Goal: Task Accomplishment & Management: Manage account settings

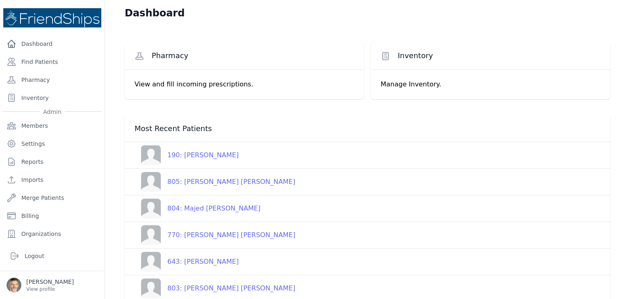
click at [210, 156] on div "190: Fayez Mohammed-Khair Ghayyadh" at bounding box center [200, 156] width 78 height 10
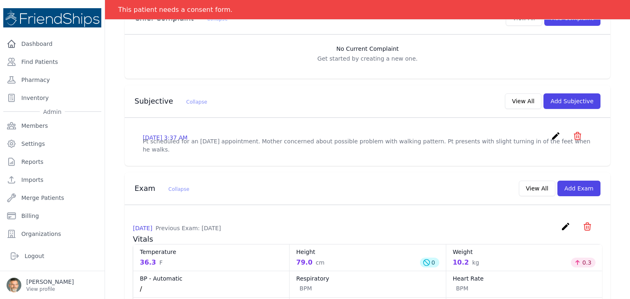
scroll to position [164, 0]
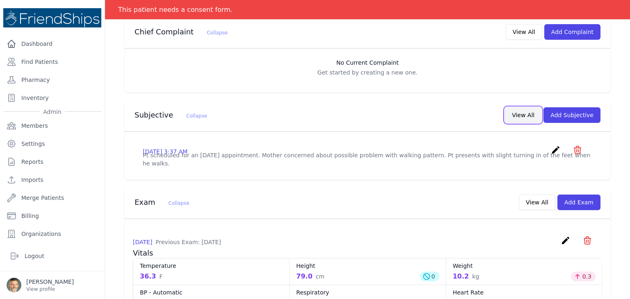
click at [519, 115] on button "View All" at bounding box center [523, 115] width 36 height 16
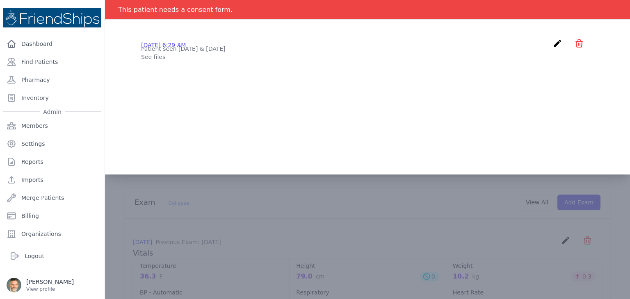
scroll to position [0, 0]
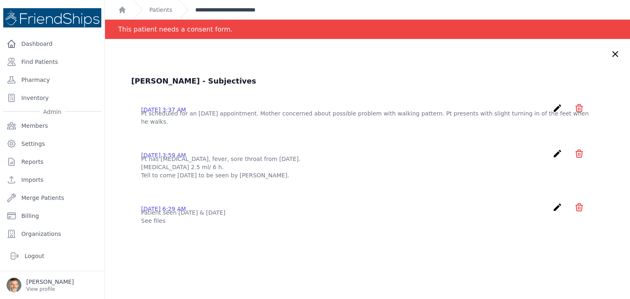
click at [238, 9] on link "**********" at bounding box center [240, 10] width 91 height 8
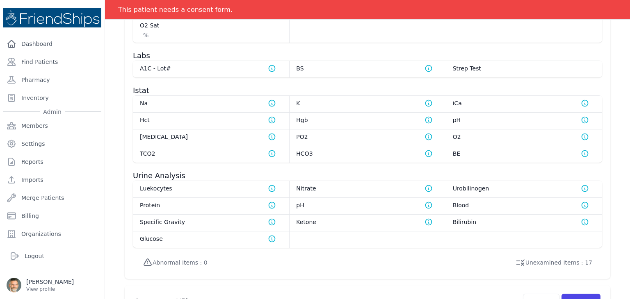
scroll to position [445, 0]
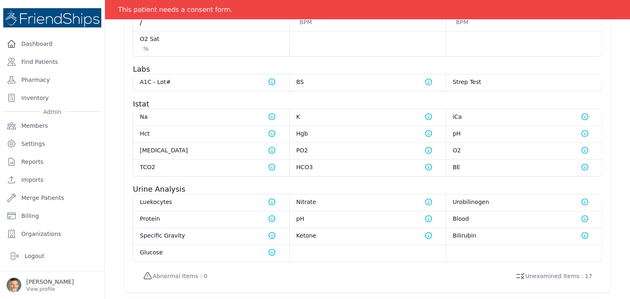
click at [319, 133] on dt "Hgb Normal range for Hgb is 12 - 17" at bounding box center [367, 134] width 143 height 8
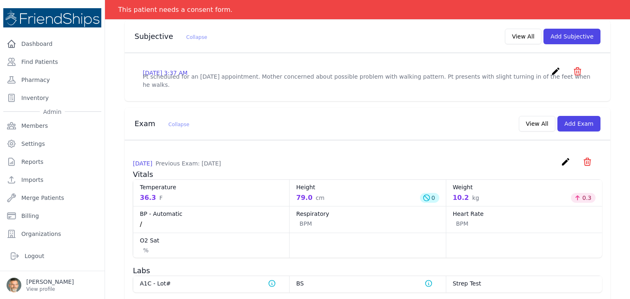
scroll to position [239, 0]
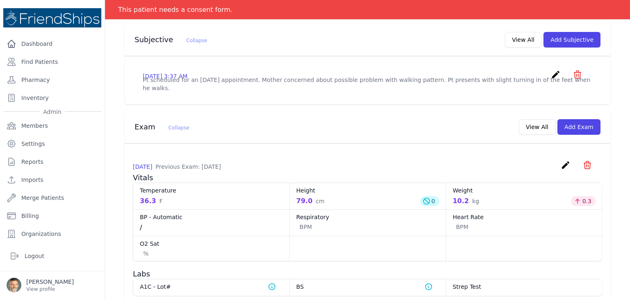
click at [561, 166] on icon "create" at bounding box center [566, 165] width 10 height 10
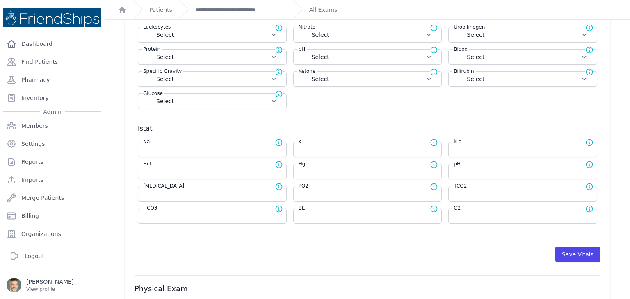
scroll to position [249, 0]
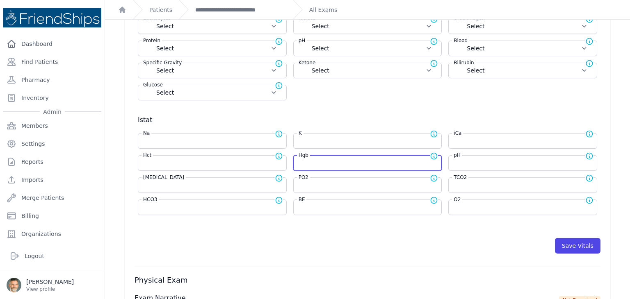
click at [340, 164] on input "number" at bounding box center [368, 163] width 138 height 8
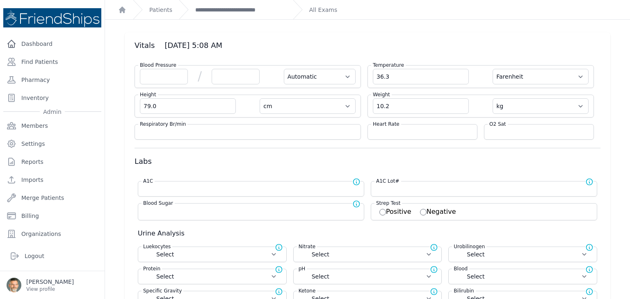
scroll to position [0, 0]
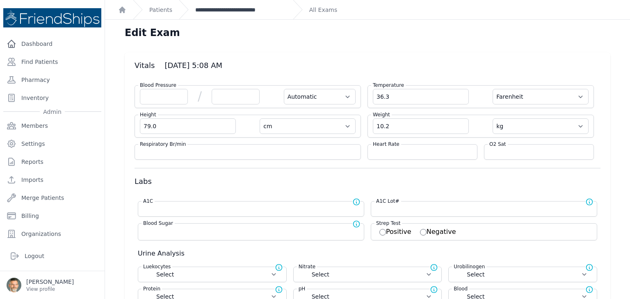
type input "13.0"
click at [243, 7] on link "**********" at bounding box center [240, 10] width 91 height 8
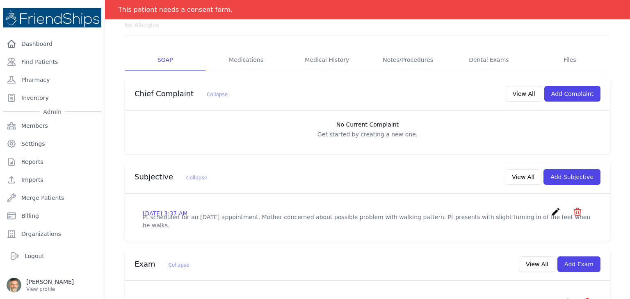
scroll to position [123, 0]
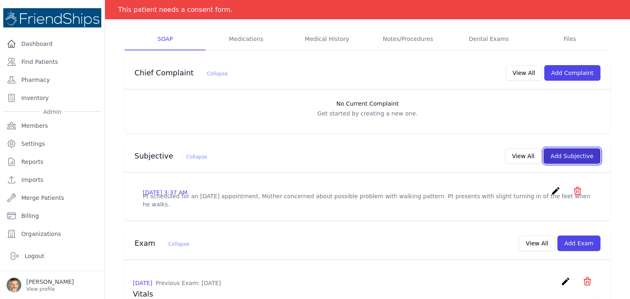
click at [559, 158] on button "Add Subjective" at bounding box center [571, 156] width 57 height 16
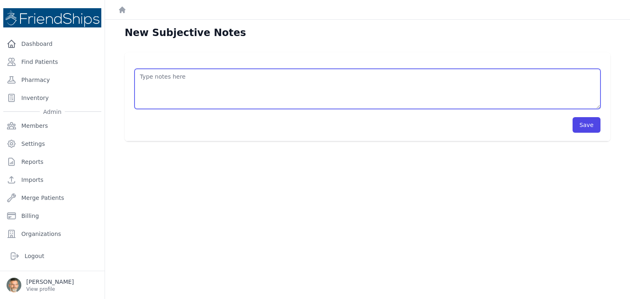
click at [266, 81] on textarea at bounding box center [368, 89] width 466 height 40
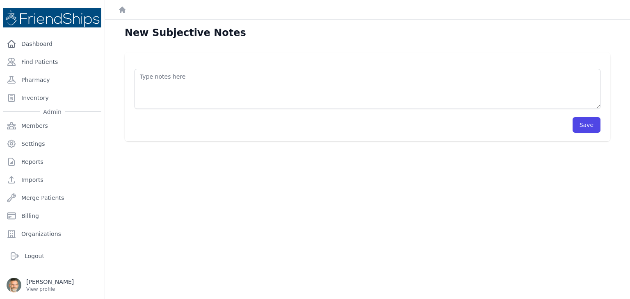
click at [205, 51] on div "New Subjective Notes Save" at bounding box center [367, 169] width 525 height 299
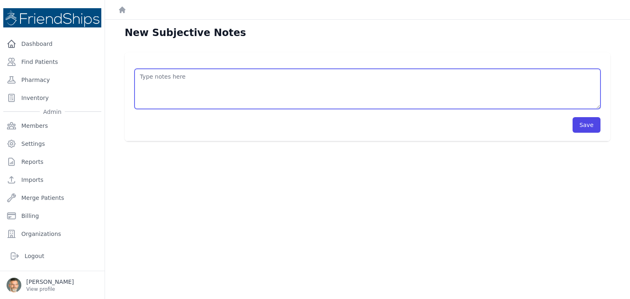
click at [164, 75] on textarea at bounding box center [368, 89] width 466 height 40
type textarea "Concerns about toes turning in."
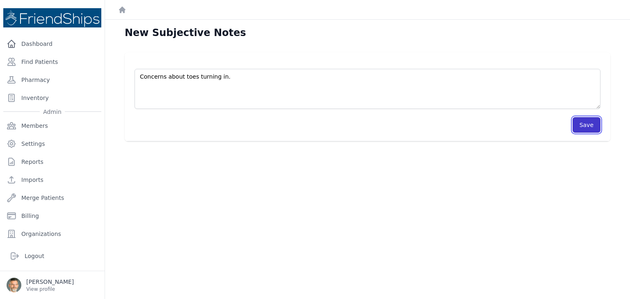
click at [581, 125] on button "Save" at bounding box center [586, 125] width 28 height 16
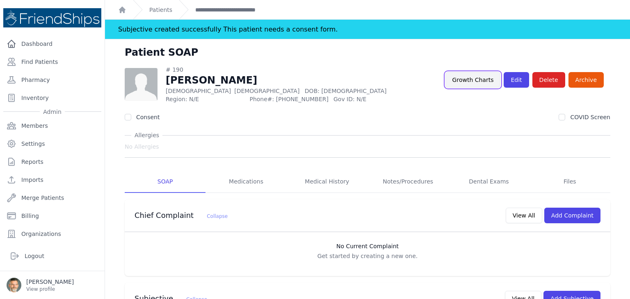
click at [468, 82] on link "Growth Charts" at bounding box center [472, 80] width 55 height 16
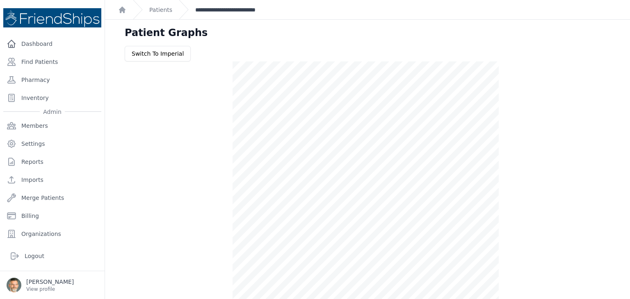
click at [216, 10] on link "**********" at bounding box center [240, 10] width 91 height 8
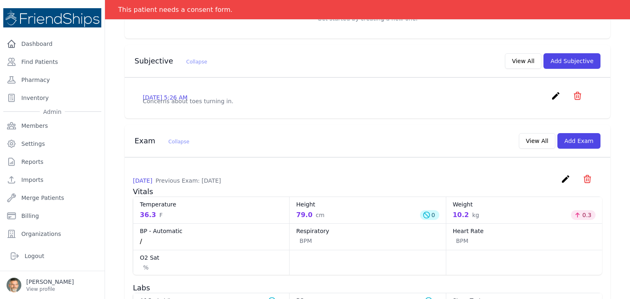
scroll to position [205, 0]
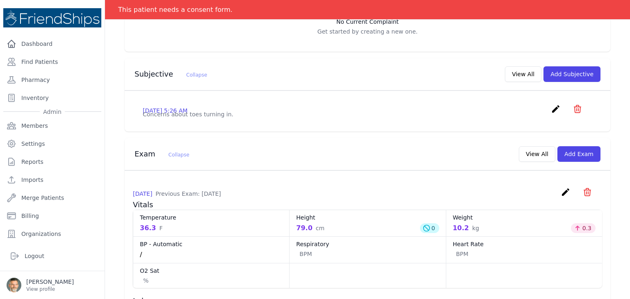
click at [551, 108] on icon "create" at bounding box center [556, 109] width 10 height 10
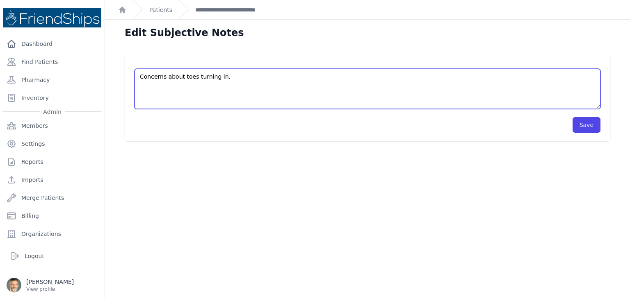
click at [228, 75] on textarea "Concerns about toes turning in." at bounding box center [368, 89] width 466 height 40
type textarea "Concerns about toes turning in. Trips when he falls."
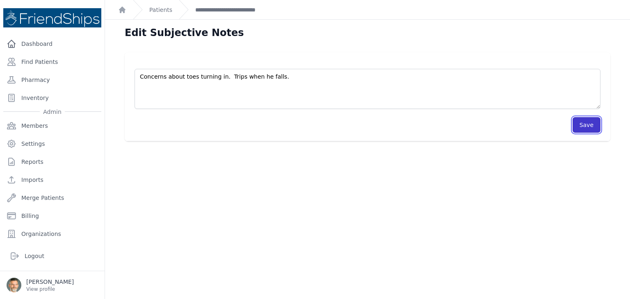
click at [583, 128] on button "Save" at bounding box center [586, 125] width 28 height 16
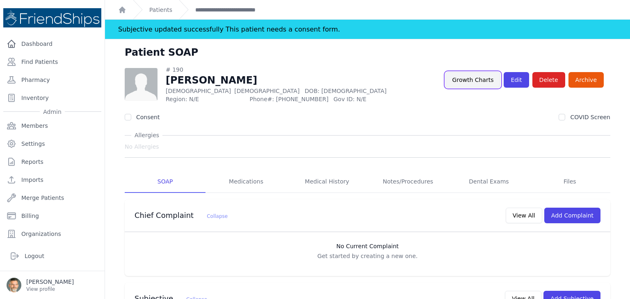
click at [476, 81] on link "Growth Charts" at bounding box center [472, 80] width 55 height 16
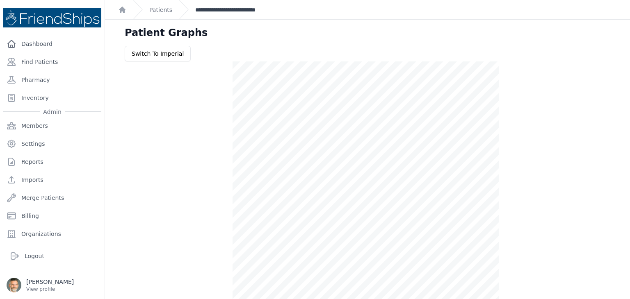
click at [208, 8] on link "**********" at bounding box center [240, 10] width 91 height 8
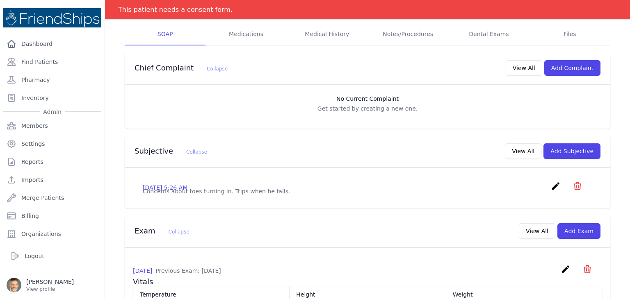
scroll to position [123, 0]
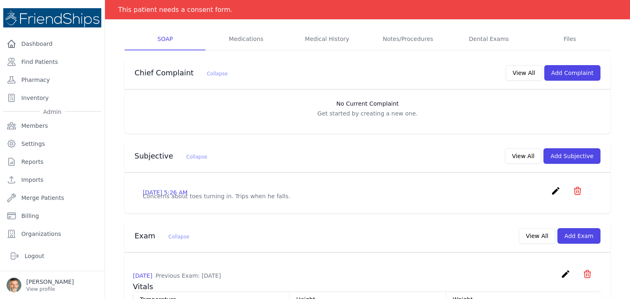
click at [551, 191] on icon "create" at bounding box center [556, 191] width 10 height 10
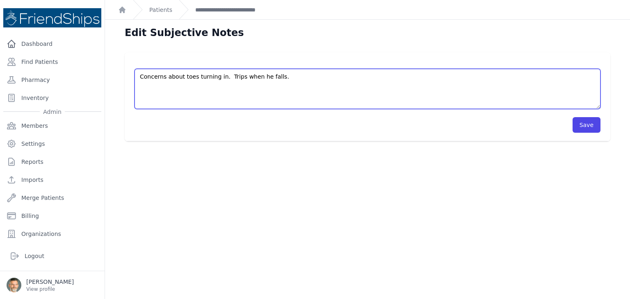
click at [293, 80] on textarea "Concerns about toes turning in. Trips when he falls." at bounding box center [368, 89] width 466 height 40
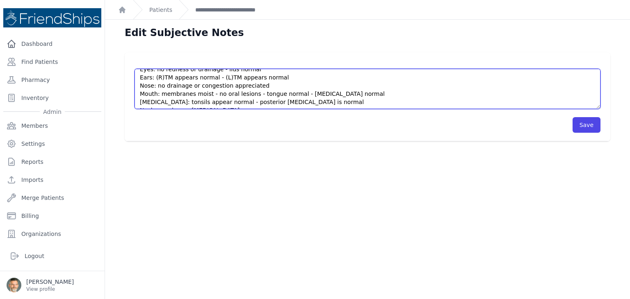
scroll to position [25, 0]
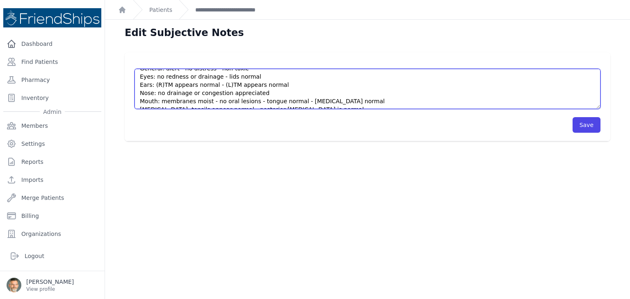
drag, startPoint x: 274, startPoint y: 83, endPoint x: 137, endPoint y: 89, distance: 137.5
click at [137, 89] on textarea "Concerns about toes turning in. Trips when he falls." at bounding box center [368, 89] width 466 height 40
drag, startPoint x: 272, startPoint y: 87, endPoint x: 136, endPoint y: 84, distance: 136.2
click at [136, 84] on textarea "Concerns about toes turning in. Trips when he falls." at bounding box center [368, 89] width 466 height 40
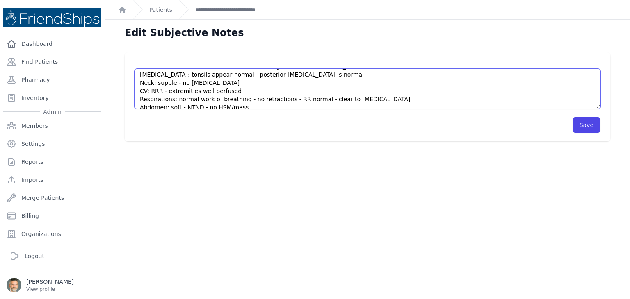
scroll to position [66, 0]
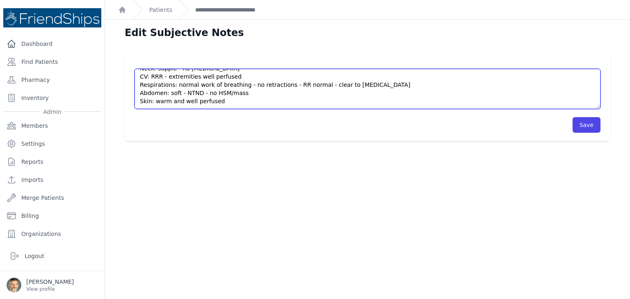
click at [231, 102] on textarea "Concerns about toes turning in. Trips when he falls." at bounding box center [368, 89] width 466 height 40
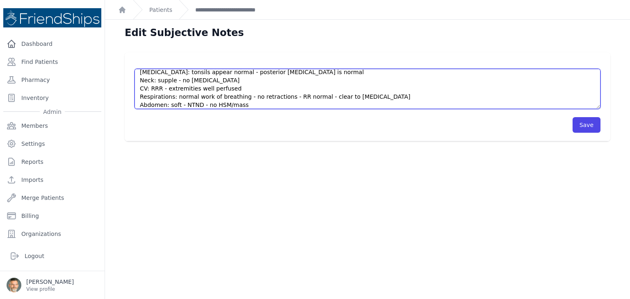
scroll to position [95, 0]
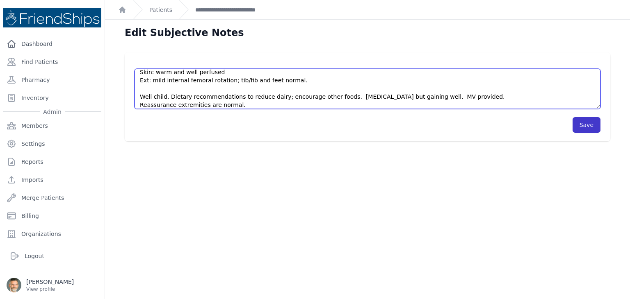
type textarea "Concerns about toes turning in. Trips when he falls. Concerned about height. He…"
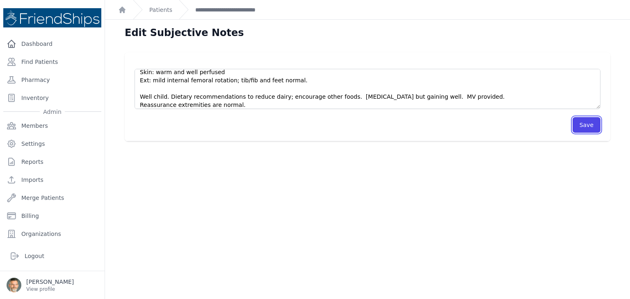
drag, startPoint x: 587, startPoint y: 125, endPoint x: 477, endPoint y: 106, distance: 112.3
click at [587, 125] on button "Save" at bounding box center [586, 125] width 28 height 16
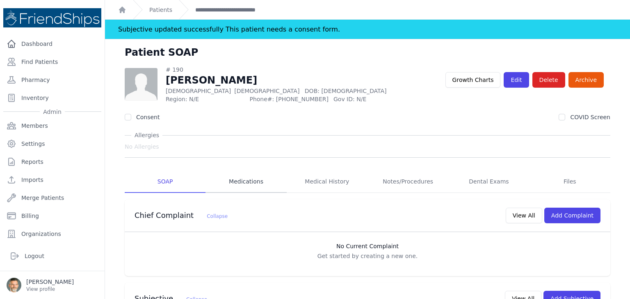
click at [247, 183] on link "Medications" at bounding box center [245, 182] width 81 height 22
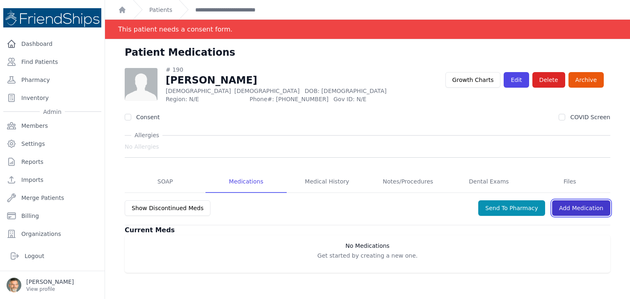
click at [579, 208] on link "Add Medication" at bounding box center [581, 209] width 58 height 16
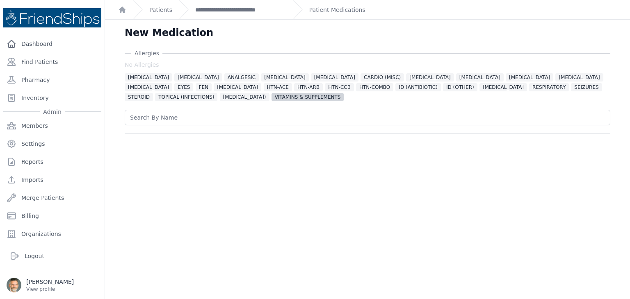
click at [271, 98] on span "VITAMINS & SUPPLEMENTS" at bounding box center [307, 97] width 73 height 8
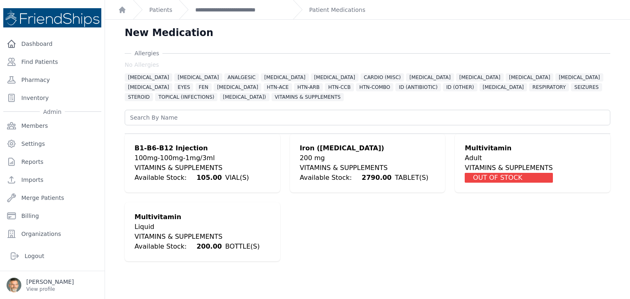
click at [163, 228] on div "Liquid" at bounding box center [197, 227] width 125 height 10
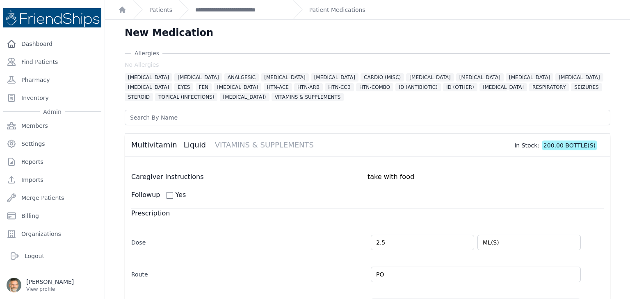
scroll to position [188, 0]
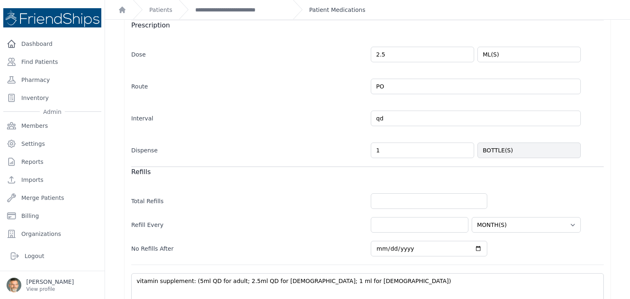
click at [317, 9] on link "Patient Medications" at bounding box center [337, 10] width 56 height 8
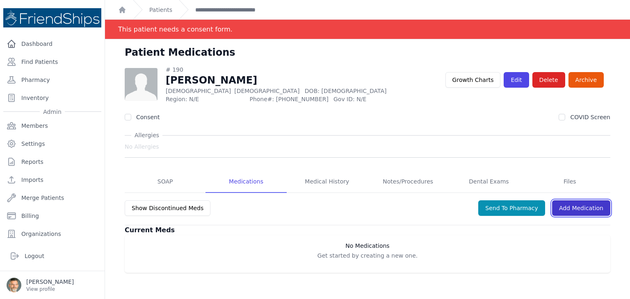
click at [586, 207] on link "Add Medication" at bounding box center [581, 209] width 58 height 16
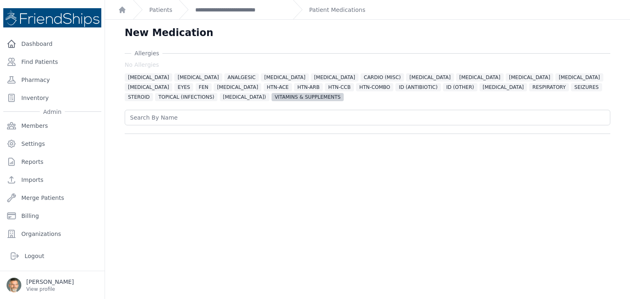
click at [271, 100] on span "VITAMINS & SUPPLEMENTS" at bounding box center [307, 97] width 73 height 8
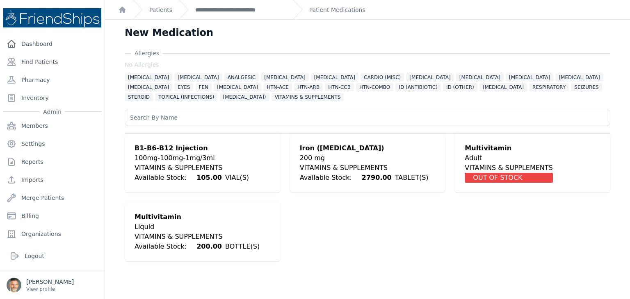
click at [161, 229] on div "Liquid" at bounding box center [197, 227] width 125 height 10
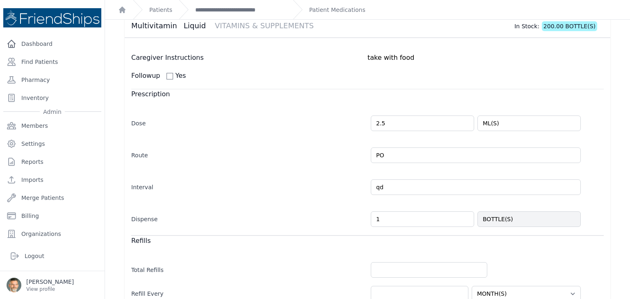
scroll to position [123, 0]
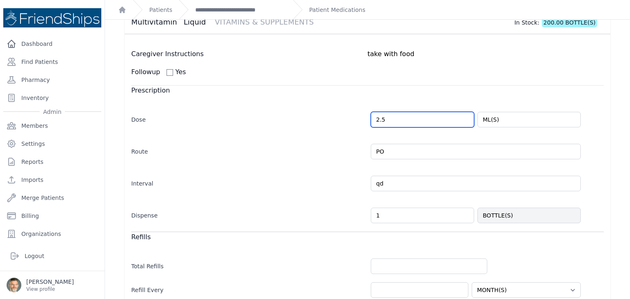
drag, startPoint x: 383, startPoint y: 118, endPoint x: 360, endPoint y: 120, distance: 23.4
click at [360, 120] on div "Dose 2.5 ML(S)" at bounding box center [367, 116] width 472 height 24
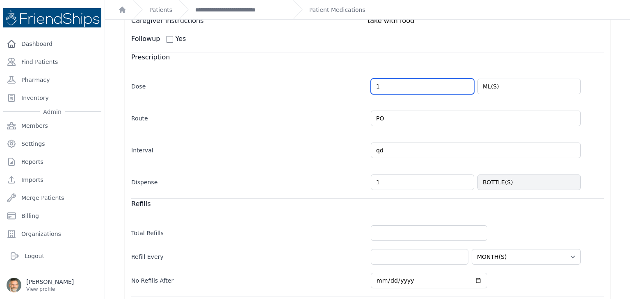
scroll to position [205, 0]
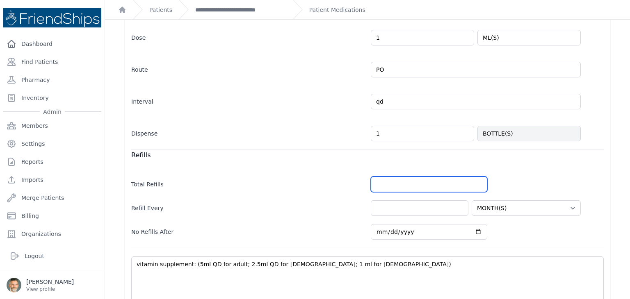
click at [376, 181] on input "number" at bounding box center [429, 185] width 116 height 16
type input "1.0"
select select "MONTH(S)"
type input "2"
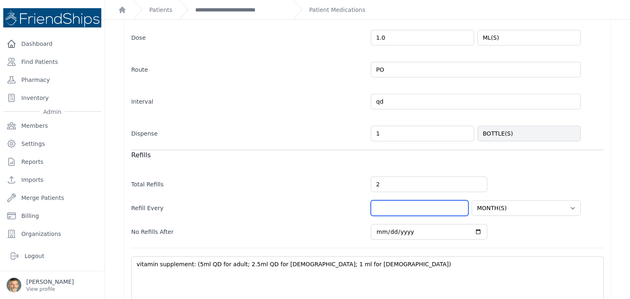
click at [404, 209] on input "number" at bounding box center [420, 209] width 98 height 16
select select "MONTH(S)"
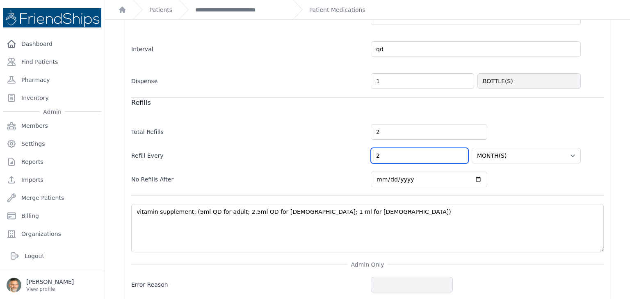
scroll to position [285, 0]
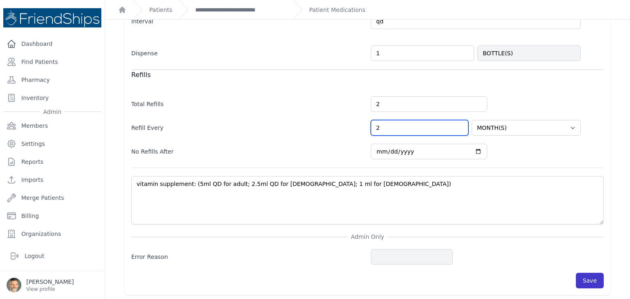
type input "2"
click at [581, 277] on button "Save" at bounding box center [590, 281] width 28 height 16
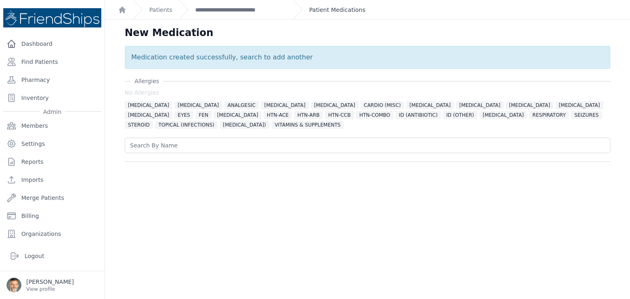
click at [325, 12] on link "Patient Medications" at bounding box center [337, 10] width 56 height 8
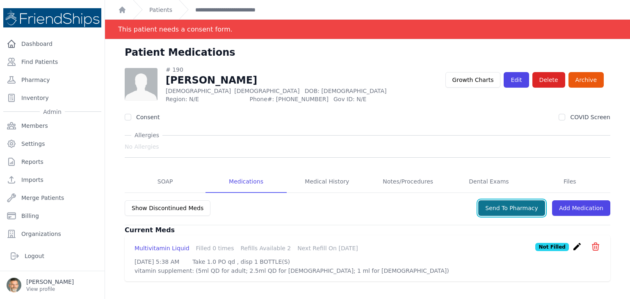
drag, startPoint x: 505, startPoint y: 208, endPoint x: 475, endPoint y: 199, distance: 31.8
click at [505, 208] on button "Send To Pharmacy" at bounding box center [511, 209] width 67 height 16
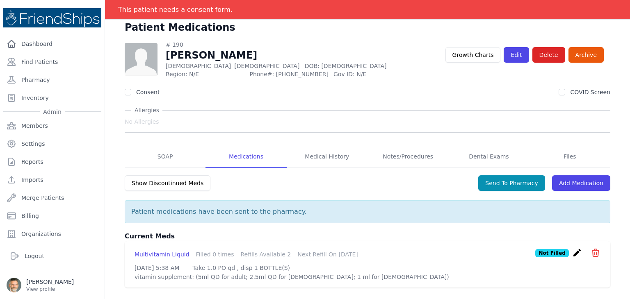
scroll to position [39, 0]
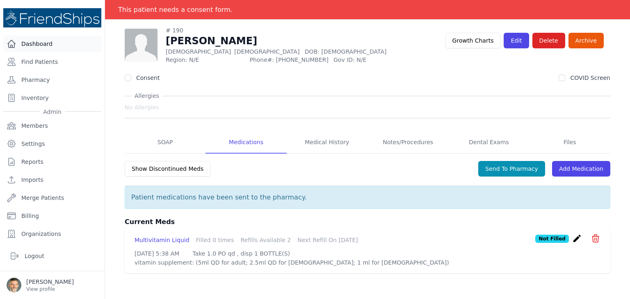
click at [30, 43] on link "Dashboard" at bounding box center [52, 44] width 98 height 16
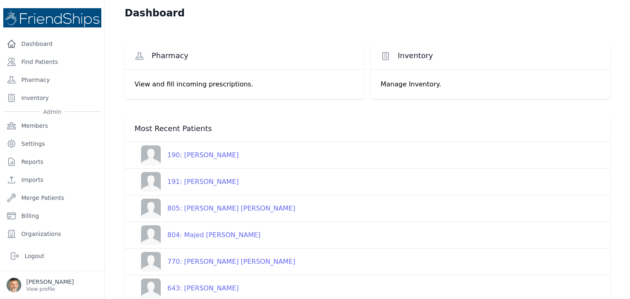
click at [210, 156] on div "190: [PERSON_NAME]" at bounding box center [200, 156] width 78 height 10
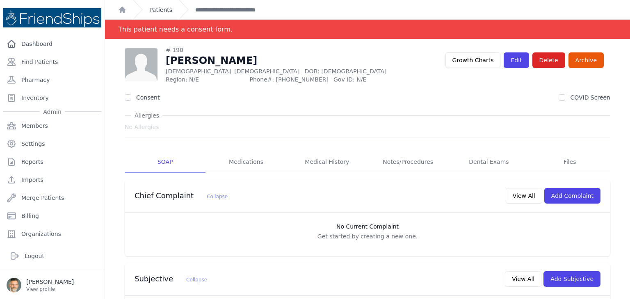
click at [166, 6] on link "Patients" at bounding box center [160, 10] width 23 height 8
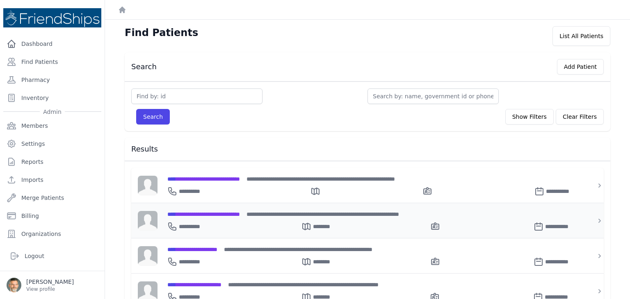
click at [198, 212] on span "**********" at bounding box center [203, 215] width 73 height 6
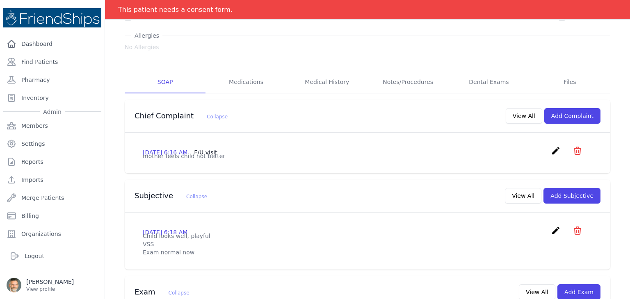
scroll to position [123, 0]
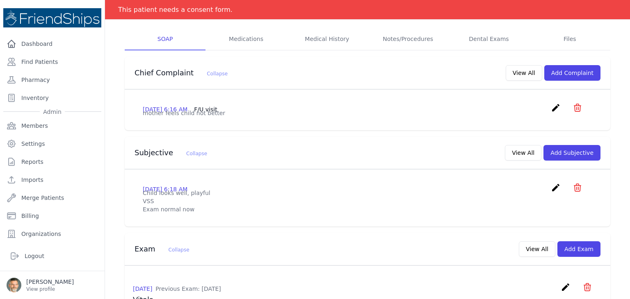
click at [574, 105] on icon "icon" at bounding box center [577, 107] width 7 height 7
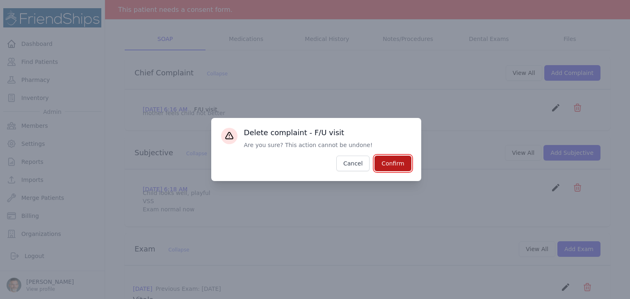
click at [397, 166] on button "Confirm" at bounding box center [392, 164] width 36 height 16
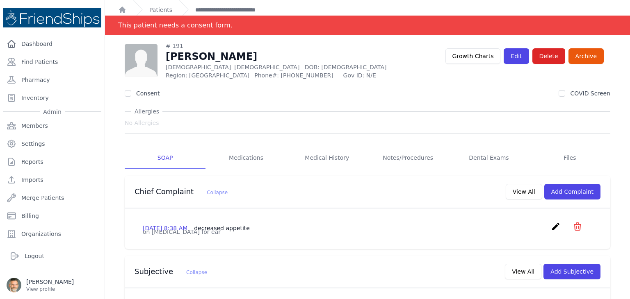
scroll to position [0, 0]
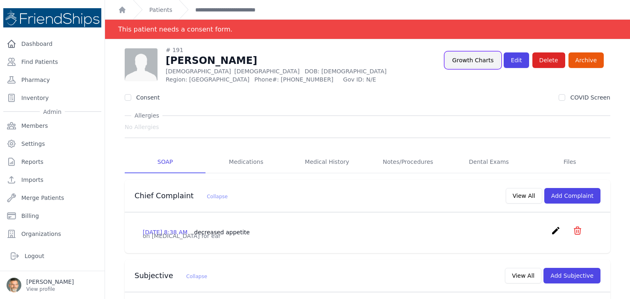
click at [472, 62] on link "Growth Charts" at bounding box center [472, 60] width 55 height 16
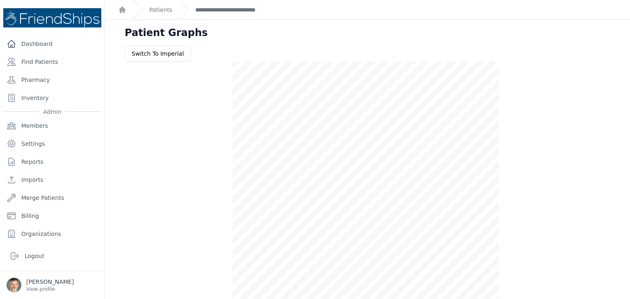
drag, startPoint x: 227, startPoint y: 9, endPoint x: 237, endPoint y: 25, distance: 18.9
click at [226, 9] on link "**********" at bounding box center [240, 10] width 90 height 8
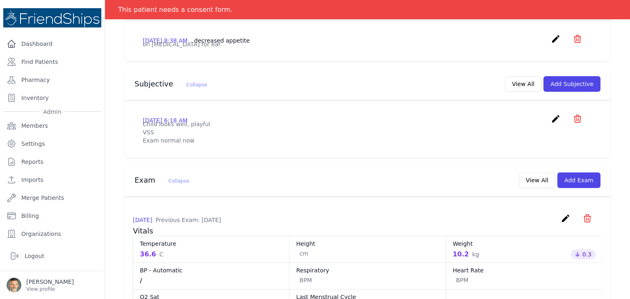
scroll to position [205, 0]
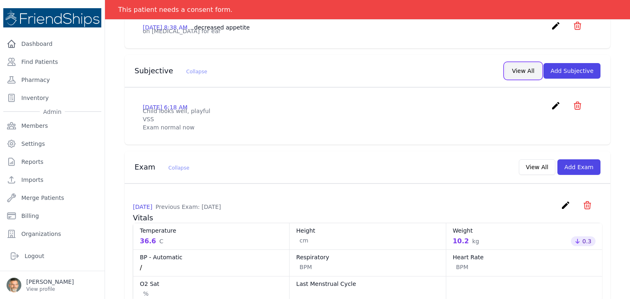
click at [518, 77] on button "View All" at bounding box center [523, 71] width 36 height 16
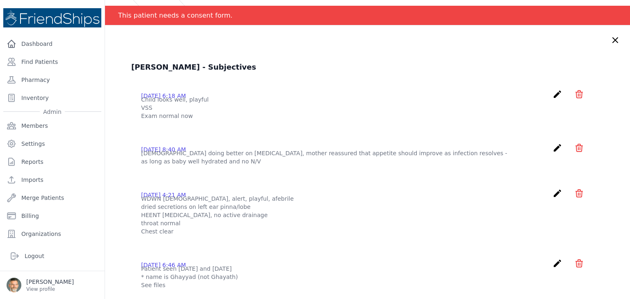
scroll to position [0, 0]
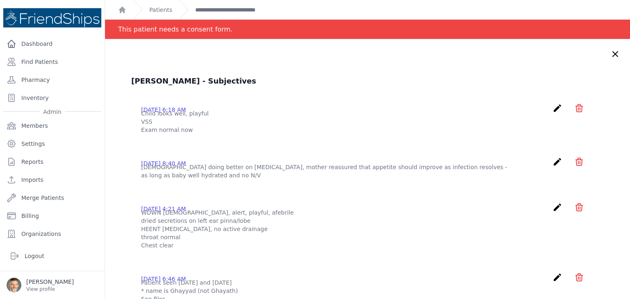
click at [613, 55] on icon at bounding box center [615, 54] width 5 height 5
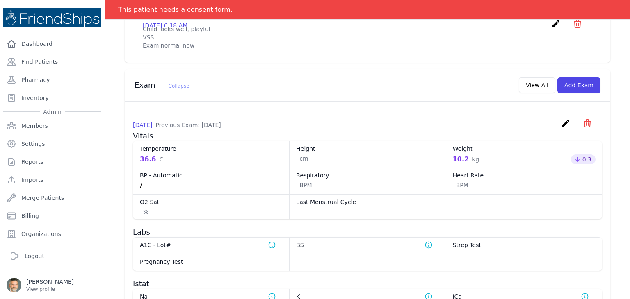
scroll to position [328, 0]
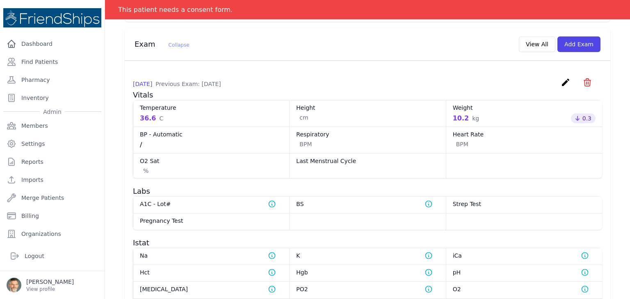
click at [384, 122] on dd "cm" at bounding box center [367, 118] width 143 height 8
click at [32, 44] on link "Dashboard" at bounding box center [52, 44] width 98 height 16
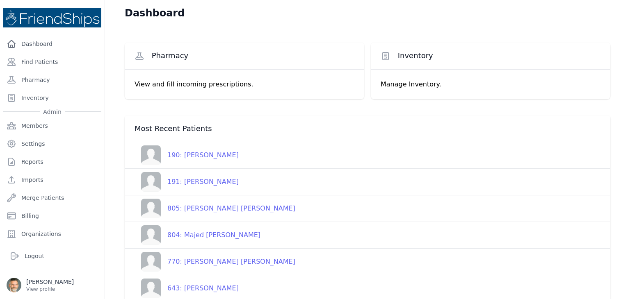
click at [212, 180] on div "191: [PERSON_NAME]" at bounding box center [200, 182] width 78 height 10
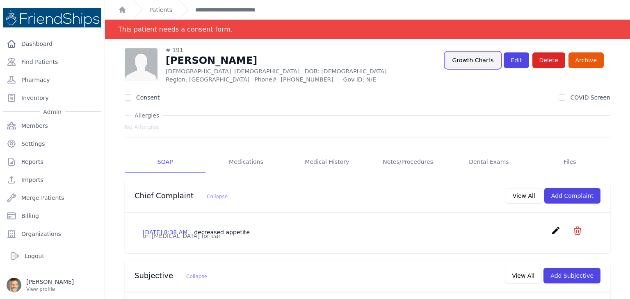
click at [480, 60] on link "Growth Charts" at bounding box center [472, 60] width 55 height 16
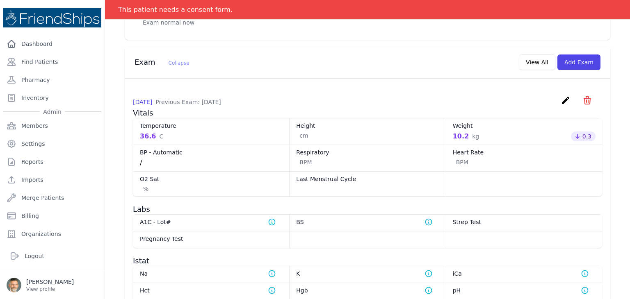
scroll to position [287, 0]
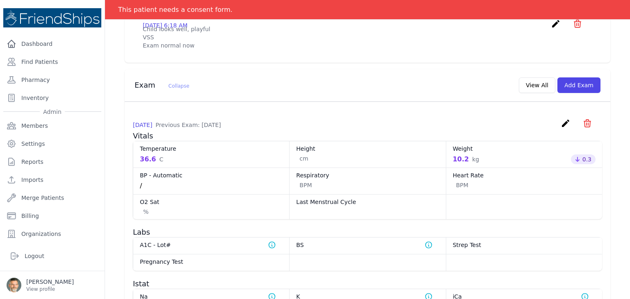
click at [561, 128] on icon "create" at bounding box center [566, 124] width 10 height 10
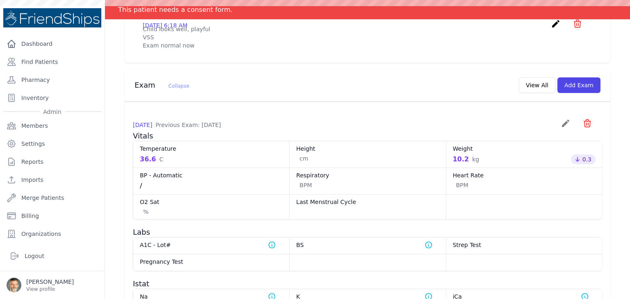
click at [561, 128] on icon "create" at bounding box center [566, 124] width 10 height 10
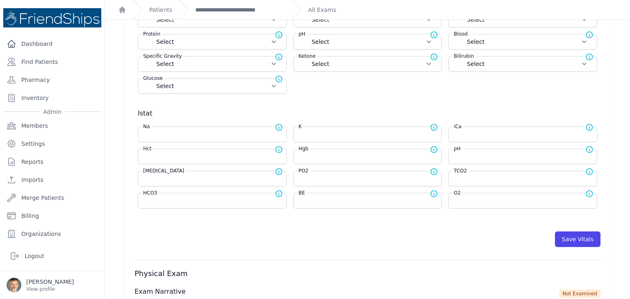
scroll to position [287, 0]
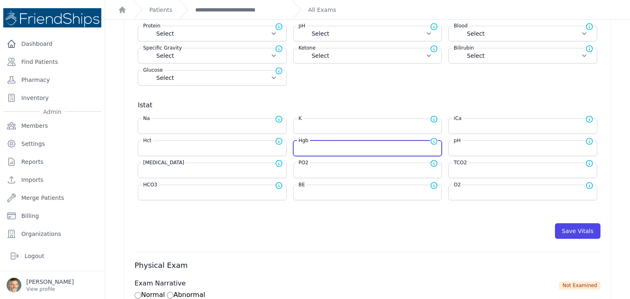
click at [321, 149] on input "number" at bounding box center [368, 148] width 138 height 8
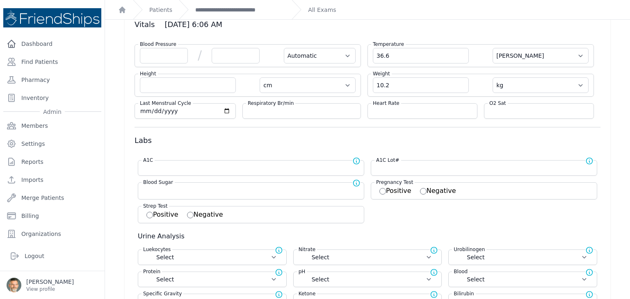
scroll to position [0, 0]
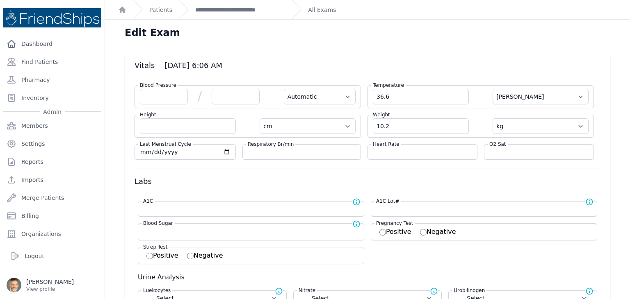
type input "12.4"
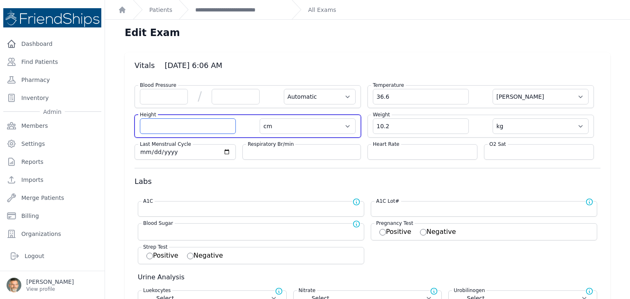
click at [181, 124] on input "number" at bounding box center [188, 127] width 96 height 16
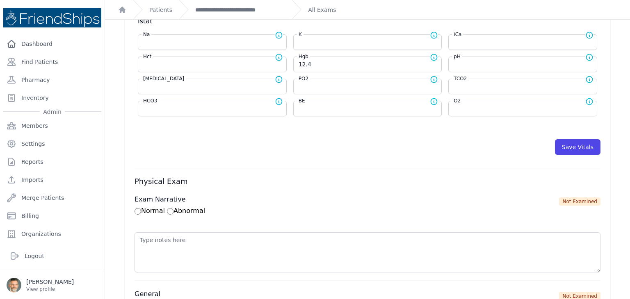
scroll to position [369, 0]
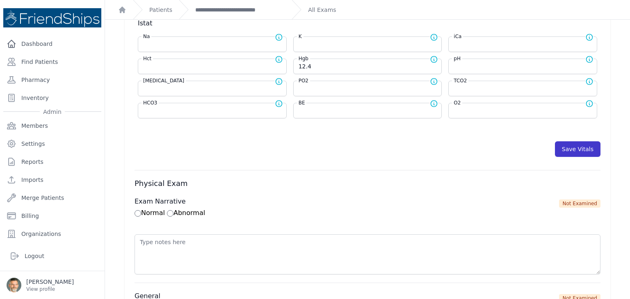
type input "87"
drag, startPoint x: 580, startPoint y: 145, endPoint x: 571, endPoint y: 145, distance: 8.6
click at [577, 145] on button "Save Vitals" at bounding box center [578, 149] width 46 height 16
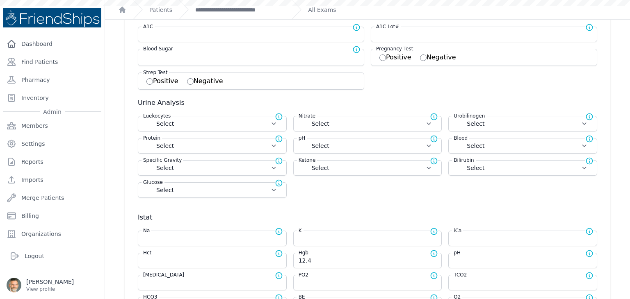
scroll to position [0, 0]
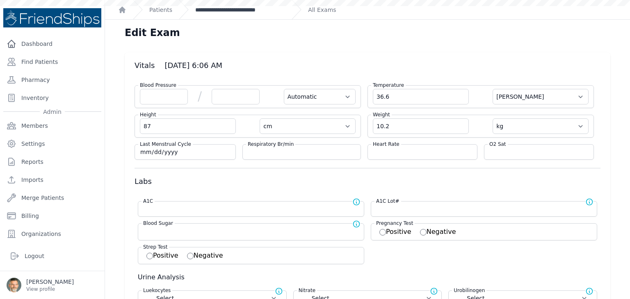
click at [255, 10] on link "**********" at bounding box center [240, 10] width 90 height 8
click at [228, 10] on link "**********" at bounding box center [240, 10] width 90 height 8
click at [235, 9] on link "**********" at bounding box center [240, 10] width 90 height 8
click at [220, 12] on link "**********" at bounding box center [240, 10] width 90 height 8
click at [239, 15] on div "**********" at bounding box center [232, 9] width 106 height 19
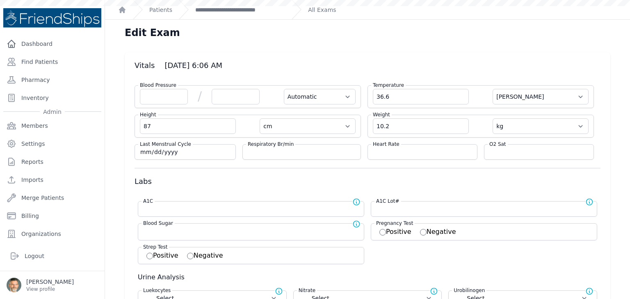
click at [214, 14] on div "**********" at bounding box center [232, 9] width 106 height 19
click at [162, 13] on link "Patients" at bounding box center [160, 10] width 23 height 8
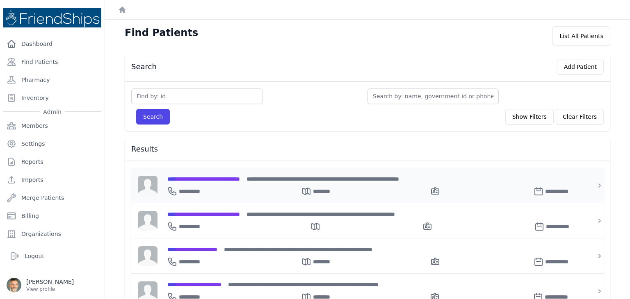
click at [211, 180] on span "**********" at bounding box center [203, 179] width 73 height 6
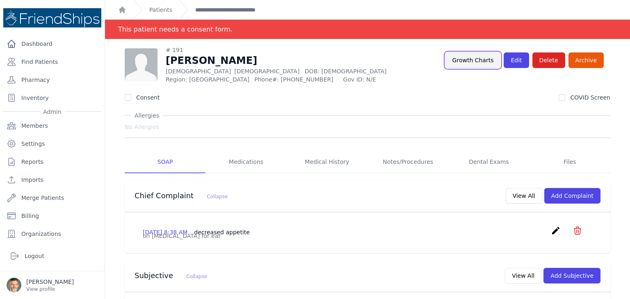
click at [477, 59] on link "Growth Charts" at bounding box center [472, 60] width 55 height 16
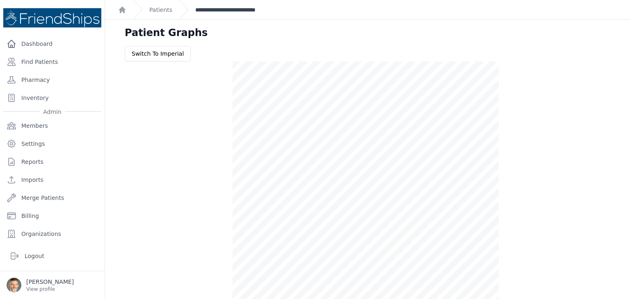
click at [219, 10] on link "**********" at bounding box center [240, 10] width 90 height 8
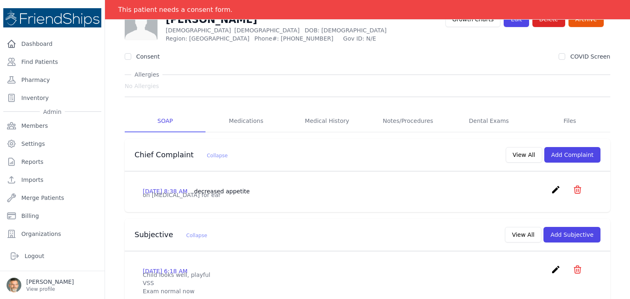
scroll to position [82, 0]
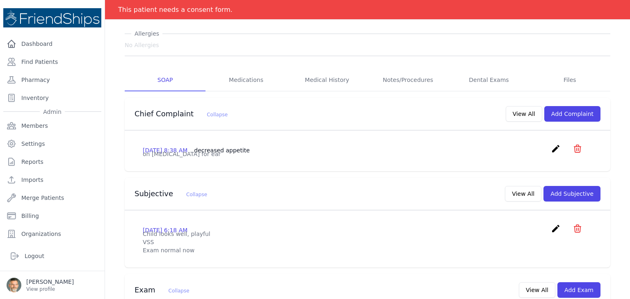
click at [572, 148] on icon "icon" at bounding box center [577, 149] width 10 height 10
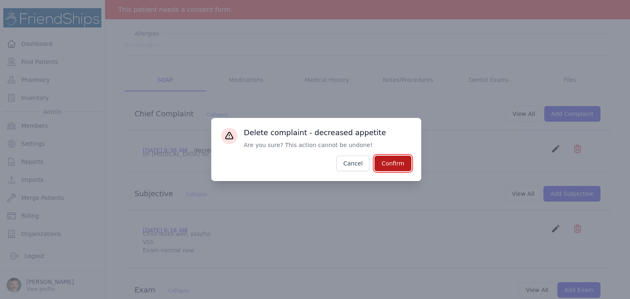
click at [390, 163] on button "Confirm" at bounding box center [392, 164] width 36 height 16
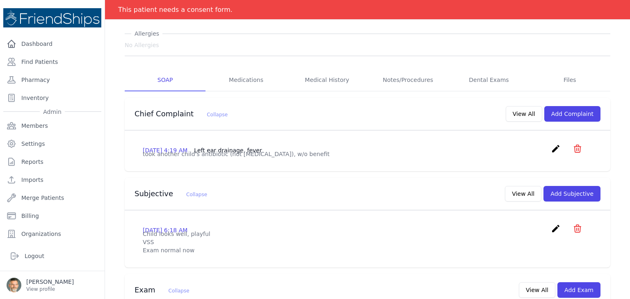
click at [572, 148] on icon "icon" at bounding box center [577, 149] width 10 height 10
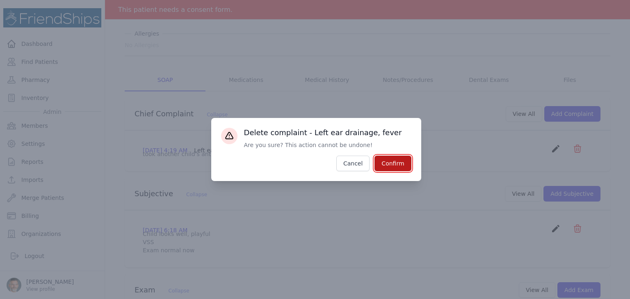
click at [398, 163] on button "Confirm" at bounding box center [392, 164] width 36 height 16
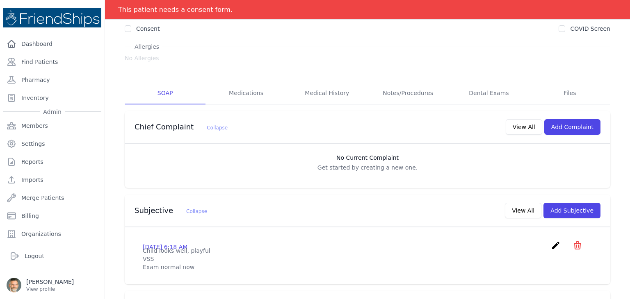
scroll to position [41, 0]
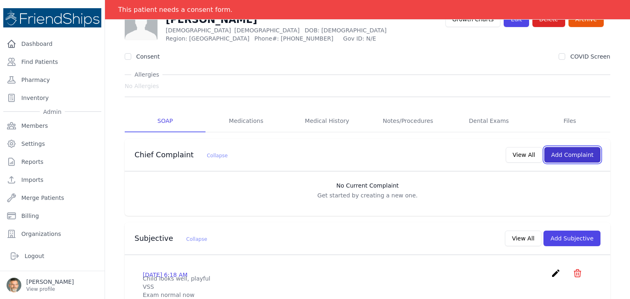
click at [566, 158] on button "Add Complaint" at bounding box center [572, 155] width 56 height 16
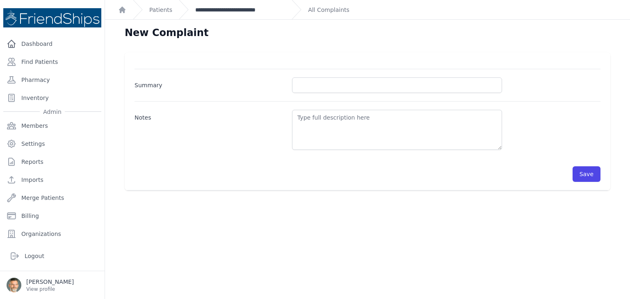
click at [226, 12] on link "**********" at bounding box center [240, 10] width 90 height 8
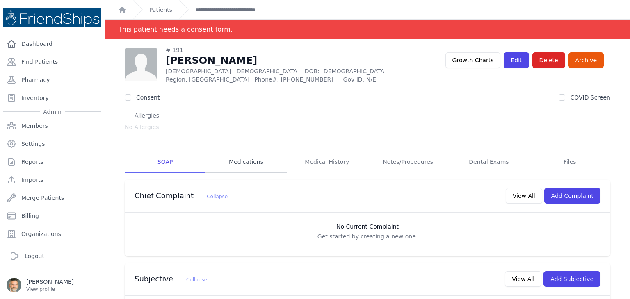
click at [243, 163] on link "Medications" at bounding box center [245, 162] width 81 height 22
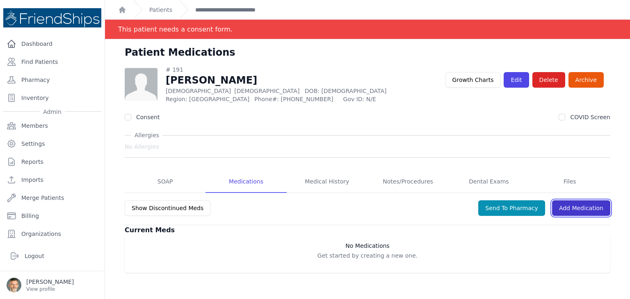
click at [570, 208] on link "Add Medication" at bounding box center [581, 209] width 58 height 16
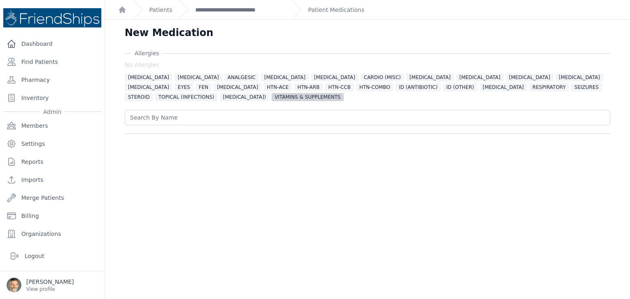
click at [271, 99] on span "VITAMINS & SUPPLEMENTS" at bounding box center [307, 97] width 73 height 8
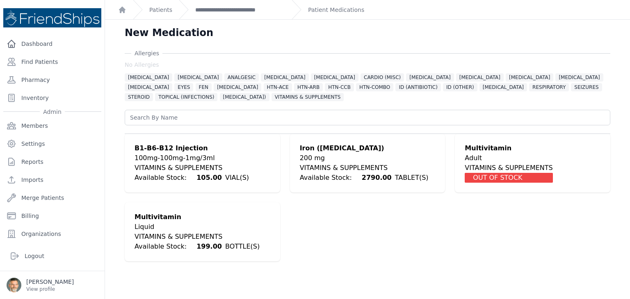
click at [151, 223] on div "Liquid" at bounding box center [197, 227] width 125 height 10
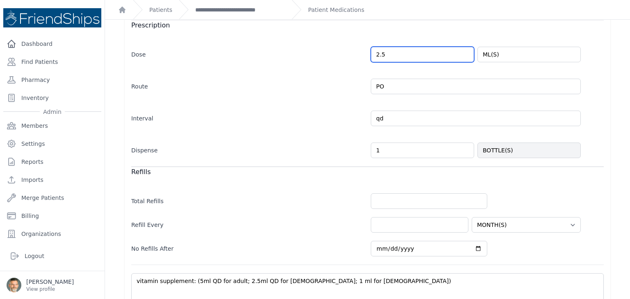
drag, startPoint x: 386, startPoint y: 52, endPoint x: 360, endPoint y: 53, distance: 26.3
click at [360, 53] on div "Dose 2.5 ML(S)" at bounding box center [367, 51] width 472 height 24
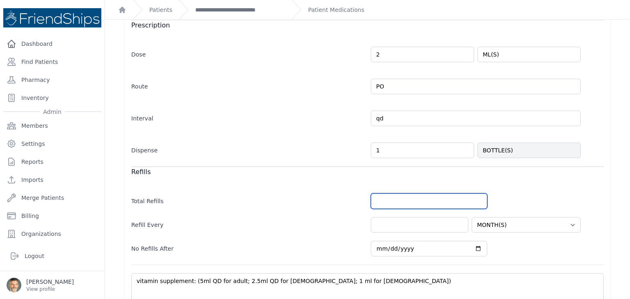
click at [381, 201] on input "number" at bounding box center [429, 202] width 116 height 16
type input "2.0"
select select "MONTH(S)"
type input "2"
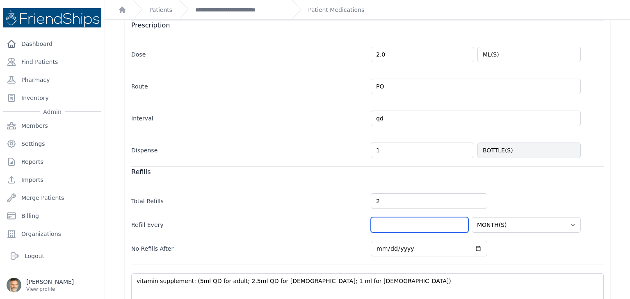
click at [394, 223] on input "number" at bounding box center [420, 225] width 98 height 16
select select "MONTH(S)"
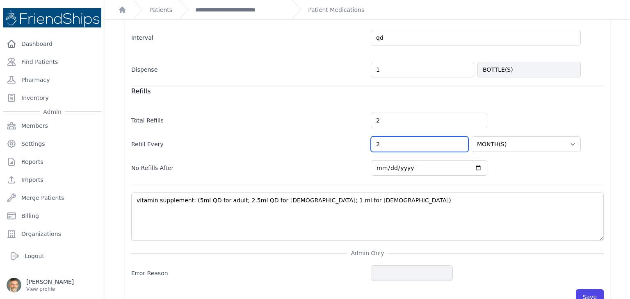
scroll to position [270, 0]
type input "2"
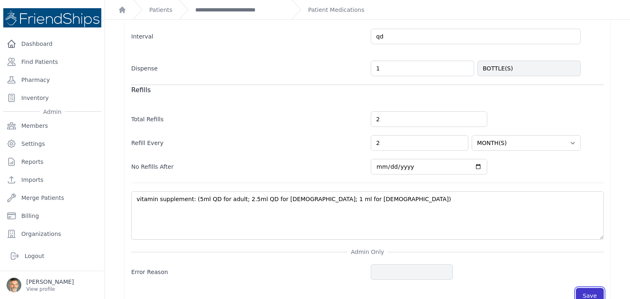
click at [583, 291] on button "Save" at bounding box center [590, 296] width 28 height 16
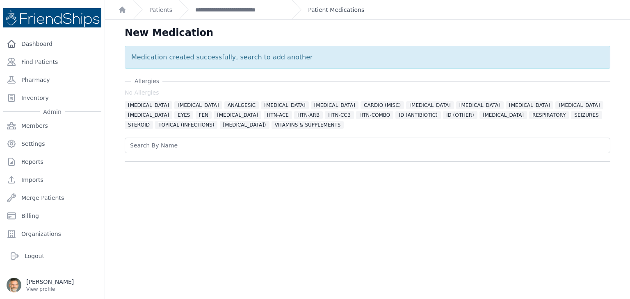
click at [326, 9] on link "Patient Medications" at bounding box center [336, 10] width 56 height 8
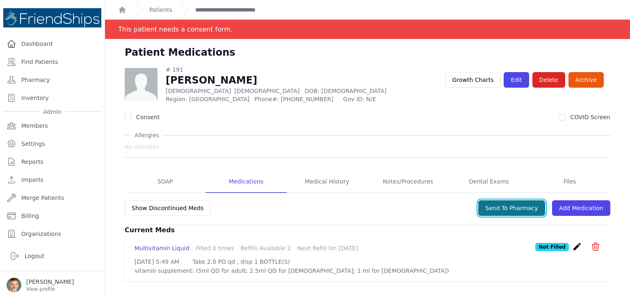
click at [503, 209] on button "Send To Pharmacy" at bounding box center [511, 209] width 67 height 16
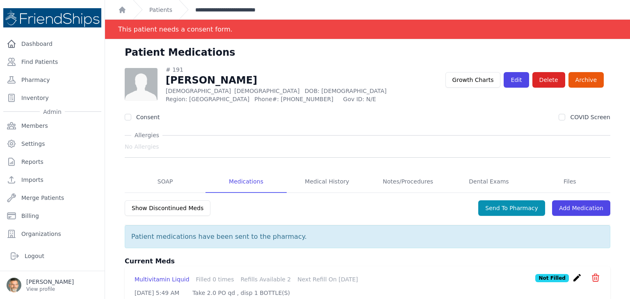
click at [226, 10] on link "**********" at bounding box center [240, 10] width 90 height 8
click at [162, 182] on link "SOAP" at bounding box center [165, 182] width 81 height 22
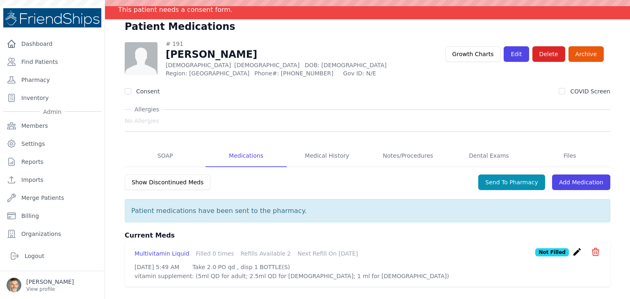
scroll to position [39, 0]
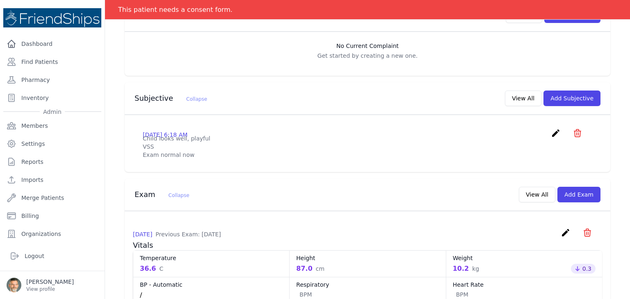
scroll to position [162, 0]
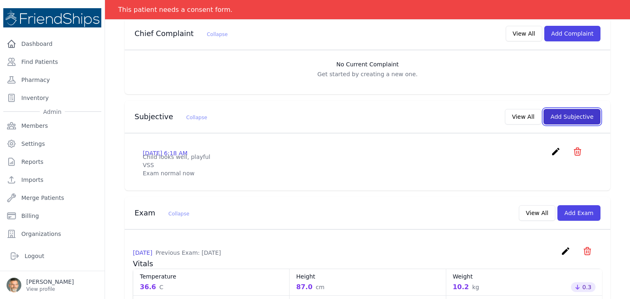
click at [562, 116] on button "Add Subjective" at bounding box center [571, 117] width 57 height 16
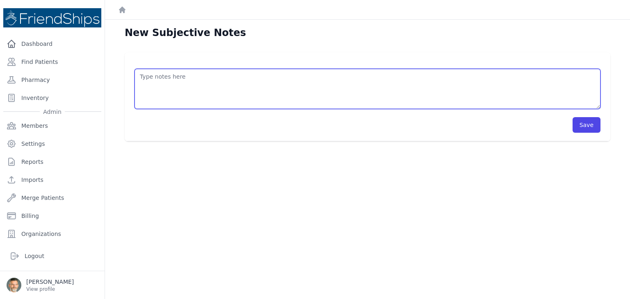
click at [220, 78] on textarea at bounding box center [368, 89] width 466 height 40
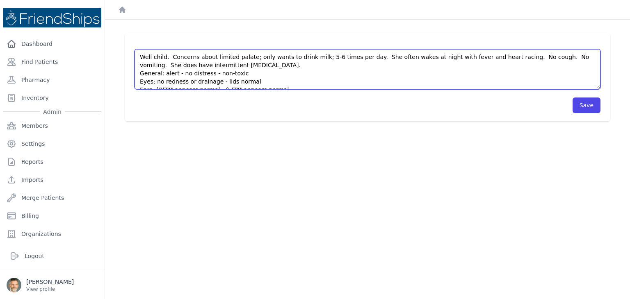
click at [238, 65] on textarea "Well child. Concerns about limited palate; only wants to drink milk; 5-6 times …" at bounding box center [368, 69] width 466 height 40
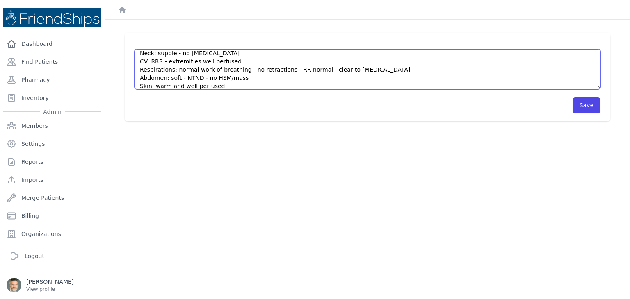
scroll to position [82, 0]
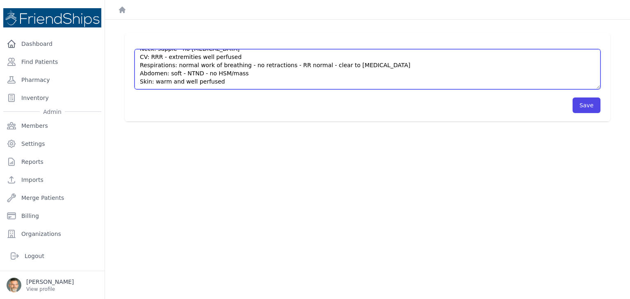
click at [233, 81] on textarea "Well child. Concerns about limited palate; only wants to drink milk; 5-6 times …" at bounding box center [368, 69] width 466 height 40
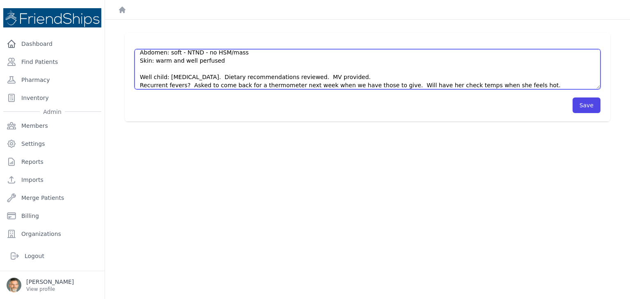
scroll to position [107, 0]
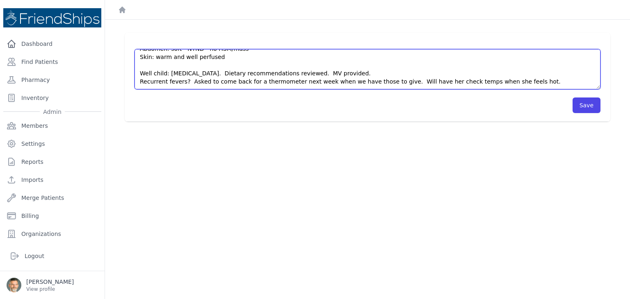
click at [517, 82] on textarea "Well child. Concerns about limited palate; only wants to drink milk; 5-6 times …" at bounding box center [368, 69] width 466 height 40
click at [200, 73] on textarea "Well child. Concerns about limited palate; only wants to drink milk; 5-6 times …" at bounding box center [368, 69] width 466 height 40
type textarea "Well child. Concerns about limited palate; only wants to drink milk; 5-6 times …"
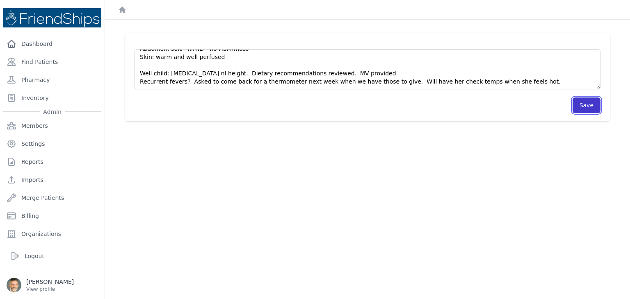
click at [581, 105] on button "Save" at bounding box center [586, 106] width 28 height 16
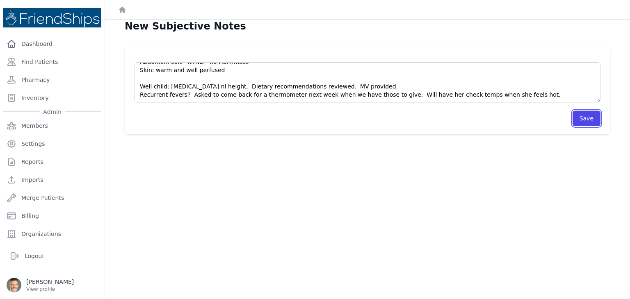
scroll to position [0, 0]
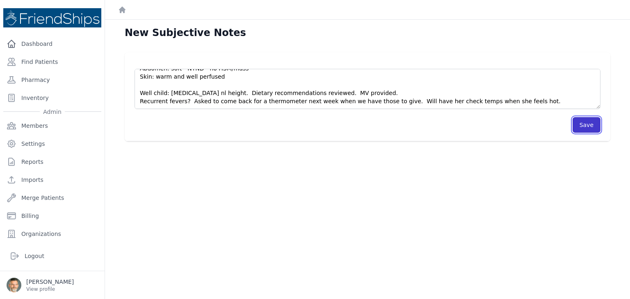
click at [581, 124] on button "Save" at bounding box center [586, 125] width 28 height 16
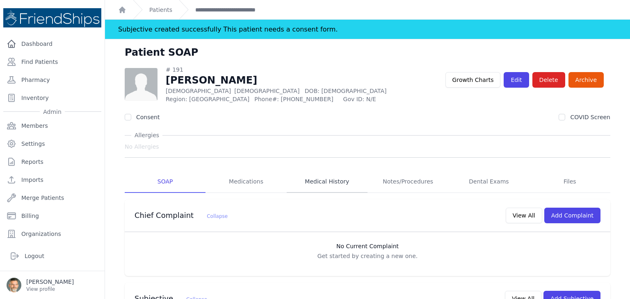
click at [320, 182] on link "Medical History" at bounding box center [327, 182] width 81 height 22
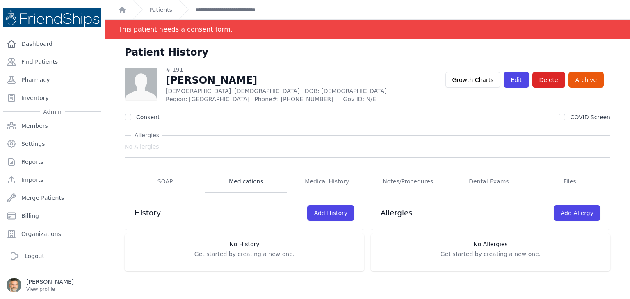
click at [241, 181] on link "Medications" at bounding box center [245, 182] width 81 height 22
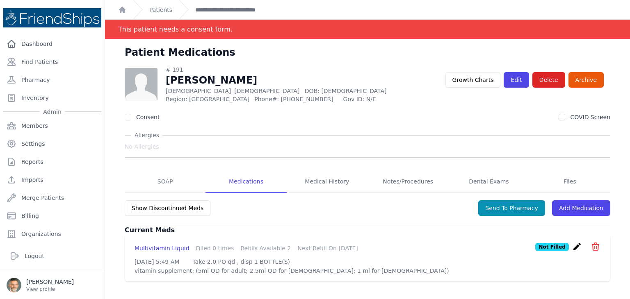
scroll to position [39, 0]
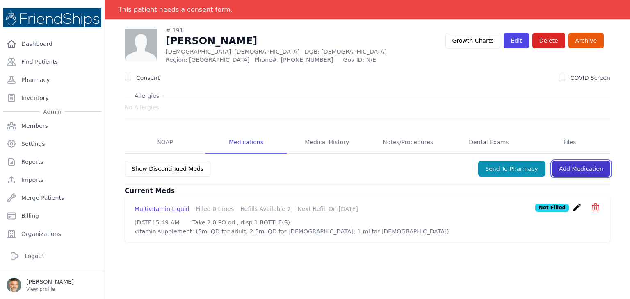
click at [576, 169] on link "Add Medication" at bounding box center [581, 169] width 58 height 16
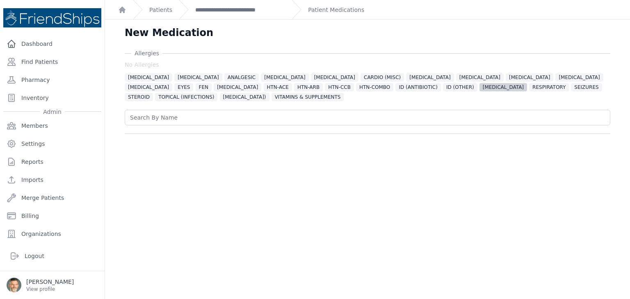
click at [479, 90] on span "NSAID" at bounding box center [503, 87] width 48 height 8
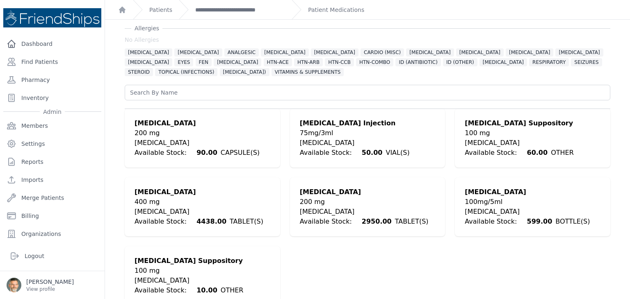
scroll to position [38, 0]
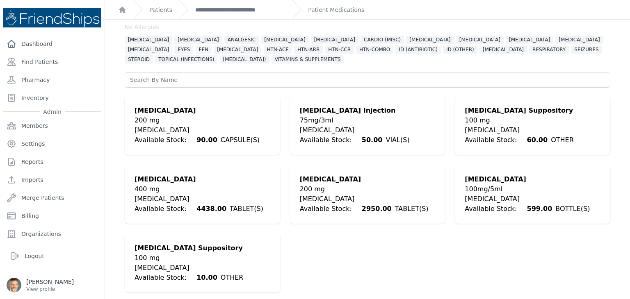
click at [484, 195] on div "NSAID" at bounding box center [527, 199] width 125 height 10
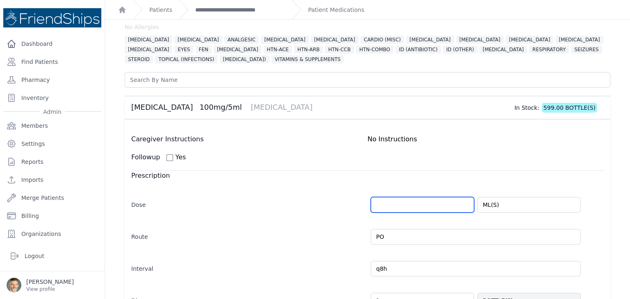
click at [390, 204] on input "number" at bounding box center [422, 205] width 103 height 16
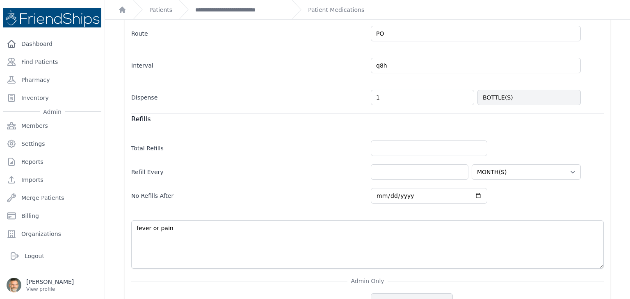
scroll to position [243, 0]
type input "5"
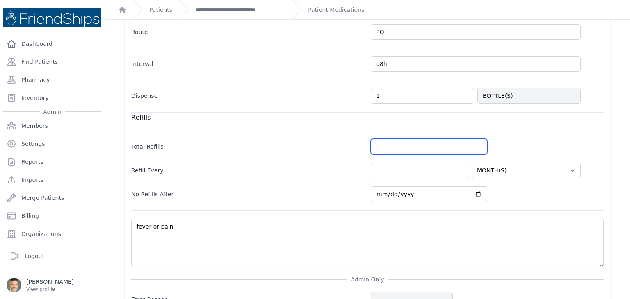
click at [385, 149] on input "number" at bounding box center [429, 147] width 116 height 16
type input "0"
type input "5.0"
select select "MONTH(S)"
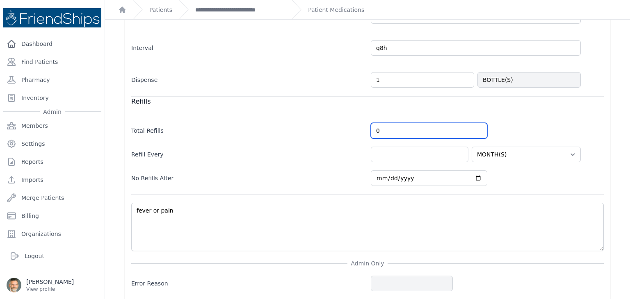
scroll to position [285, 0]
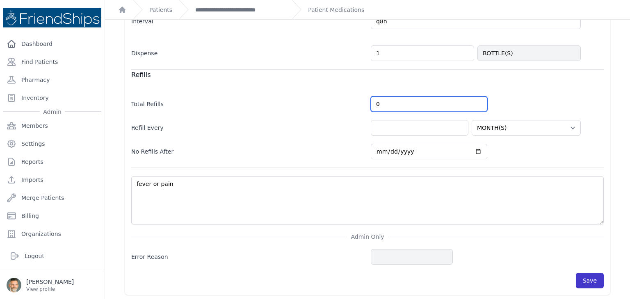
type input "0"
click at [586, 279] on button "Save" at bounding box center [590, 281] width 28 height 16
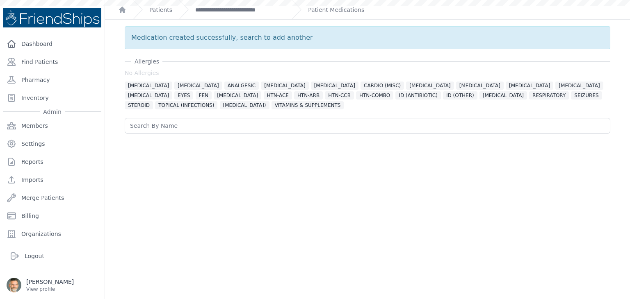
scroll to position [0, 0]
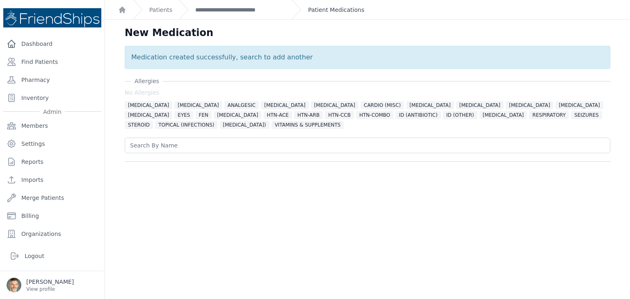
click at [324, 10] on link "Patient Medications" at bounding box center [336, 10] width 56 height 8
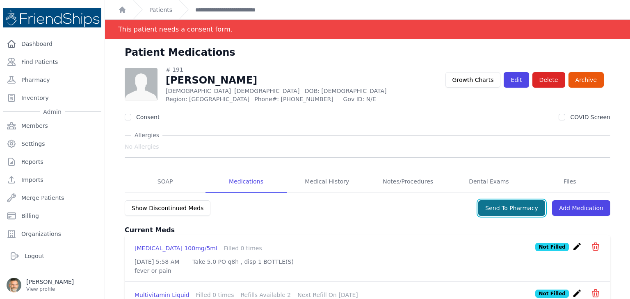
click at [503, 213] on button "Send To Pharmacy" at bounding box center [511, 209] width 67 height 16
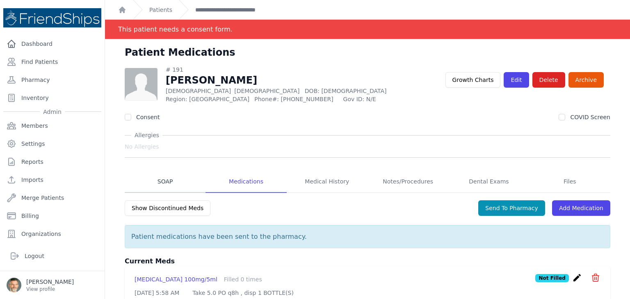
click at [169, 183] on link "SOAP" at bounding box center [165, 182] width 81 height 22
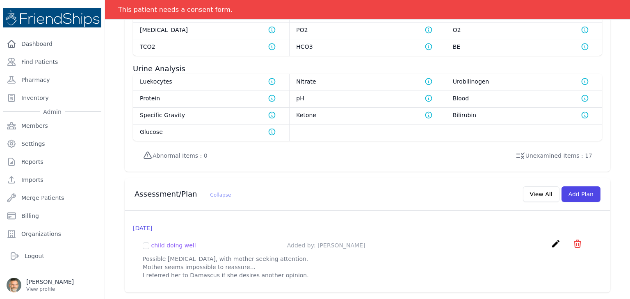
scroll to position [739, 0]
click at [535, 190] on button "View All" at bounding box center [541, 195] width 36 height 16
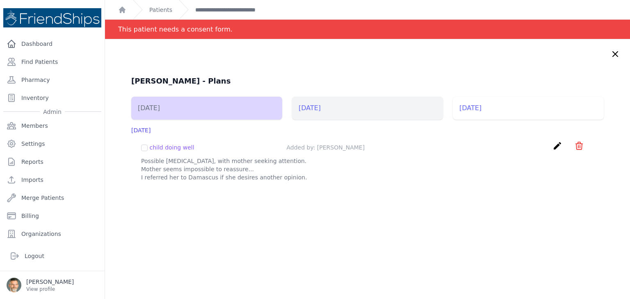
click at [322, 111] on li "2025-May-15" at bounding box center [367, 108] width 151 height 23
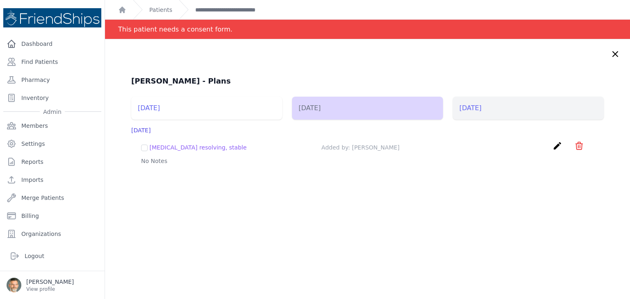
click at [472, 107] on li "2025-May-11" at bounding box center [528, 108] width 151 height 23
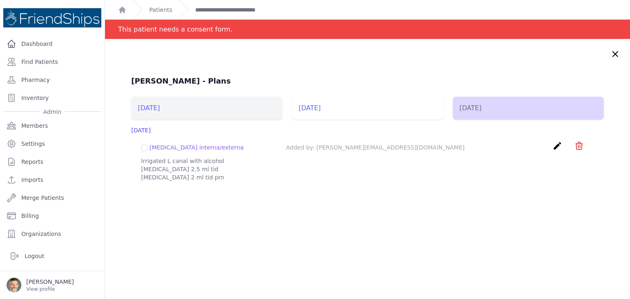
click at [169, 110] on li "2025-May-19" at bounding box center [206, 108] width 151 height 23
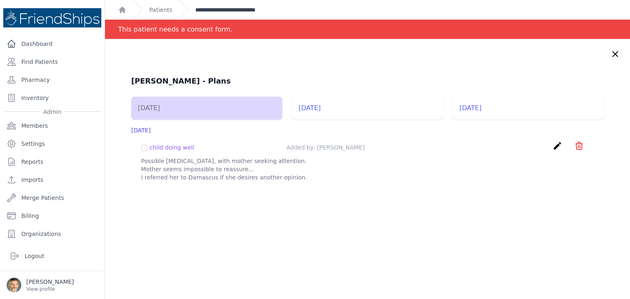
click at [212, 10] on link "**********" at bounding box center [240, 10] width 90 height 8
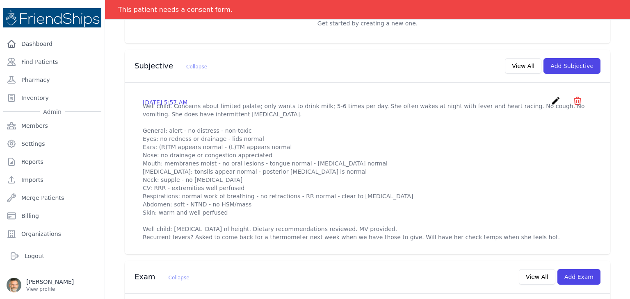
scroll to position [205, 0]
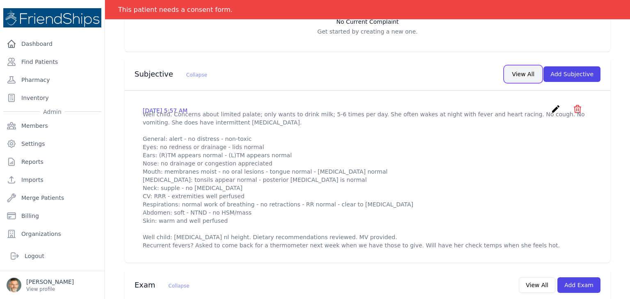
click at [527, 73] on button "View All" at bounding box center [523, 74] width 36 height 16
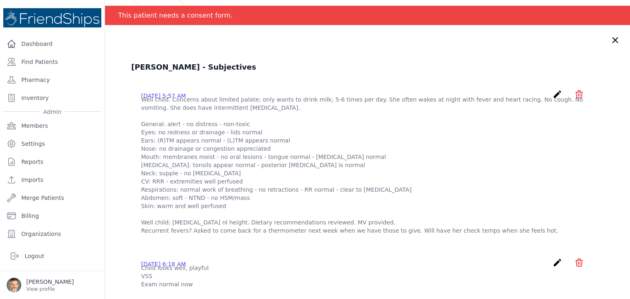
scroll to position [0, 0]
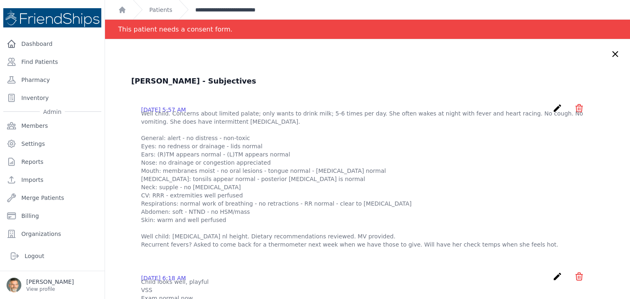
click at [216, 10] on link "**********" at bounding box center [240, 10] width 90 height 8
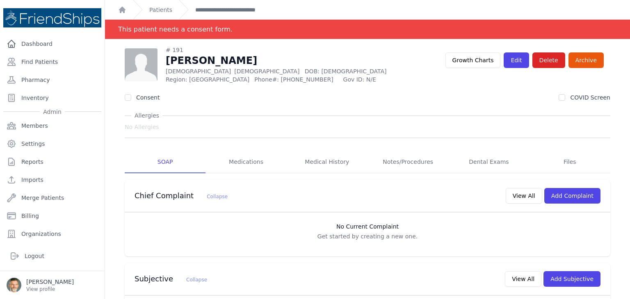
click at [158, 9] on link "Patients" at bounding box center [160, 10] width 23 height 8
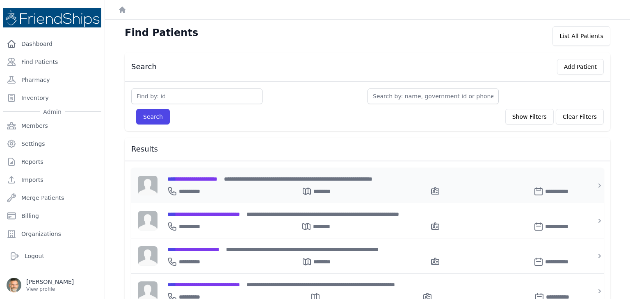
click at [196, 177] on span "**********" at bounding box center [192, 179] width 50 height 6
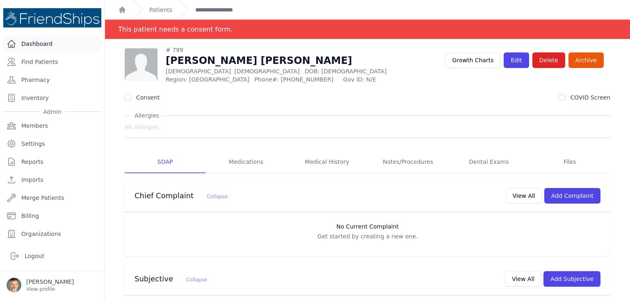
click at [42, 44] on link "Dashboard" at bounding box center [52, 44] width 98 height 16
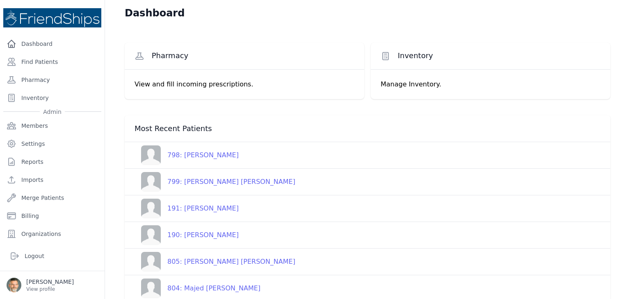
click at [207, 182] on div "799: [PERSON_NAME] [PERSON_NAME]" at bounding box center [228, 182] width 135 height 10
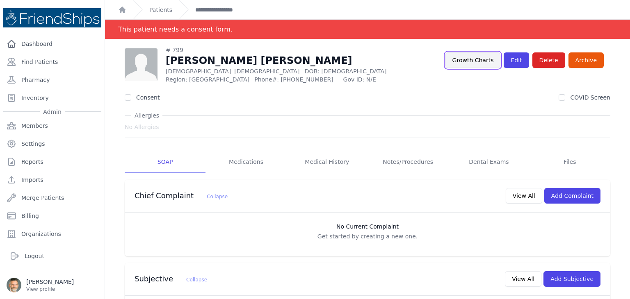
click at [471, 60] on link "Growth Charts" at bounding box center [472, 60] width 55 height 16
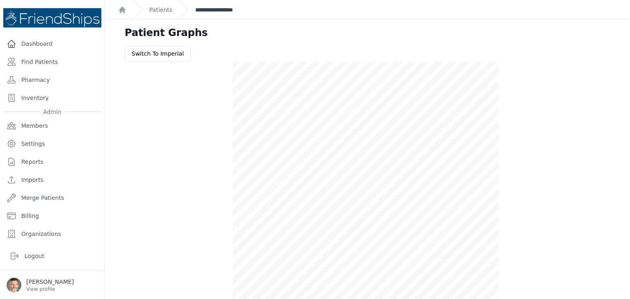
click at [202, 7] on link "**********" at bounding box center [222, 10] width 55 height 8
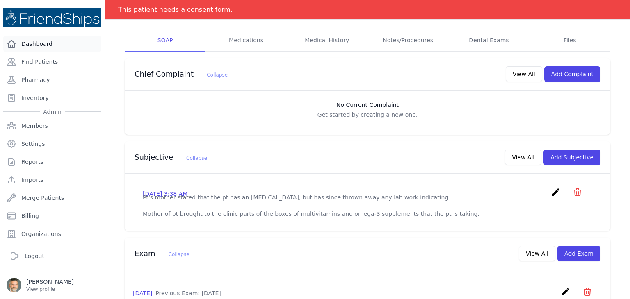
click at [27, 41] on link "Dashboard" at bounding box center [52, 44] width 98 height 16
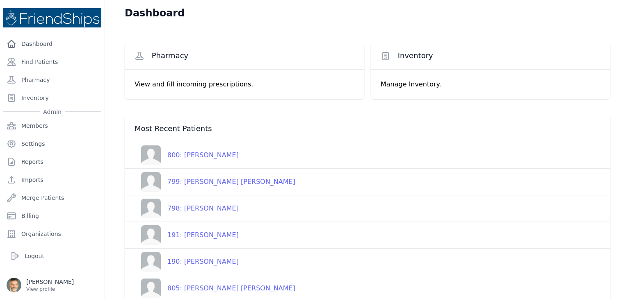
click at [203, 184] on div "799: [PERSON_NAME] [PERSON_NAME]" at bounding box center [228, 182] width 135 height 10
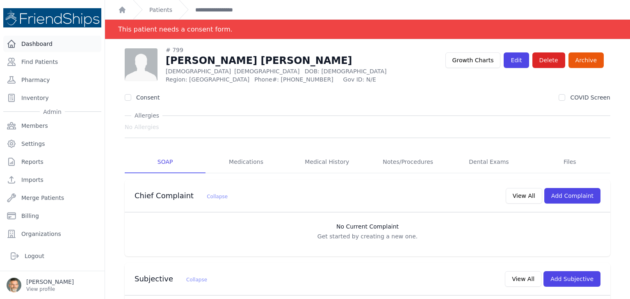
click at [39, 41] on link "Dashboard" at bounding box center [52, 44] width 98 height 16
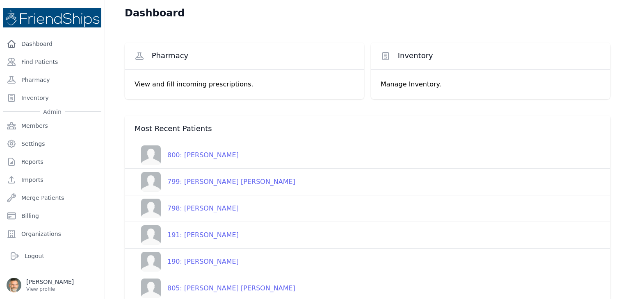
click at [196, 208] on div "798: [PERSON_NAME]" at bounding box center [200, 209] width 78 height 10
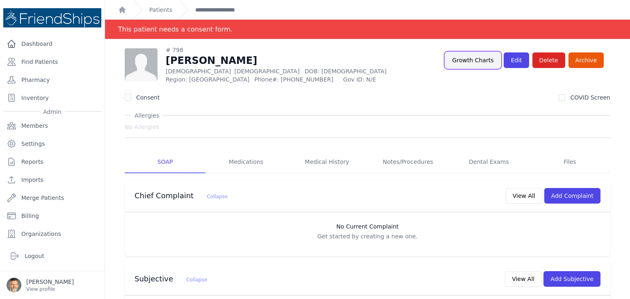
click at [471, 59] on link "Growth Charts" at bounding box center [472, 60] width 55 height 16
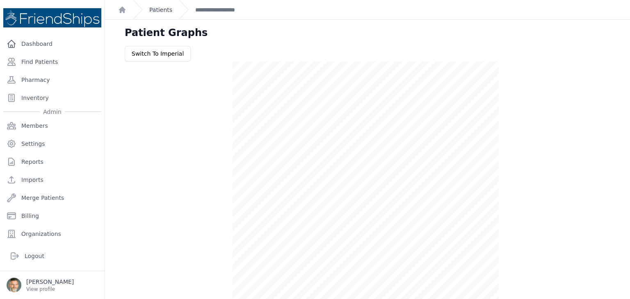
click at [160, 13] on link "Patients" at bounding box center [160, 10] width 23 height 8
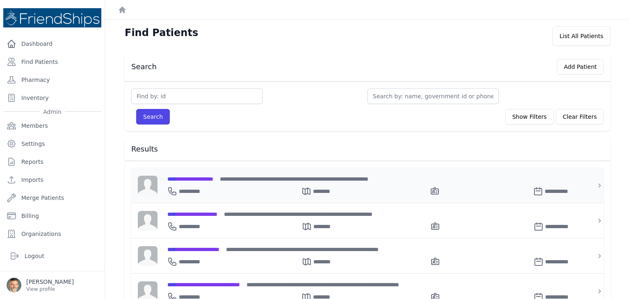
click at [194, 180] on span "**********" at bounding box center [190, 179] width 46 height 6
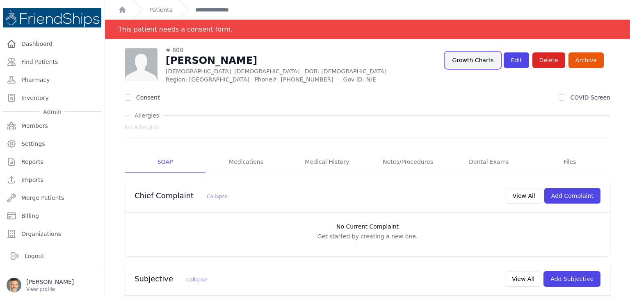
click at [467, 56] on link "Growth Charts" at bounding box center [472, 60] width 55 height 16
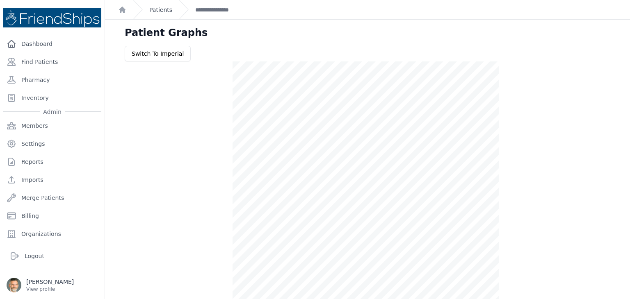
click at [159, 9] on link "Patients" at bounding box center [160, 10] width 23 height 8
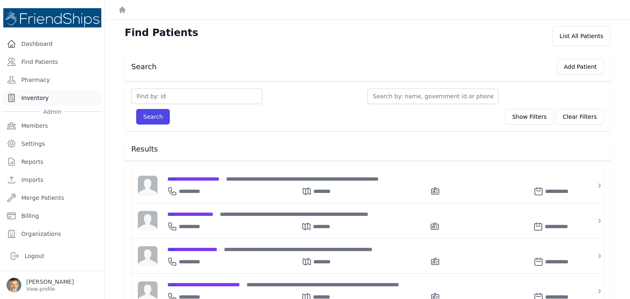
click at [33, 96] on link "Inventory" at bounding box center [52, 98] width 98 height 16
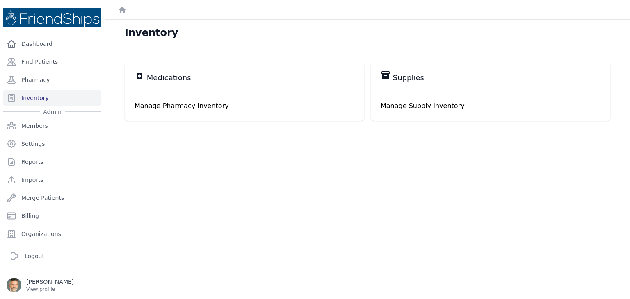
click at [179, 107] on p "Manage Pharmacy Inventory" at bounding box center [245, 106] width 220 height 10
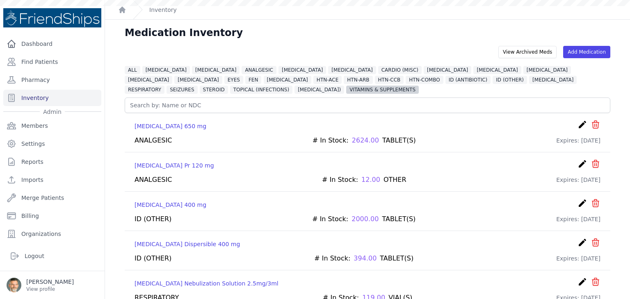
click at [346, 89] on span "VITAMINS & SUPPLEMENTS" at bounding box center [382, 90] width 73 height 8
click at [346, 91] on span "VITAMINS & SUPPLEMENTS" at bounding box center [382, 90] width 73 height 8
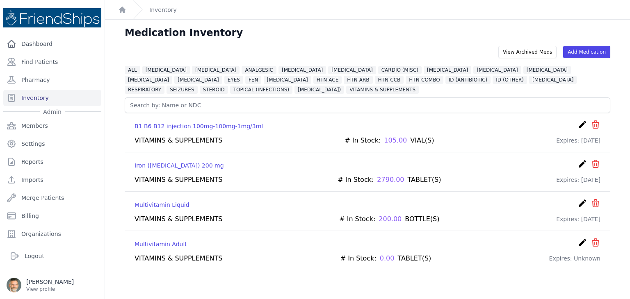
click at [180, 167] on p "Iron (ferrous Sulfate) 200 mg" at bounding box center [179, 166] width 89 height 8
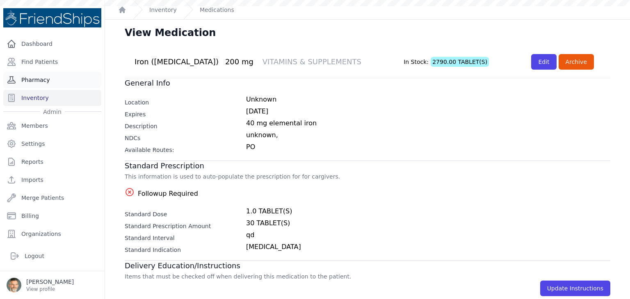
click at [34, 78] on link "Pharmacy" at bounding box center [52, 80] width 98 height 16
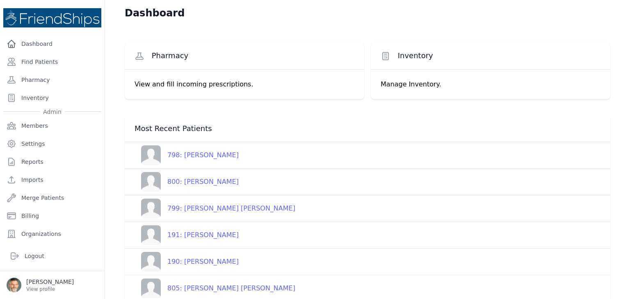
click at [198, 181] on div "800: [PERSON_NAME]" at bounding box center [200, 182] width 78 height 10
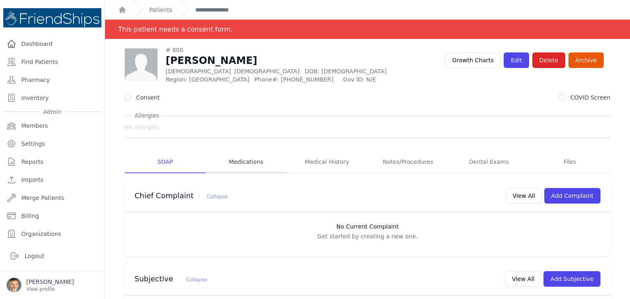
click at [245, 163] on link "Medications" at bounding box center [245, 162] width 81 height 22
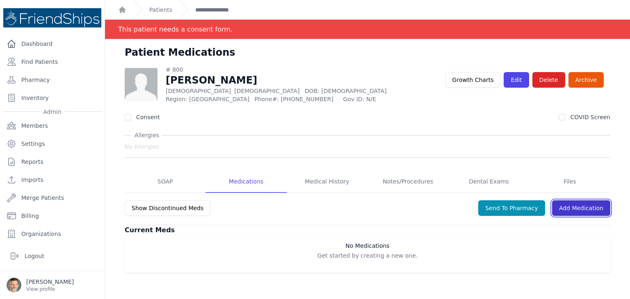
click at [568, 209] on link "Add Medication" at bounding box center [581, 209] width 58 height 16
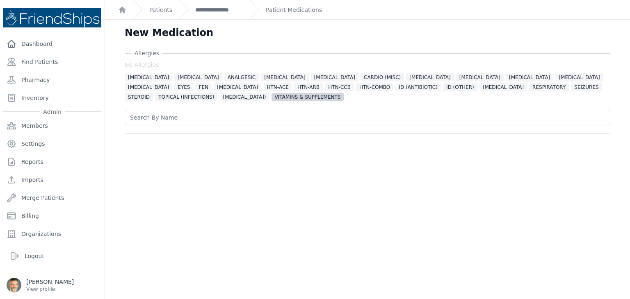
click at [271, 97] on span "VITAMINS & SUPPLEMENTS" at bounding box center [307, 97] width 73 height 8
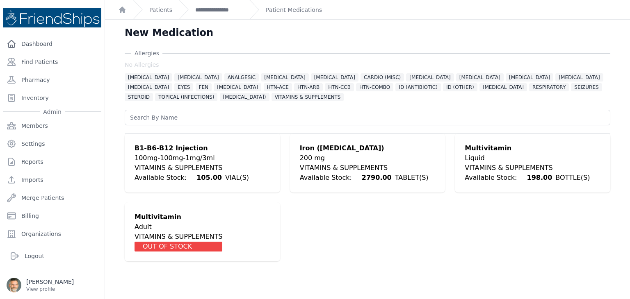
click at [312, 165] on div "VITAMINS & SUPPLEMENTS" at bounding box center [364, 168] width 129 height 10
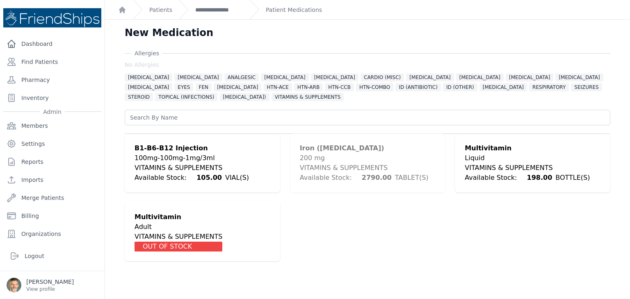
scroll to position [188, 0]
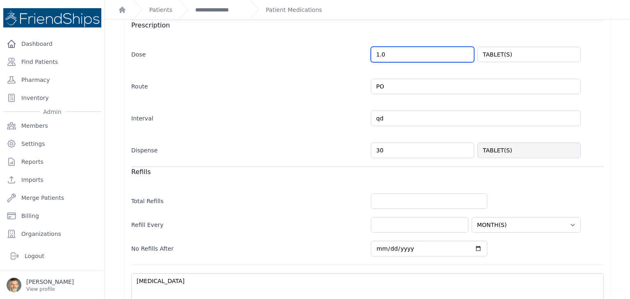
drag, startPoint x: 384, startPoint y: 56, endPoint x: 347, endPoint y: 53, distance: 36.6
click at [347, 53] on div "Dose 1.0 TABLET(S)" at bounding box center [367, 51] width 472 height 24
type input "0.5"
click at [300, 107] on div "Interval qd Every Day Twice Daily 3 Times Daily 4 Times Daily as needed Every M…" at bounding box center [367, 115] width 472 height 24
select select "MONTH(S)"
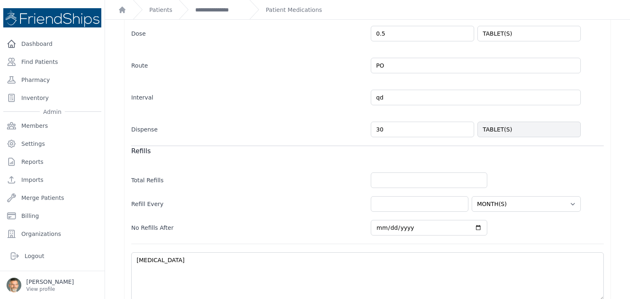
scroll to position [270, 0]
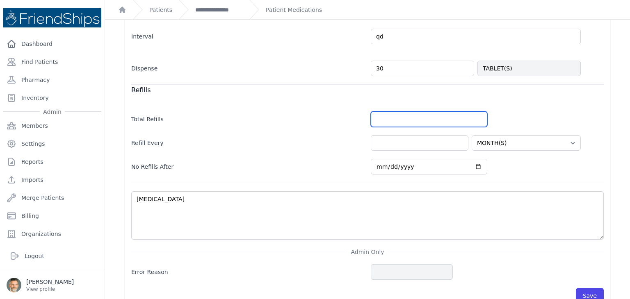
click at [382, 119] on input "number" at bounding box center [429, 120] width 116 height 16
type input "1"
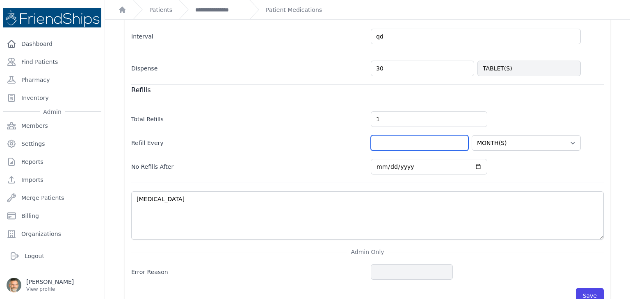
click at [388, 140] on input "number" at bounding box center [420, 143] width 98 height 16
type input "2"
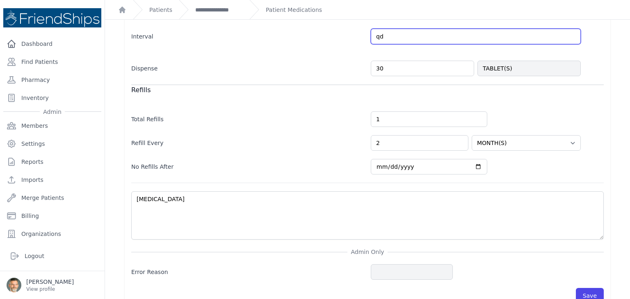
drag, startPoint x: 383, startPoint y: 34, endPoint x: 334, endPoint y: 34, distance: 49.6
click at [334, 34] on div "Interval qd Every Day Twice Daily 3 Times Daily 4 Times Daily as needed Every M…" at bounding box center [367, 33] width 472 height 24
select select "MONTH(S)"
type input "qod"
type input "2"
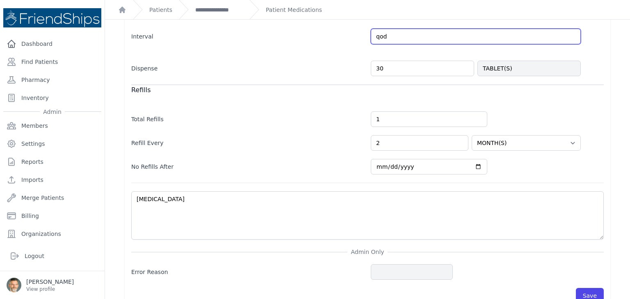
select select "MONTH(S)"
type input "qod"
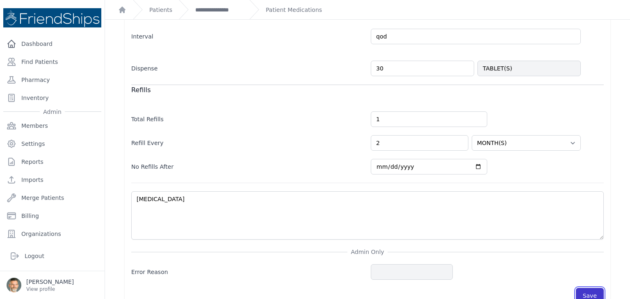
click at [582, 291] on button "Save" at bounding box center [590, 296] width 28 height 16
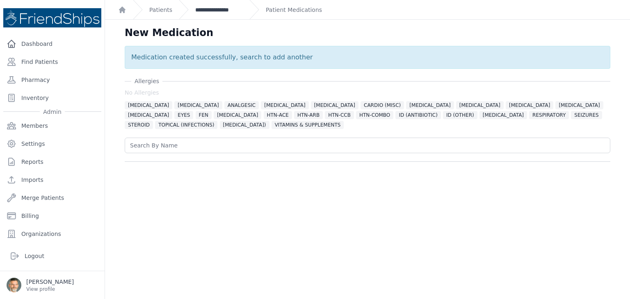
click at [210, 9] on link "**********" at bounding box center [219, 10] width 48 height 8
click at [212, 9] on link "**********" at bounding box center [219, 10] width 48 height 8
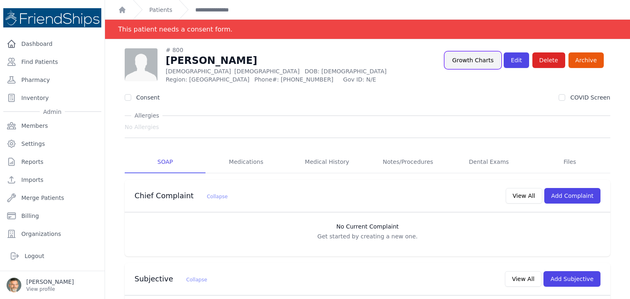
click at [479, 58] on link "Growth Charts" at bounding box center [472, 60] width 55 height 16
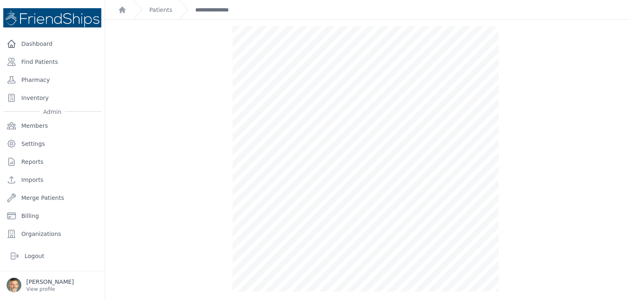
scroll to position [327, 0]
click at [157, 10] on link "Patients" at bounding box center [160, 10] width 23 height 8
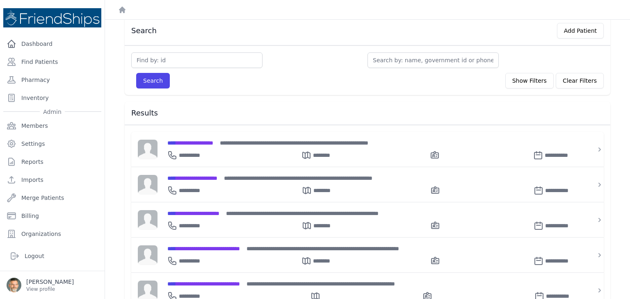
scroll to position [23, 0]
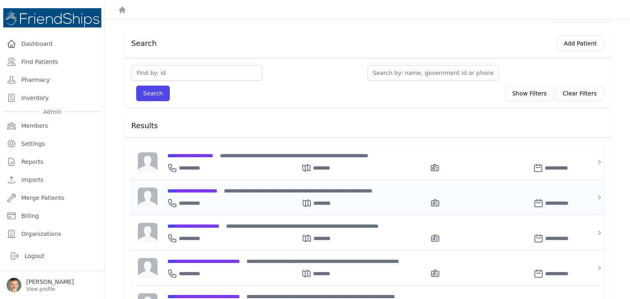
click at [198, 189] on span "**********" at bounding box center [192, 191] width 50 height 6
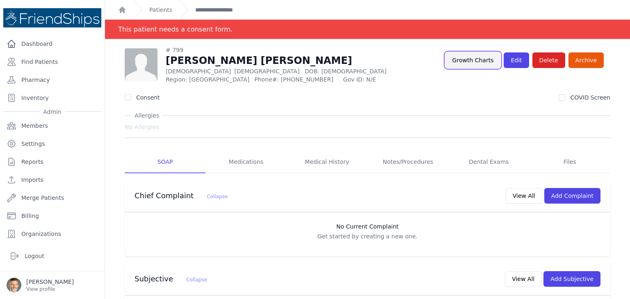
click at [471, 65] on link "Growth Charts" at bounding box center [472, 60] width 55 height 16
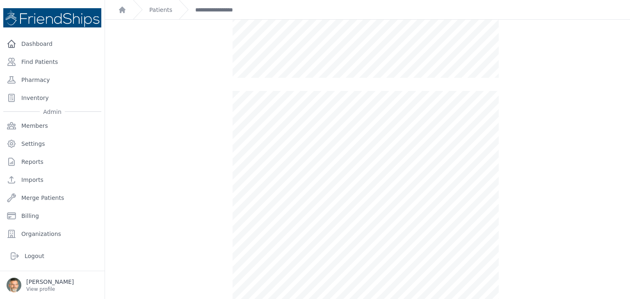
scroll to position [245, 0]
click at [211, 10] on link "**********" at bounding box center [222, 10] width 55 height 8
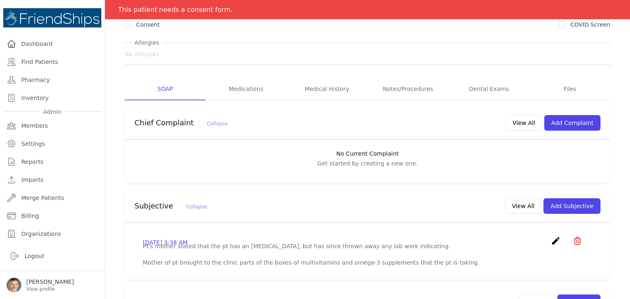
scroll to position [82, 0]
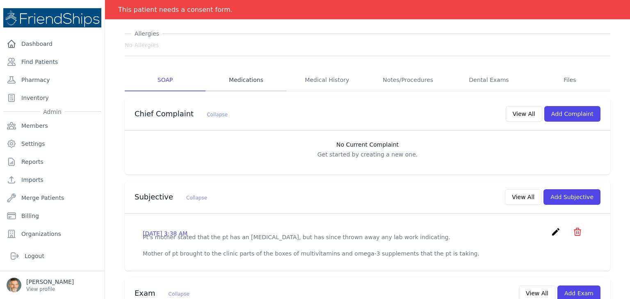
click at [239, 81] on link "Medications" at bounding box center [245, 80] width 81 height 22
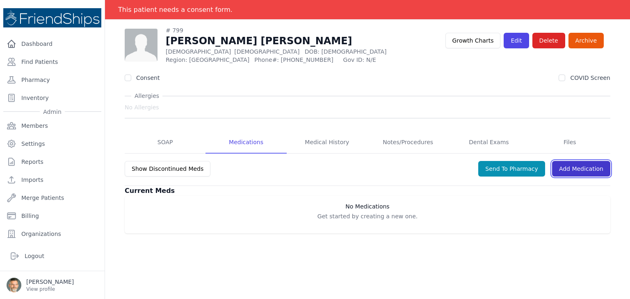
click at [582, 169] on link "Add Medication" at bounding box center [581, 169] width 58 height 16
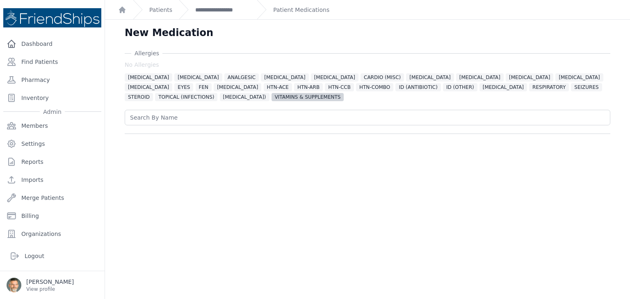
click at [271, 98] on span "VITAMINS & SUPPLEMENTS" at bounding box center [307, 97] width 73 height 8
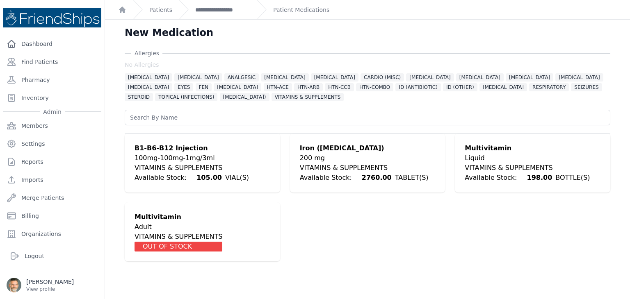
click at [483, 162] on div "Liquid" at bounding box center [527, 158] width 125 height 10
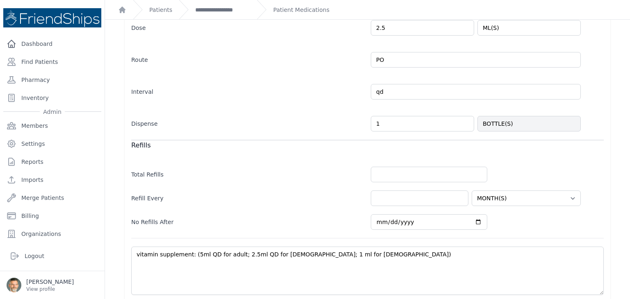
scroll to position [229, 0]
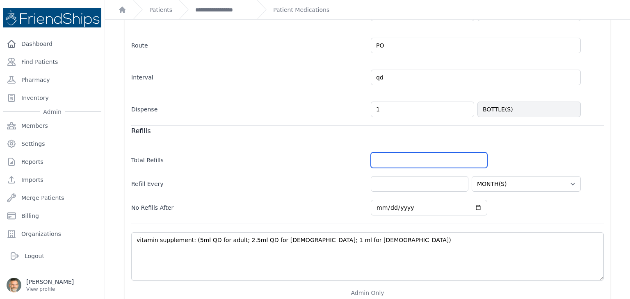
click at [391, 157] on input "number" at bounding box center [429, 161] width 116 height 16
type input "1"
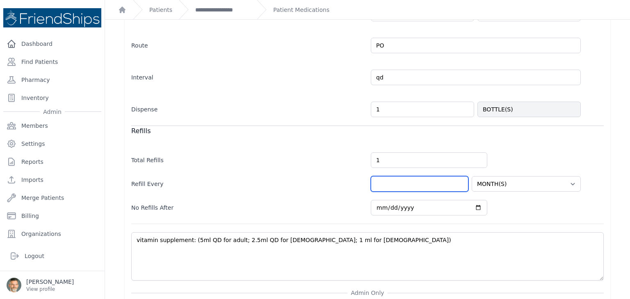
click at [401, 182] on input "number" at bounding box center [420, 184] width 98 height 16
select select "MONTH(S)"
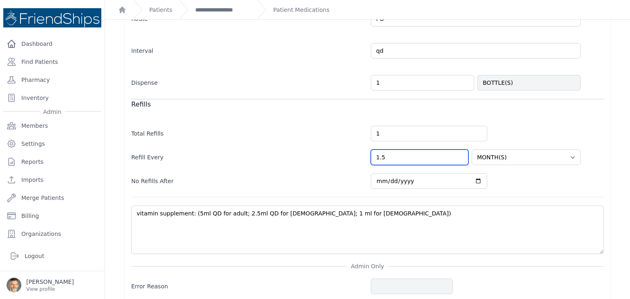
scroll to position [285, 0]
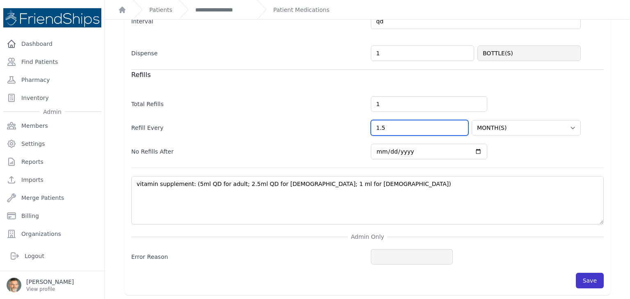
type input "1.5"
click at [583, 279] on button "Save" at bounding box center [590, 281] width 28 height 16
select select "MONTH(S)"
drag, startPoint x: 391, startPoint y: 125, endPoint x: 361, endPoint y: 125, distance: 29.5
click at [361, 125] on div "Refill Every 1.5 HOUR(S) DAY(S) WEEK(S) MONTH(S) YEAR(S)" at bounding box center [367, 124] width 472 height 24
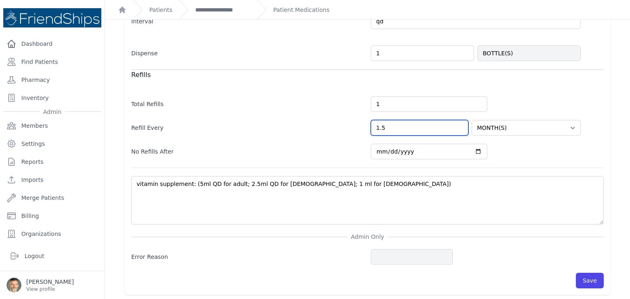
type input "2"
type input "1"
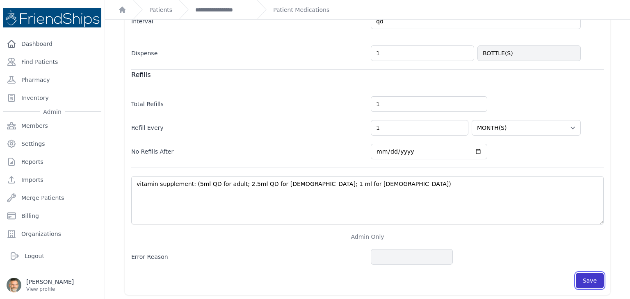
click at [582, 276] on button "Save" at bounding box center [590, 281] width 28 height 16
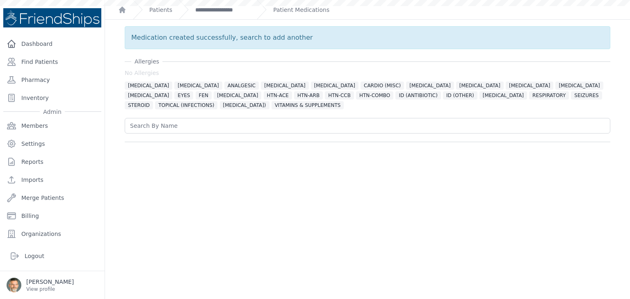
scroll to position [0, 0]
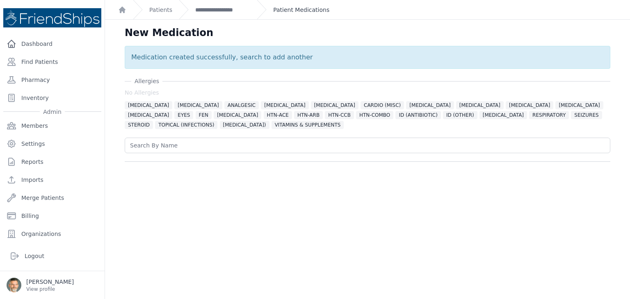
click at [285, 10] on link "Patient Medications" at bounding box center [301, 10] width 56 height 8
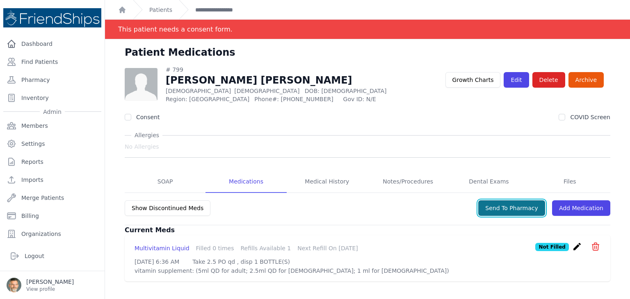
click at [509, 208] on button "Send To Pharmacy" at bounding box center [511, 209] width 67 height 16
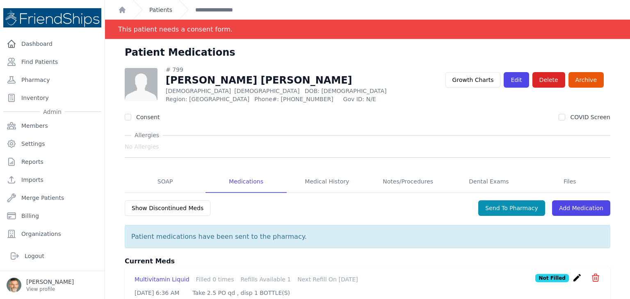
click at [162, 11] on link "Patients" at bounding box center [160, 10] width 23 height 8
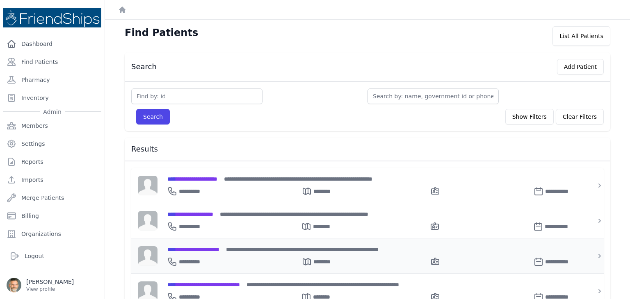
click at [208, 248] on span "**********" at bounding box center [193, 250] width 52 height 6
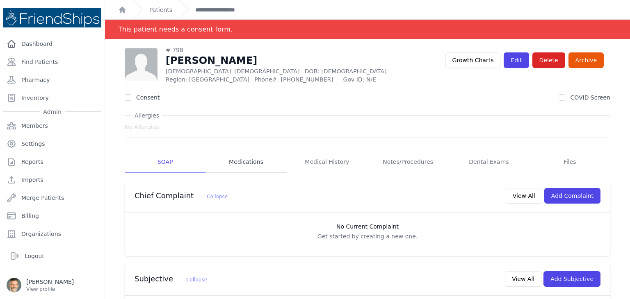
click at [242, 165] on link "Medications" at bounding box center [245, 162] width 81 height 22
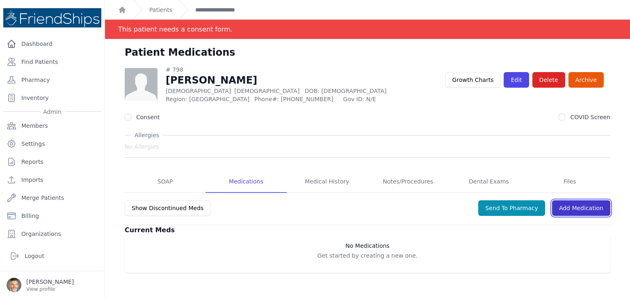
click at [581, 207] on link "Add Medication" at bounding box center [581, 209] width 58 height 16
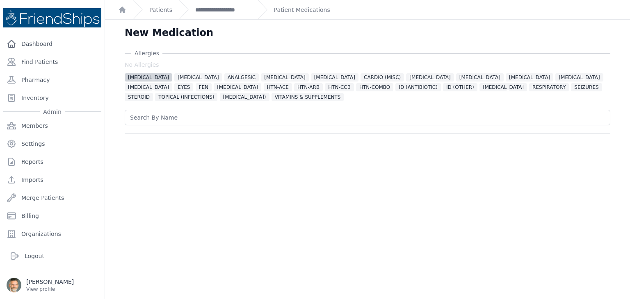
click at [135, 76] on span "ALLERGIES" at bounding box center [149, 77] width 48 height 8
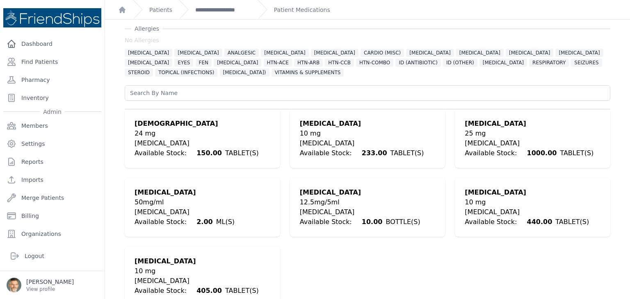
scroll to position [38, 0]
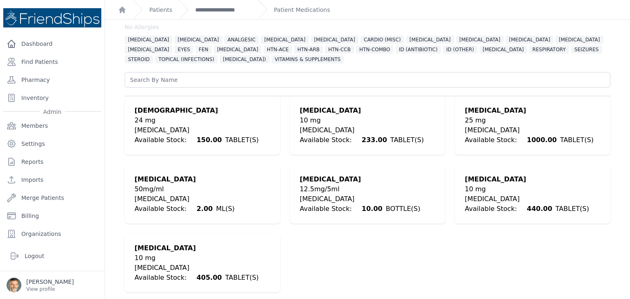
click at [473, 198] on div "ALLERGIES" at bounding box center [527, 199] width 124 height 10
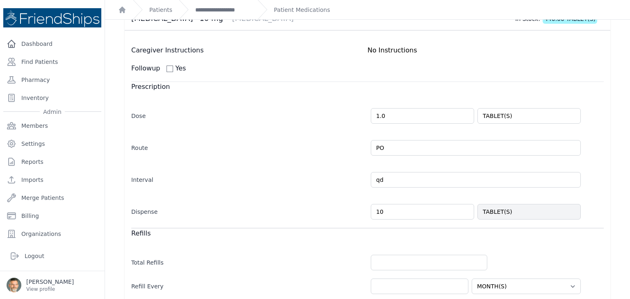
scroll to position [79, 0]
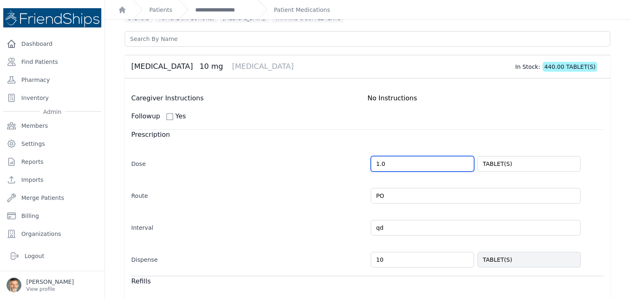
drag, startPoint x: 388, startPoint y: 165, endPoint x: 369, endPoint y: 165, distance: 19.3
click at [371, 165] on input "1.0" at bounding box center [422, 164] width 103 height 16
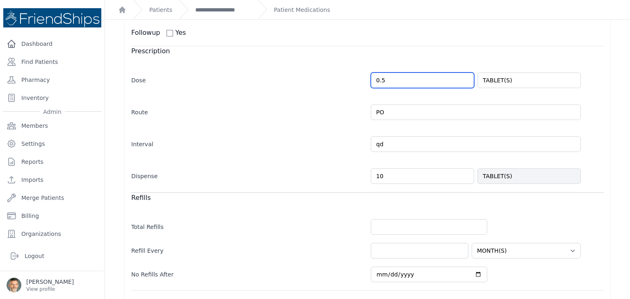
scroll to position [202, 0]
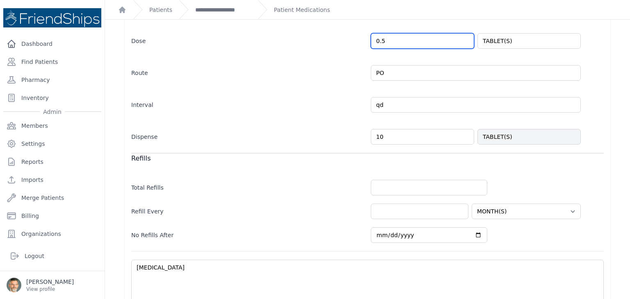
type input "0.5"
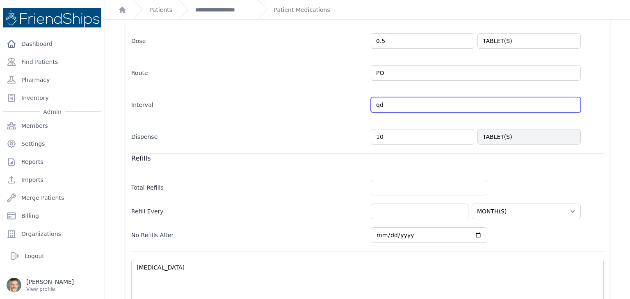
click at [393, 106] on input "qd" at bounding box center [476, 105] width 210 height 16
select select "MONTH(S)"
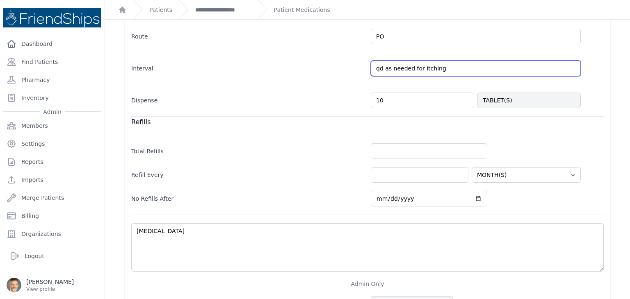
scroll to position [285, 0]
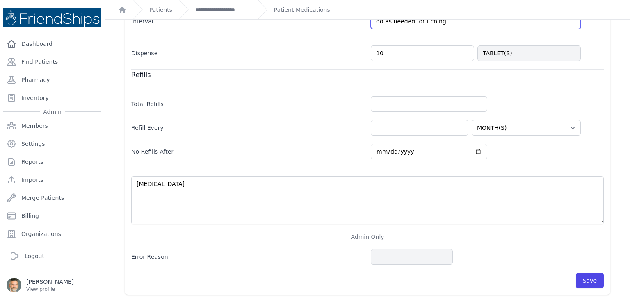
type input "qd as needed for itching"
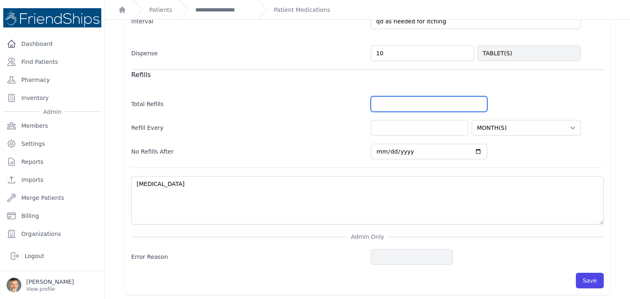
click at [404, 104] on input "number" at bounding box center [429, 104] width 116 height 16
select select "MONTH(S)"
type input "0"
click at [583, 276] on button "Save" at bounding box center [590, 281] width 28 height 16
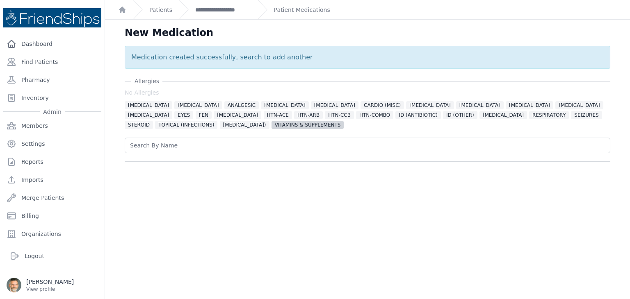
click at [271, 124] on span "VITAMINS & SUPPLEMENTS" at bounding box center [307, 125] width 73 height 8
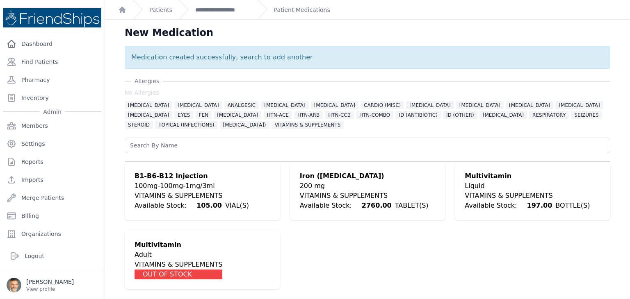
click at [494, 184] on div "Liquid" at bounding box center [527, 186] width 125 height 10
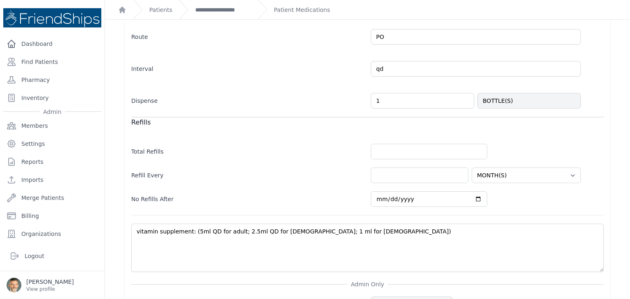
scroll to position [246, 0]
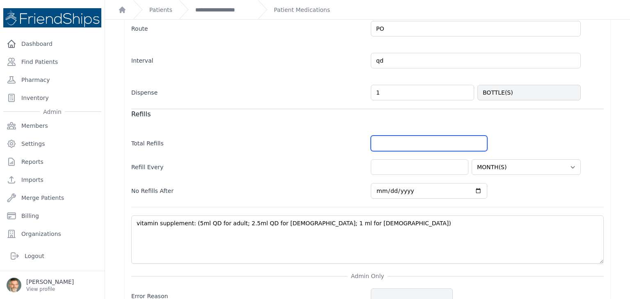
click at [382, 143] on input "number" at bounding box center [429, 144] width 116 height 16
type input "1"
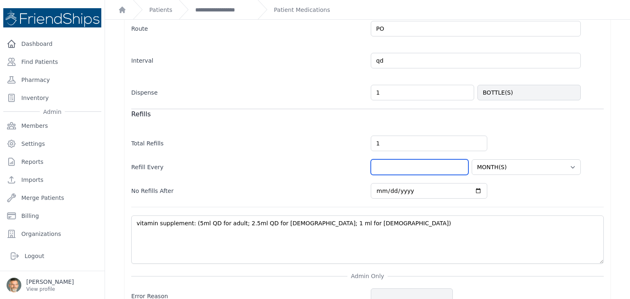
click at [394, 166] on input "number" at bounding box center [420, 168] width 98 height 16
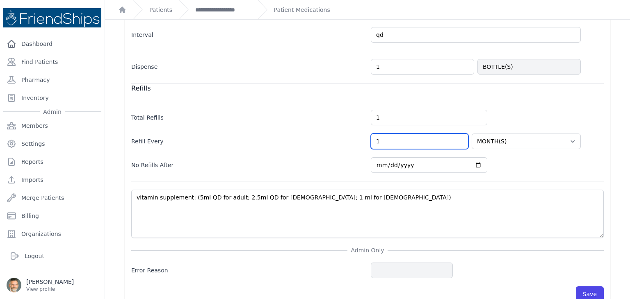
scroll to position [285, 0]
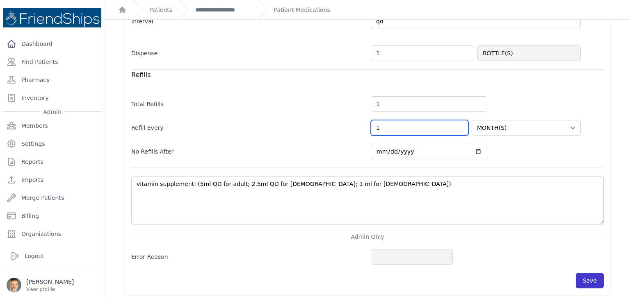
type input "1"
click at [581, 274] on button "Save" at bounding box center [590, 281] width 28 height 16
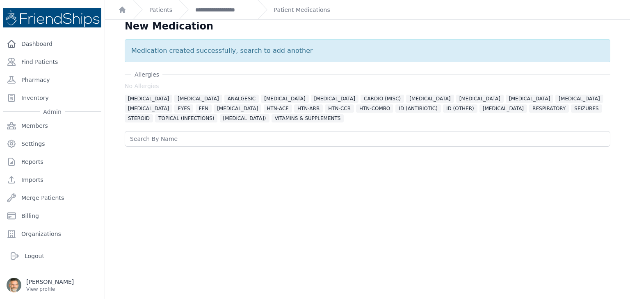
scroll to position [0, 0]
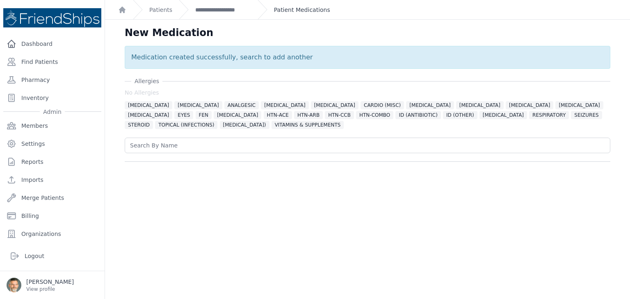
click at [288, 9] on link "Patient Medications" at bounding box center [302, 10] width 56 height 8
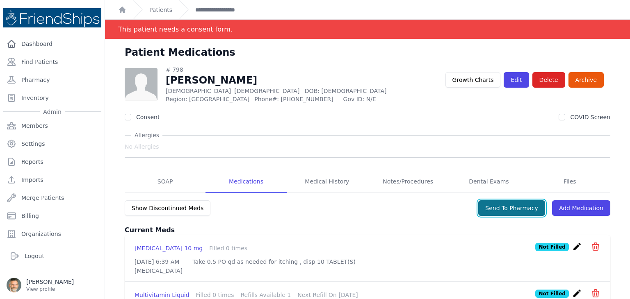
click at [508, 208] on button "Send To Pharmacy" at bounding box center [511, 209] width 67 height 16
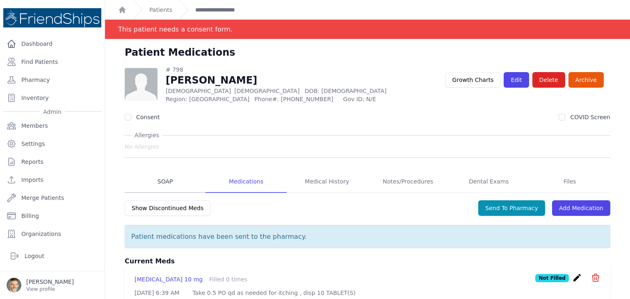
click at [165, 181] on link "SOAP" at bounding box center [165, 182] width 81 height 22
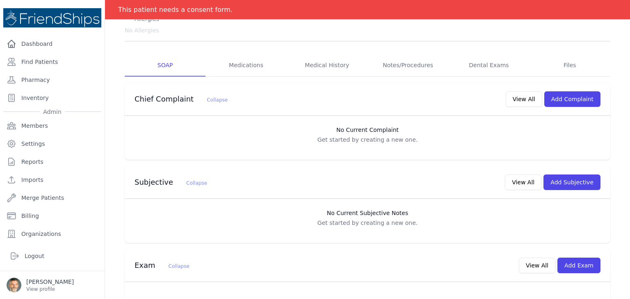
scroll to position [123, 0]
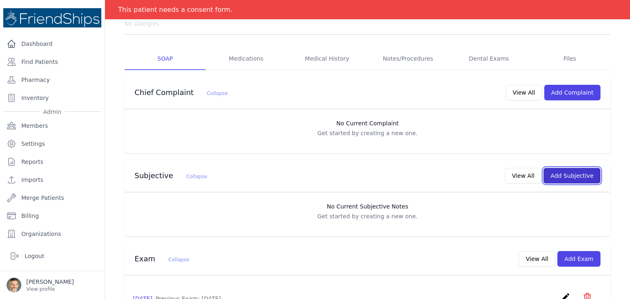
click at [568, 175] on button "Add Subjective" at bounding box center [571, 176] width 57 height 16
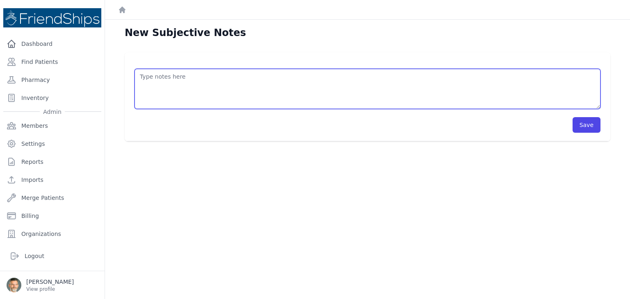
click at [160, 80] on textarea at bounding box center [368, 89] width 466 height 40
type textarea "Well child. She oftesn"
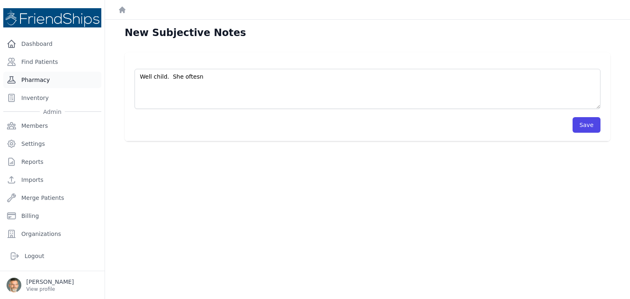
click at [31, 79] on link "Pharmacy" at bounding box center [52, 80] width 98 height 16
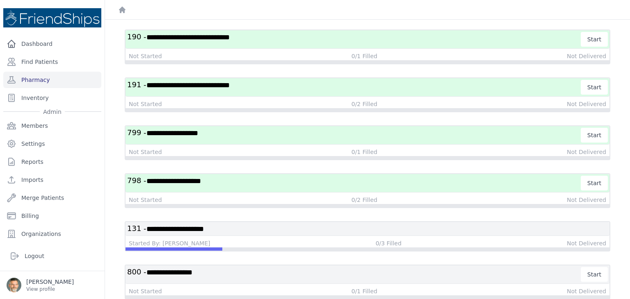
scroll to position [789, 0]
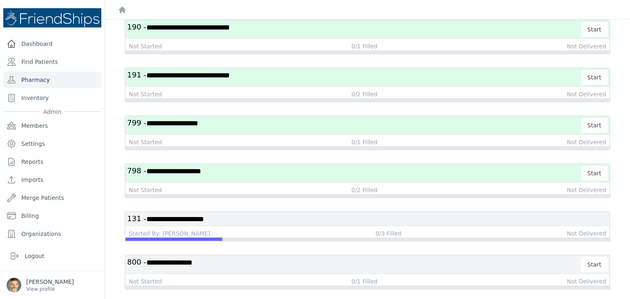
click at [338, 166] on h3 "**********" at bounding box center [354, 173] width 454 height 15
click at [590, 166] on button "Start" at bounding box center [594, 173] width 27 height 15
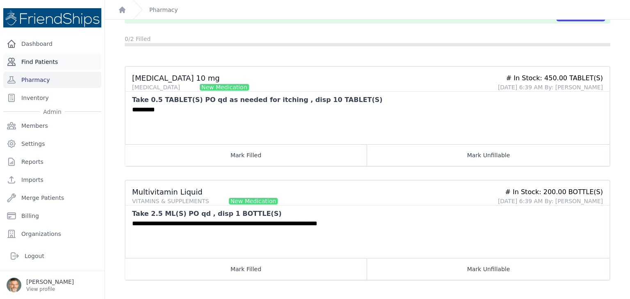
click at [36, 64] on link "Find Patients" at bounding box center [52, 62] width 98 height 16
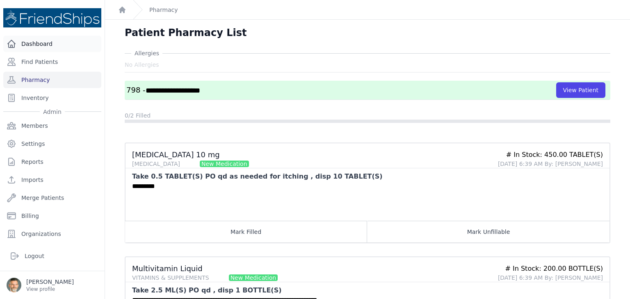
click at [36, 43] on link "Dashboard" at bounding box center [52, 44] width 98 height 16
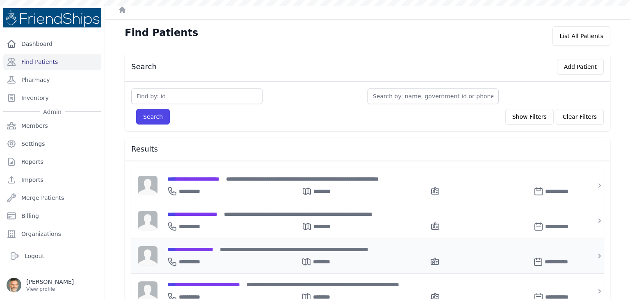
click at [206, 247] on span "**********" at bounding box center [190, 250] width 46 height 6
click at [206, 248] on span "**********" at bounding box center [190, 250] width 46 height 6
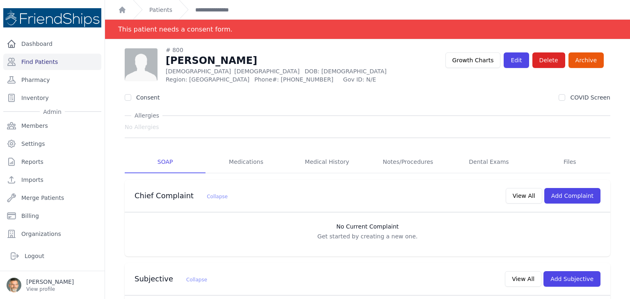
scroll to position [82, 0]
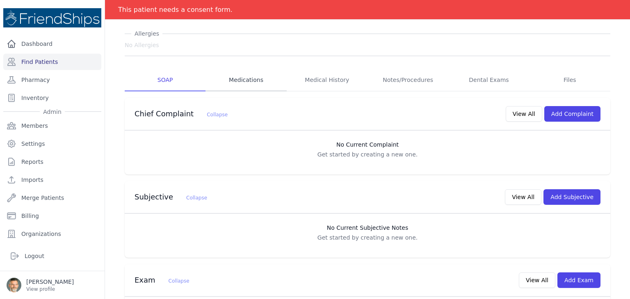
click at [249, 82] on link "Medications" at bounding box center [245, 80] width 81 height 22
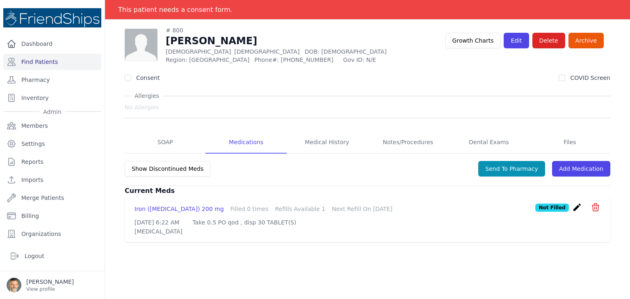
scroll to position [39, 0]
click at [572, 206] on icon "create" at bounding box center [577, 208] width 10 height 10
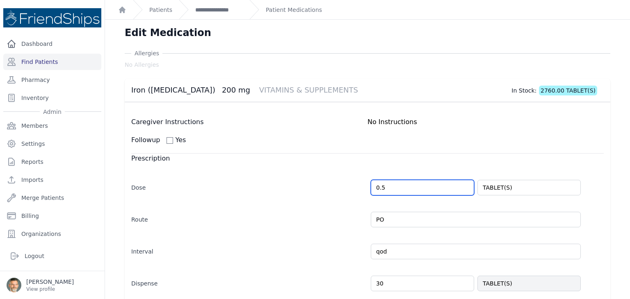
drag, startPoint x: 386, startPoint y: 189, endPoint x: 361, endPoint y: 187, distance: 24.6
click at [361, 187] on div "Dose 0.5 TABLET(S)" at bounding box center [367, 184] width 472 height 24
type input "1"
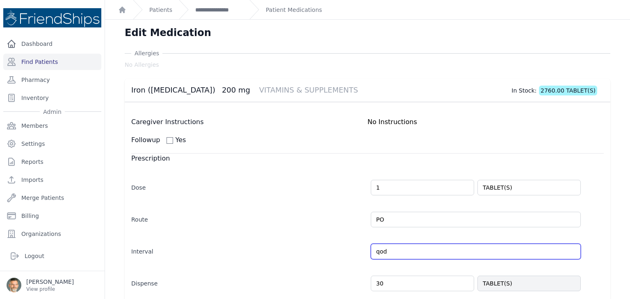
drag, startPoint x: 389, startPoint y: 254, endPoint x: 359, endPoint y: 252, distance: 30.0
click at [359, 252] on div "Interval qod Every Day Twice Daily 3 Times Daily 4 Times Daily as needed Every …" at bounding box center [367, 248] width 472 height 24
type input "t"
type input "1.0"
select select "MONTH(S)"
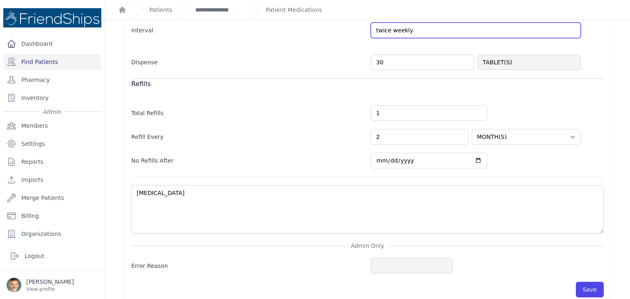
scroll to position [231, 0]
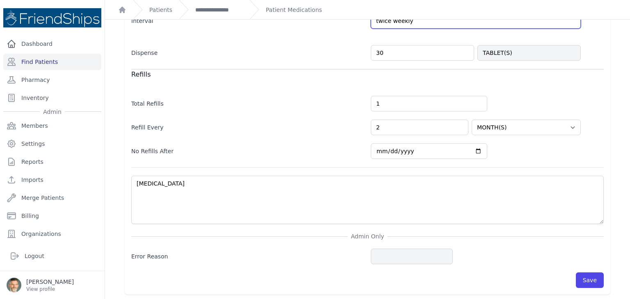
type input "twice weekly"
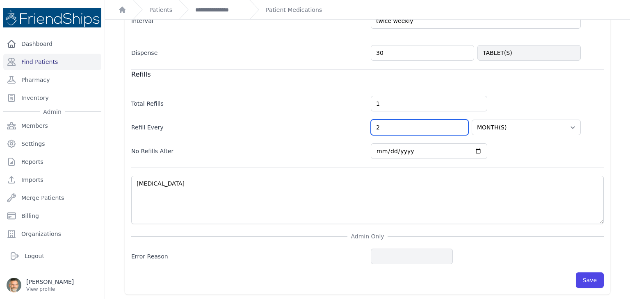
drag, startPoint x: 377, startPoint y: 126, endPoint x: 357, endPoint y: 126, distance: 20.5
click at [357, 126] on div "Refill Every 2 HOUR(S) DAY(S) WEEK(S) MONTH(S) YEAR(S)" at bounding box center [367, 124] width 472 height 24
type input "3"
select select "MONTH(S)"
type input "3"
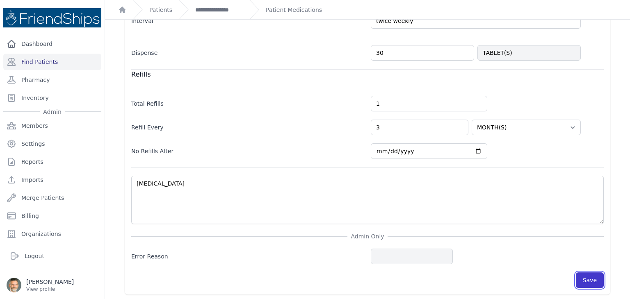
click at [582, 278] on button "Save" at bounding box center [590, 281] width 28 height 16
select select "MONTH(S)"
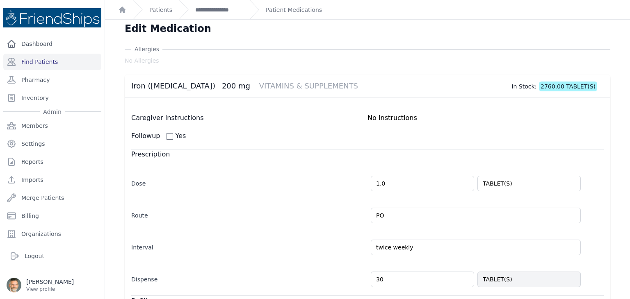
scroll to position [0, 0]
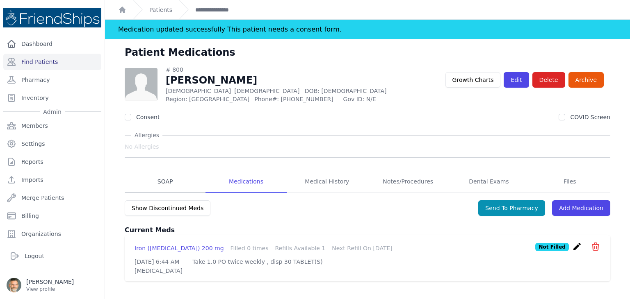
click at [161, 184] on link "SOAP" at bounding box center [165, 182] width 81 height 22
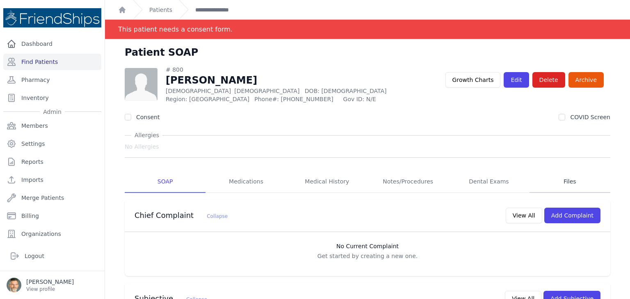
click at [562, 181] on link "Files" at bounding box center [569, 182] width 81 height 22
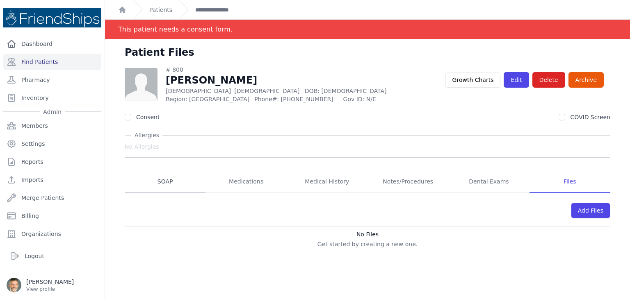
click at [164, 182] on link "SOAP" at bounding box center [165, 182] width 81 height 22
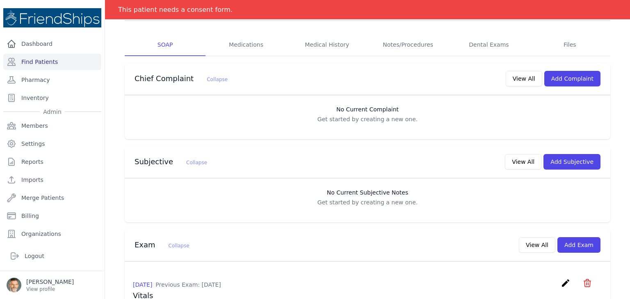
scroll to position [123, 0]
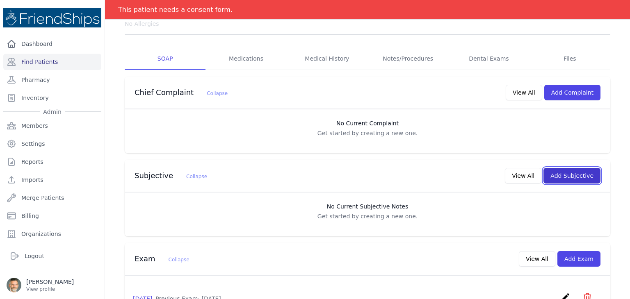
click at [576, 178] on button "Add Subjective" at bounding box center [571, 176] width 57 height 16
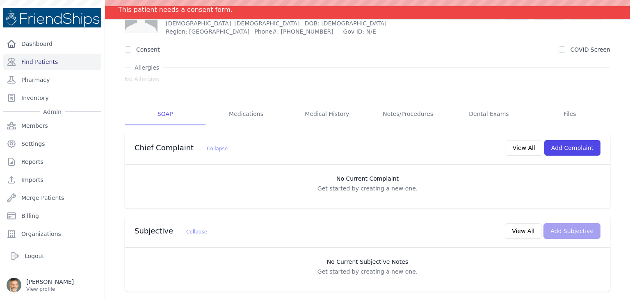
scroll to position [82, 0]
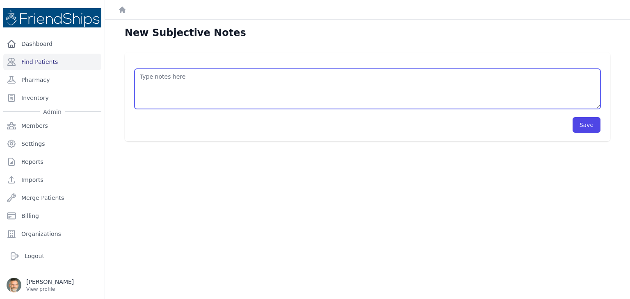
click at [169, 85] on textarea at bounding box center [368, 89] width 466 height 40
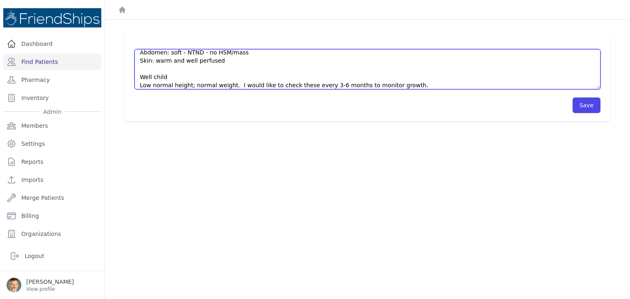
scroll to position [111, 0]
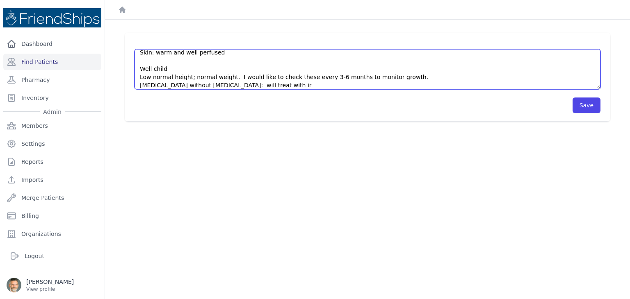
type textarea "Patient here for check-up. He has been taking levothyroxine after lab tests in …"
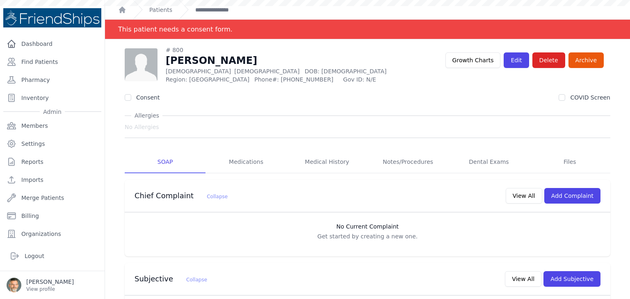
scroll to position [123, 0]
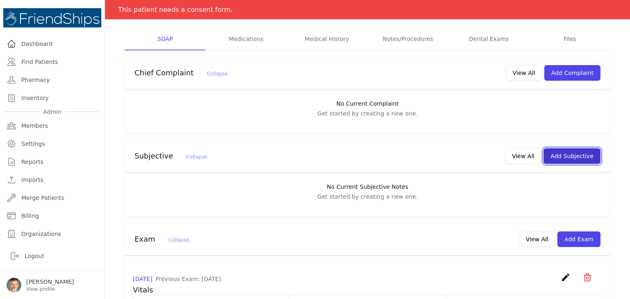
click at [558, 158] on button "Add Subjective" at bounding box center [571, 156] width 57 height 16
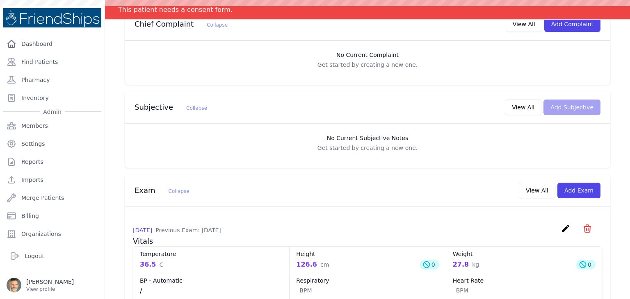
scroll to position [164, 0]
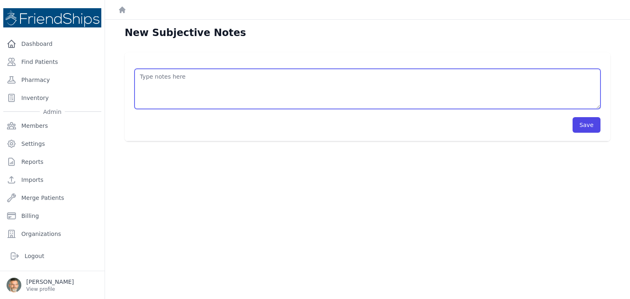
click at [172, 82] on textarea at bounding box center [368, 89] width 466 height 40
type textarea "P"
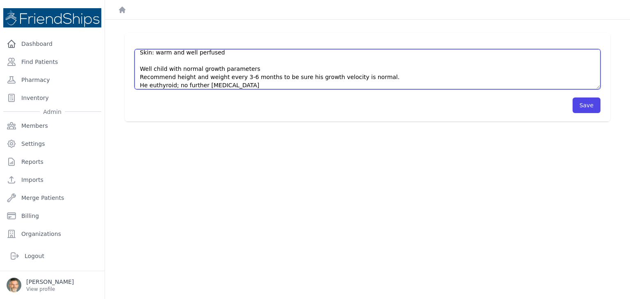
scroll to position [119, 0]
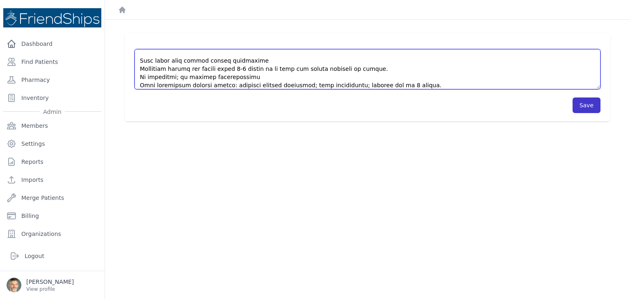
type textarea "Mother reports concerns for his growth. He was started on [MEDICAL_DATA] in Jun…"
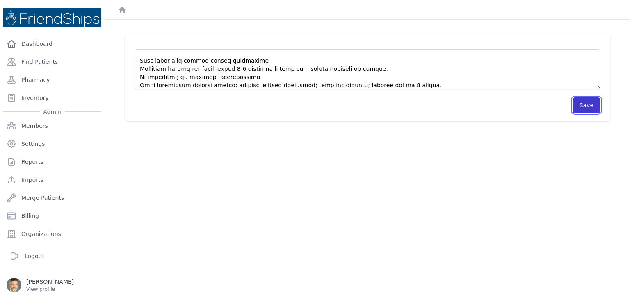
click at [579, 101] on button "Save" at bounding box center [586, 106] width 28 height 16
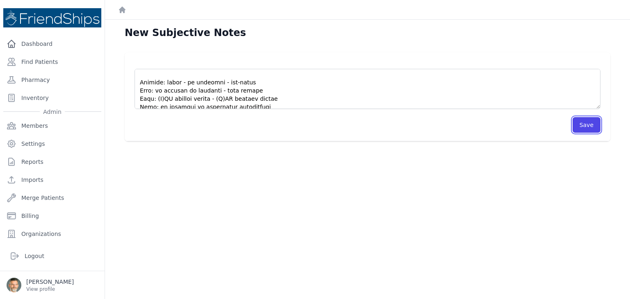
scroll to position [0, 0]
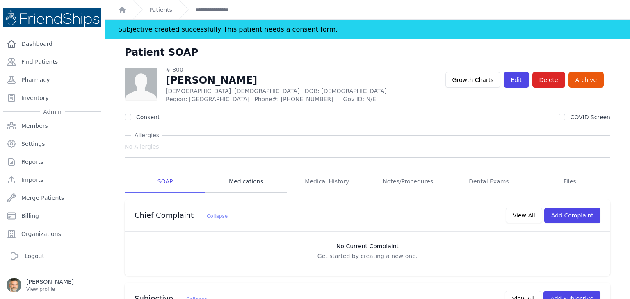
click at [244, 184] on link "Medications" at bounding box center [245, 182] width 81 height 22
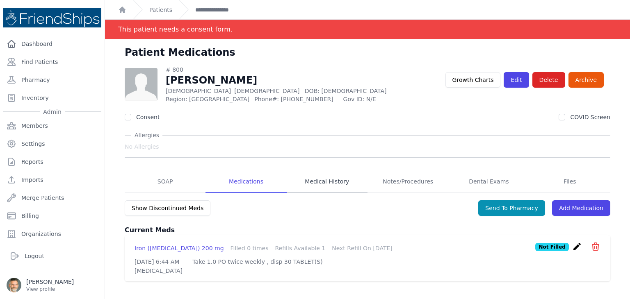
scroll to position [39, 0]
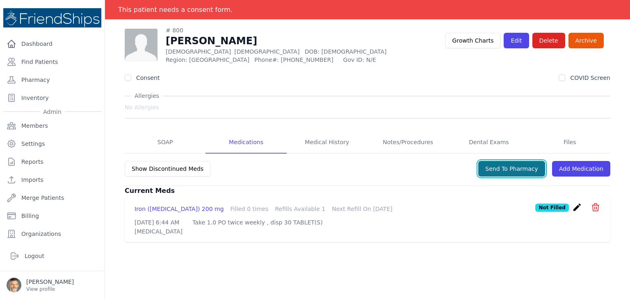
click at [506, 169] on button "Send To Pharmacy" at bounding box center [511, 169] width 67 height 16
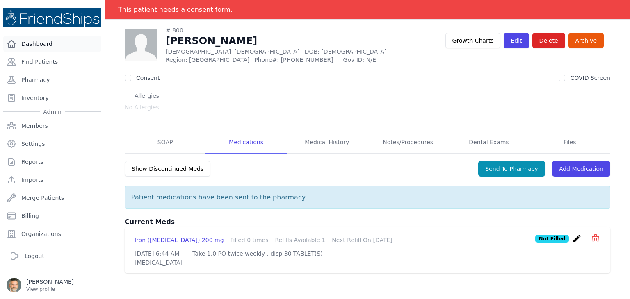
click at [41, 43] on link "Dashboard" at bounding box center [52, 44] width 98 height 16
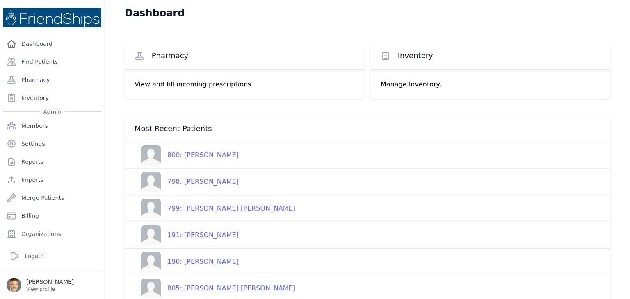
click at [199, 181] on div "798: [PERSON_NAME]" at bounding box center [200, 182] width 78 height 10
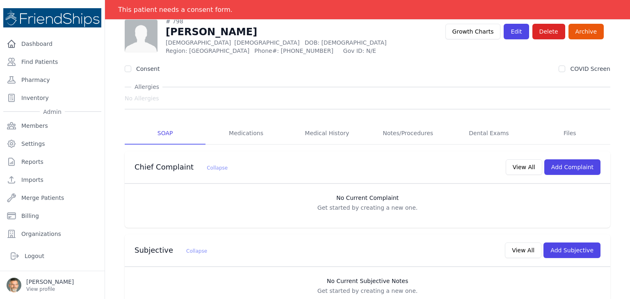
scroll to position [123, 0]
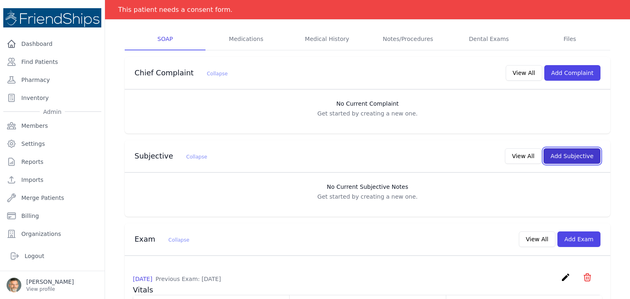
click at [563, 156] on button "Add Subjective" at bounding box center [571, 156] width 57 height 16
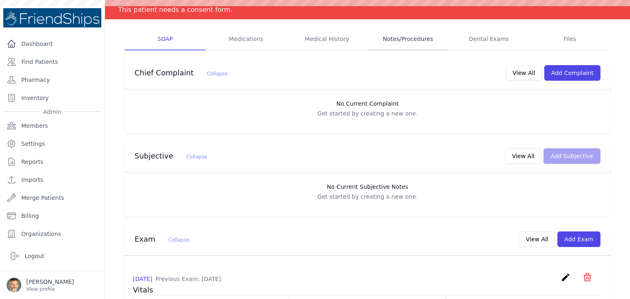
scroll to position [0, 0]
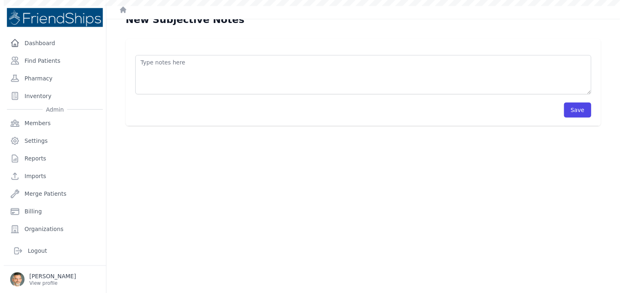
scroll to position [20, 0]
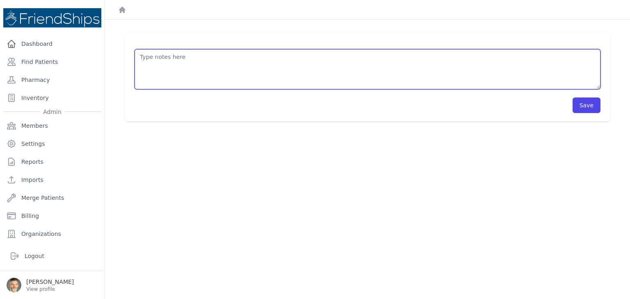
click at [159, 62] on textarea at bounding box center [368, 69] width 466 height 40
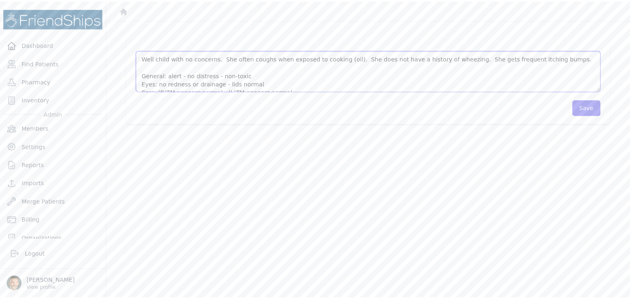
scroll to position [74, 0]
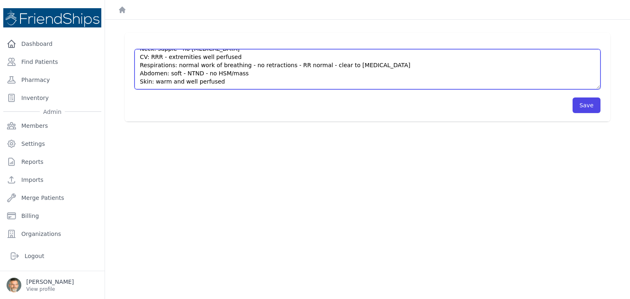
click at [217, 80] on textarea "Well child with no concerns. She often coughs when exposed to cooking (oil). Sh…" at bounding box center [368, 69] width 466 height 40
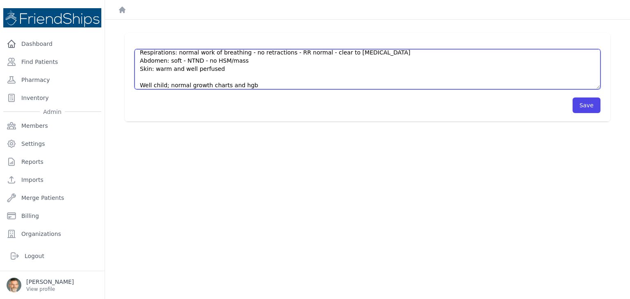
scroll to position [95, 0]
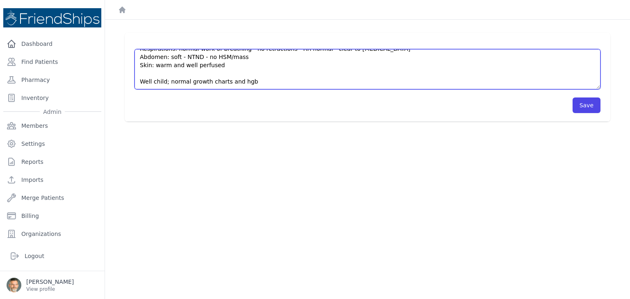
click at [218, 63] on textarea "Well child with no concerns. She often coughs when exposed to cooking (oil). Sh…" at bounding box center [368, 69] width 466 height 40
click at [254, 75] on textarea "Well child with no concerns. She often coughs when exposed to cooking (oil). Sh…" at bounding box center [368, 69] width 466 height 40
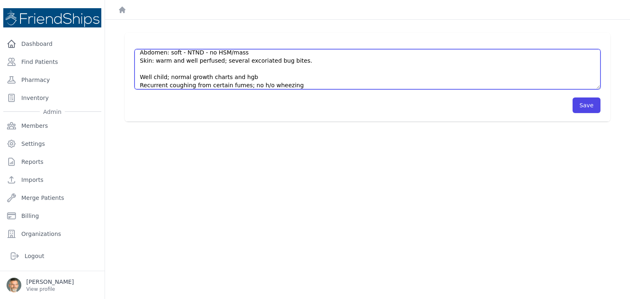
scroll to position [103, 0]
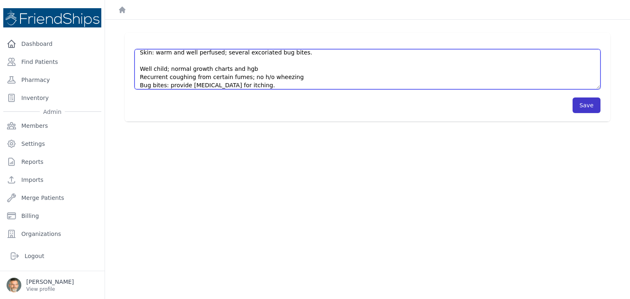
type textarea "Well child with no concerns. She often coughs when exposed to cooking (oil). Sh…"
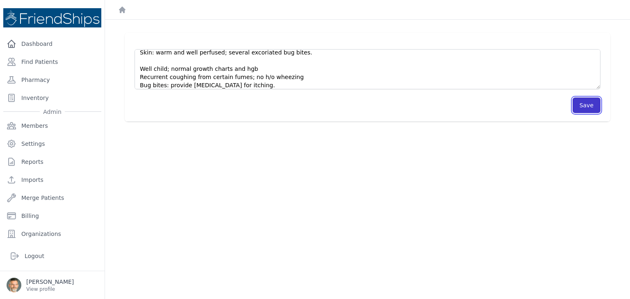
click at [584, 106] on button "Save" at bounding box center [586, 106] width 28 height 16
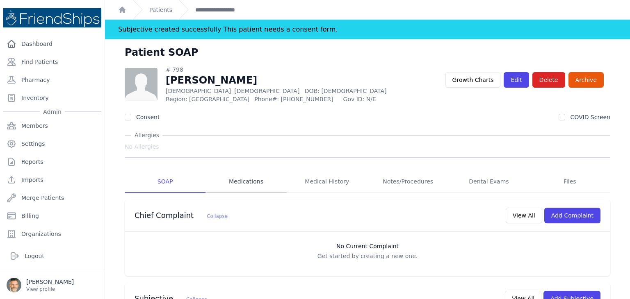
click at [238, 181] on link "Medications" at bounding box center [245, 182] width 81 height 22
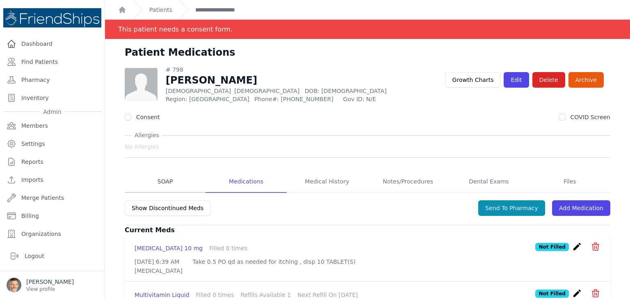
click at [164, 182] on link "SOAP" at bounding box center [165, 182] width 81 height 22
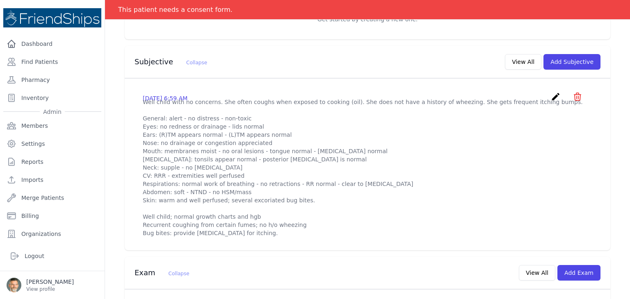
scroll to position [287, 0]
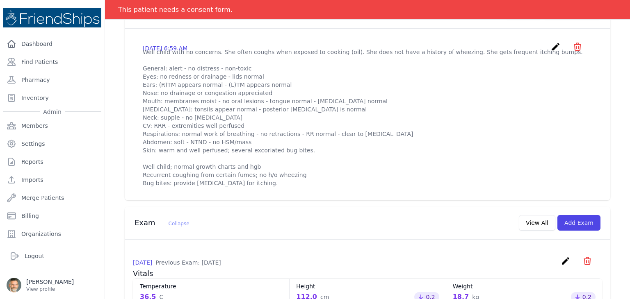
click at [551, 46] on icon "create" at bounding box center [556, 47] width 10 height 10
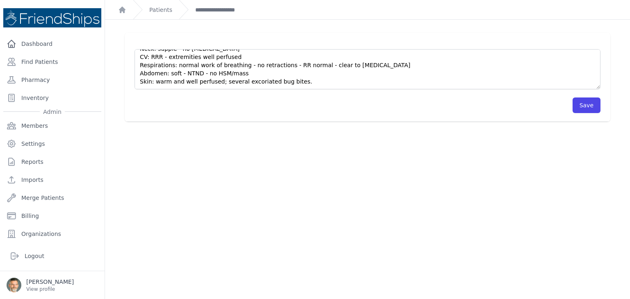
scroll to position [115, 0]
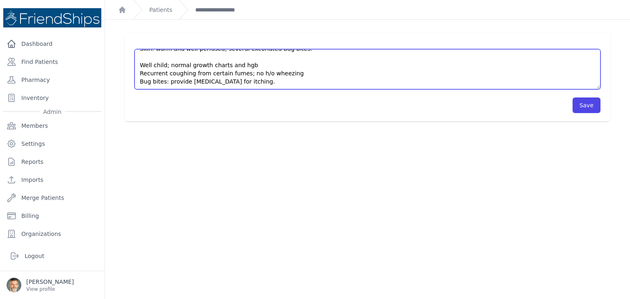
click at [251, 56] on textarea "Well child with no concerns. She often coughs when exposed to cooking (oil). Sh…" at bounding box center [368, 69] width 466 height 40
type textarea "Well child with no concerns. She often coughs when exposed to cooking (oil). Sh…"
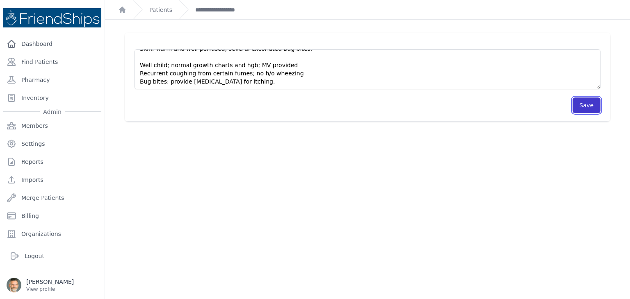
click at [577, 105] on button "Save" at bounding box center [586, 106] width 28 height 16
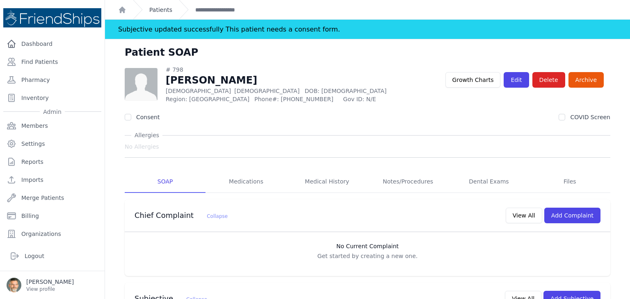
click at [156, 8] on link "Patients" at bounding box center [160, 10] width 23 height 8
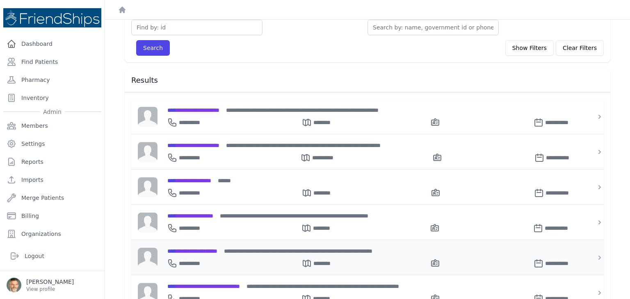
scroll to position [82, 0]
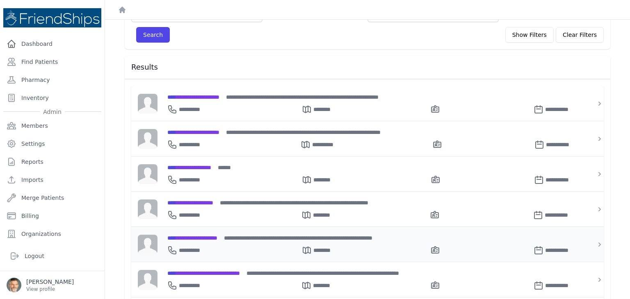
click at [202, 235] on span "**********" at bounding box center [192, 238] width 50 height 6
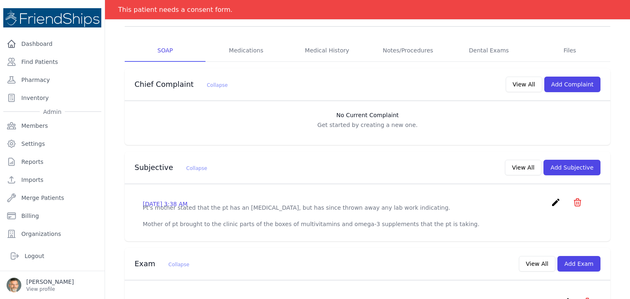
scroll to position [164, 0]
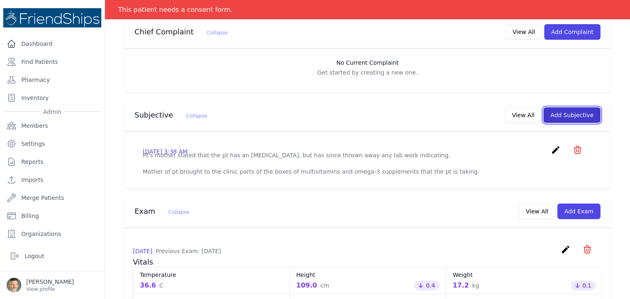
click at [570, 111] on button "Add Subjective" at bounding box center [571, 115] width 57 height 16
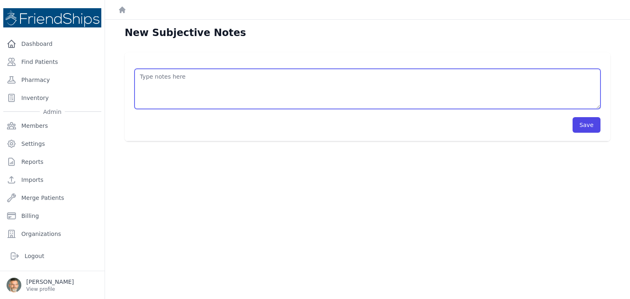
click at [171, 84] on textarea at bounding box center [368, 89] width 466 height 40
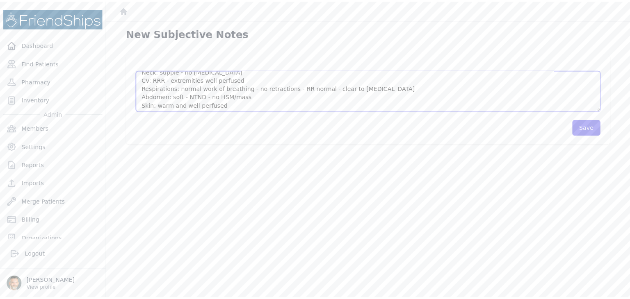
scroll to position [74, 0]
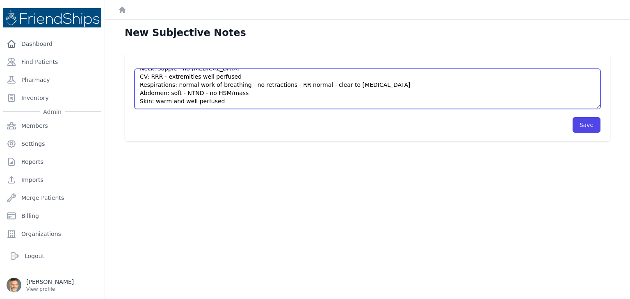
click at [242, 104] on textarea "Mother reports concerns about immune deficiency. He was taking a multivitamin. …" at bounding box center [368, 89] width 466 height 40
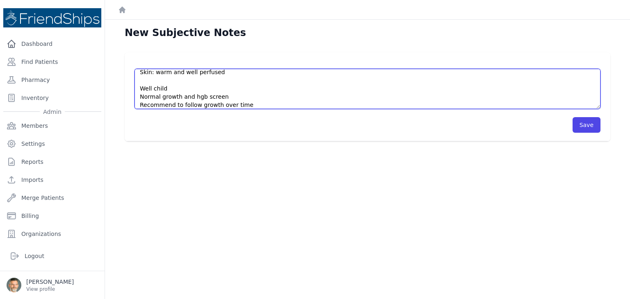
scroll to position [111, 0]
click at [180, 89] on textarea "Mother reports concerns about immune deficiency. He was taking a multivitamin. …" at bounding box center [368, 89] width 466 height 40
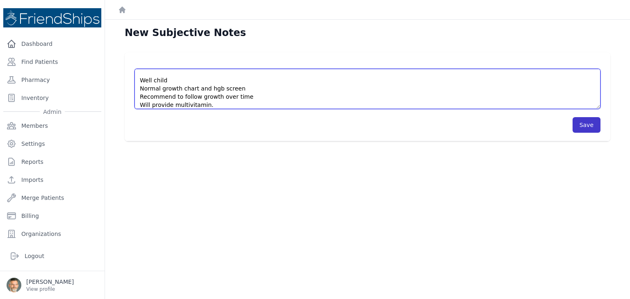
type textarea "Mother reports concerns about immune deficiency. He was taking a multivitamin. …"
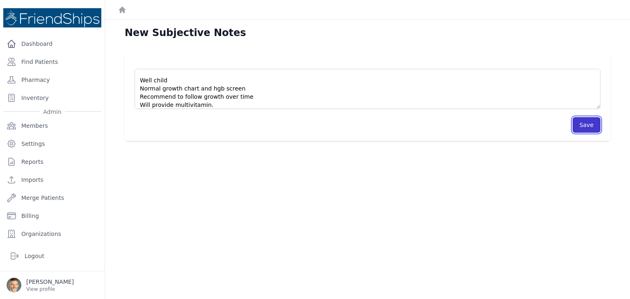
click at [584, 123] on button "Save" at bounding box center [586, 125] width 28 height 16
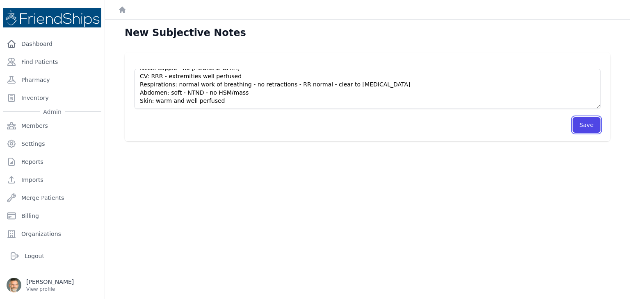
scroll to position [0, 0]
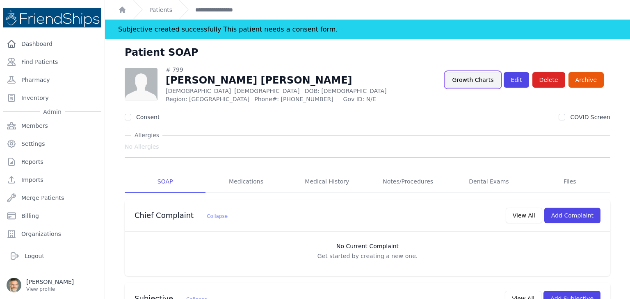
click at [469, 84] on link "Growth Charts" at bounding box center [472, 80] width 55 height 16
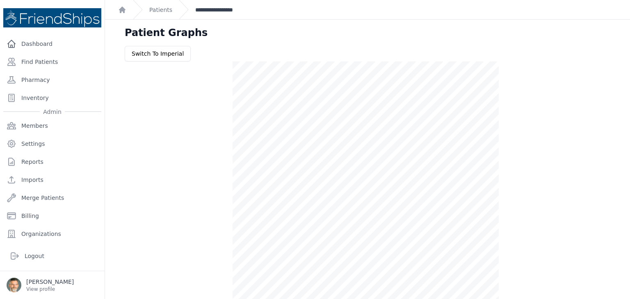
click at [224, 12] on link "**********" at bounding box center [222, 10] width 55 height 8
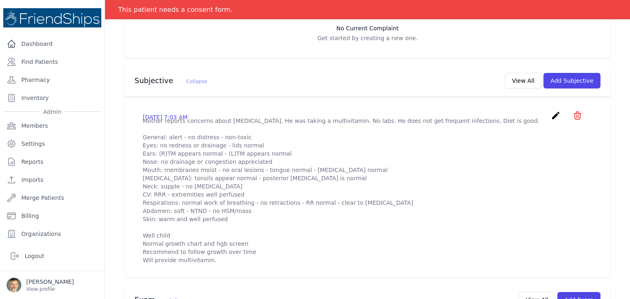
scroll to position [246, 0]
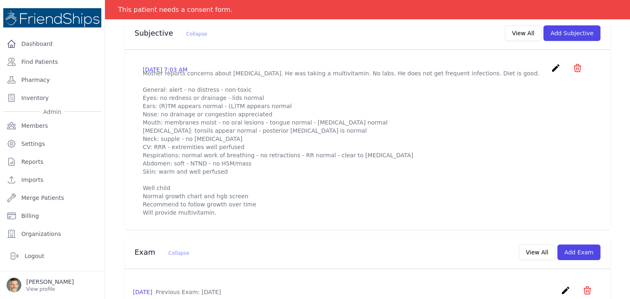
click at [551, 68] on icon "create" at bounding box center [556, 68] width 10 height 10
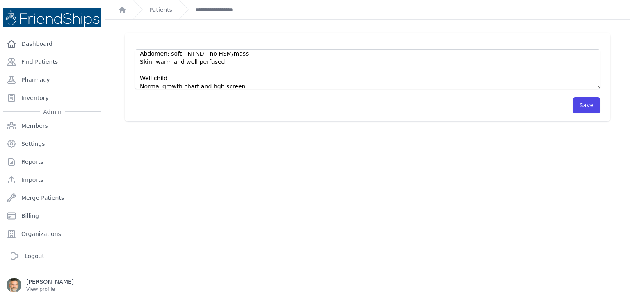
scroll to position [74, 0]
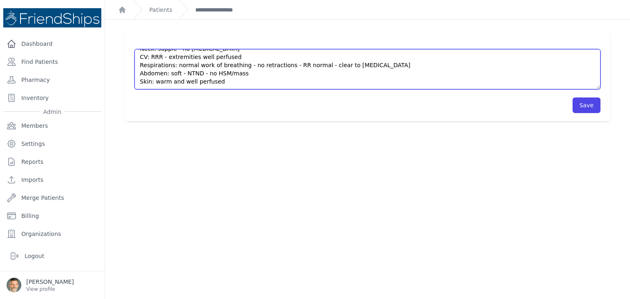
click at [223, 82] on textarea "Mother reports concerns about immune deficiency. He was taking a multivitamin. …" at bounding box center [368, 69] width 466 height 40
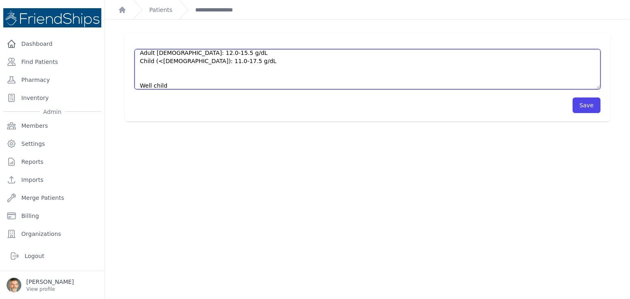
scroll to position [156, 0]
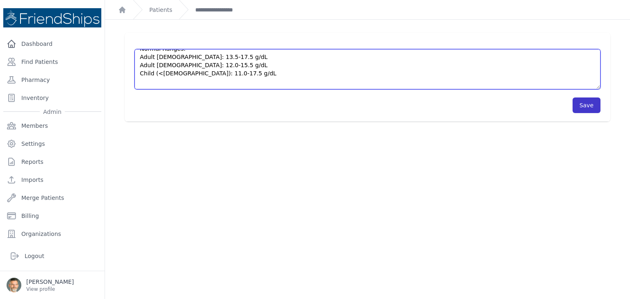
type textarea "Mother reports concerns about immune deficiency. He was taking a multivitamin. …"
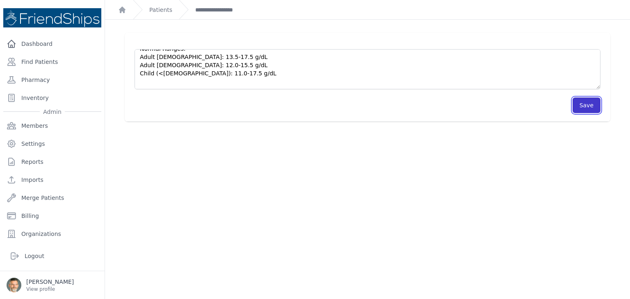
click at [579, 105] on button "Save" at bounding box center [586, 106] width 28 height 16
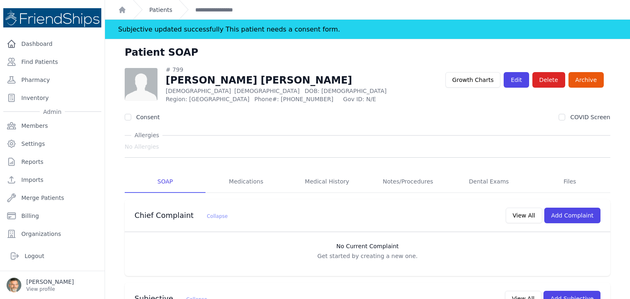
click at [164, 12] on link "Patients" at bounding box center [160, 10] width 23 height 8
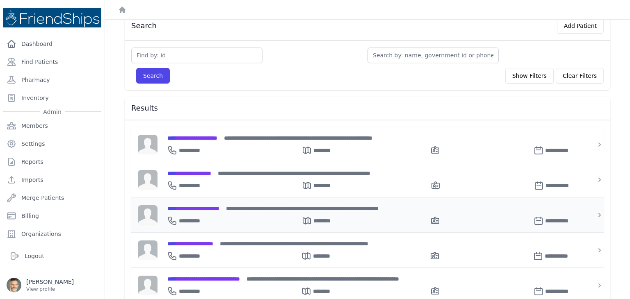
scroll to position [82, 0]
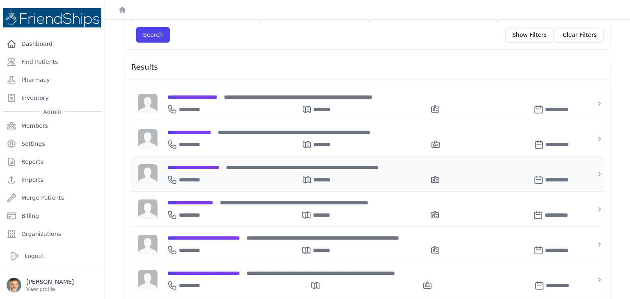
click at [199, 167] on span "**********" at bounding box center [193, 168] width 52 height 6
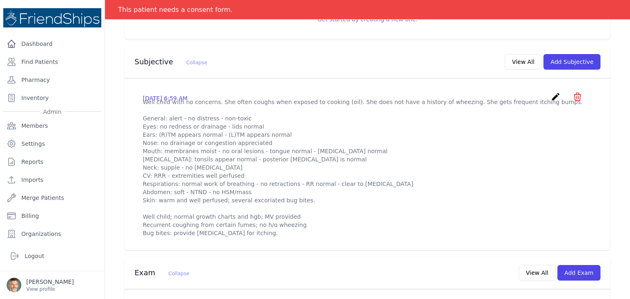
scroll to position [246, 0]
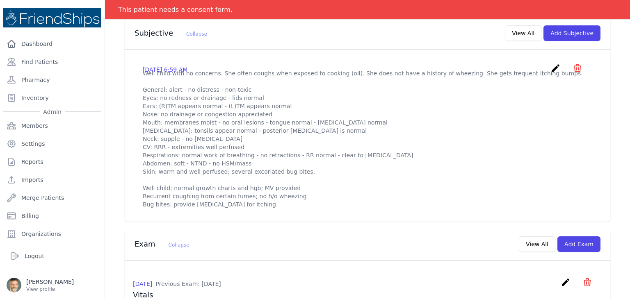
click at [551, 67] on icon "create" at bounding box center [556, 68] width 10 height 10
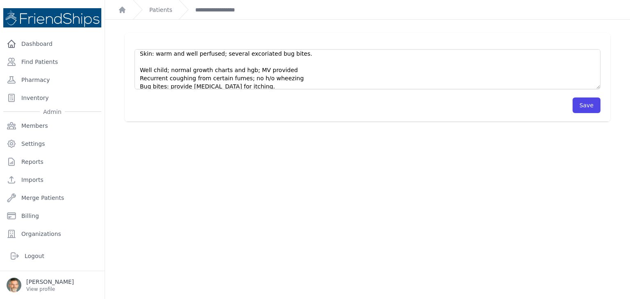
scroll to position [115, 0]
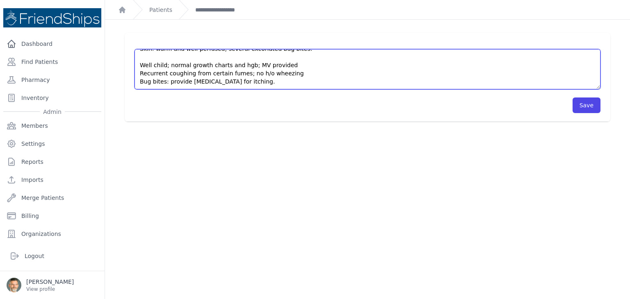
click at [150, 82] on textarea "Well child with no concerns. She often coughs when exposed to cooking (oil). Sh…" at bounding box center [368, 69] width 466 height 40
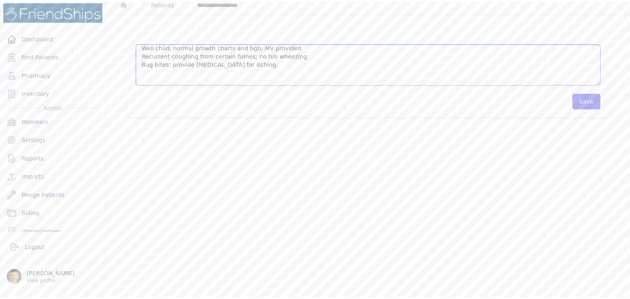
scroll to position [0, 0]
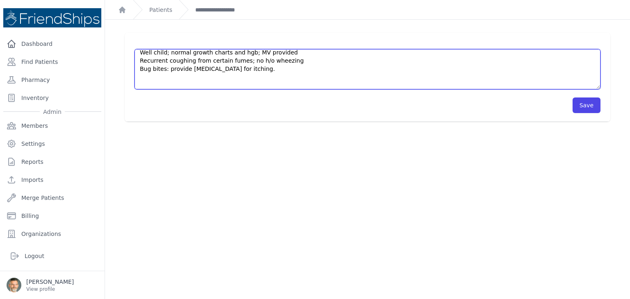
click at [148, 80] on textarea "Well child with no concerns. She often coughs when exposed to cooking (oil). Sh…" at bounding box center [368, 69] width 466 height 40
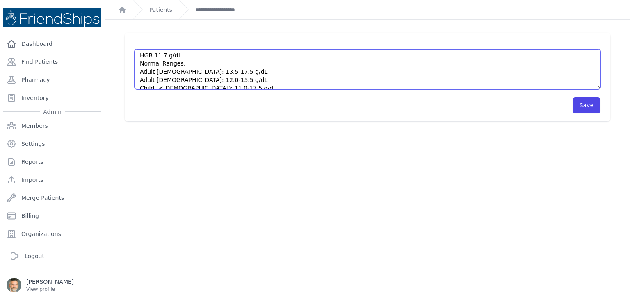
scroll to position [180, 0]
click at [173, 82] on textarea "Well child with no concerns. She often coughs when exposed to cooking (oil). Sh…" at bounding box center [368, 69] width 466 height 40
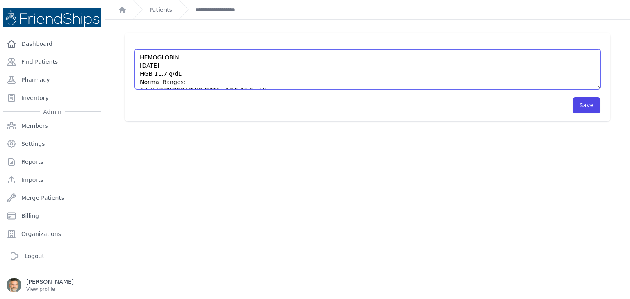
drag, startPoint x: 215, startPoint y: 84, endPoint x: 137, endPoint y: 59, distance: 82.0
click at [137, 59] on textarea "Well child with no concerns. She often coughs when exposed to cooking (oil). Sh…" at bounding box center [368, 69] width 466 height 40
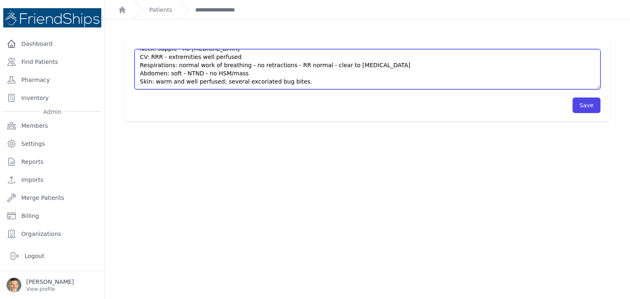
scroll to position [90, 0]
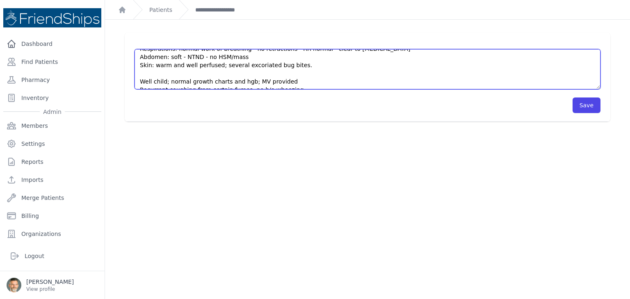
click at [145, 73] on textarea "Well child with no concerns. She often coughs when exposed to cooking (oil). Sh…" at bounding box center [368, 69] width 466 height 40
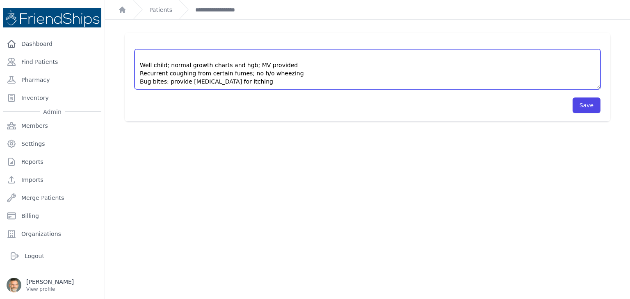
paste textarea "HEMOGLOBIN 2025-10-05 HGB 11.7 g/dL Normal Ranges: Adult Male: 13.5-17.5 g/dL A…"
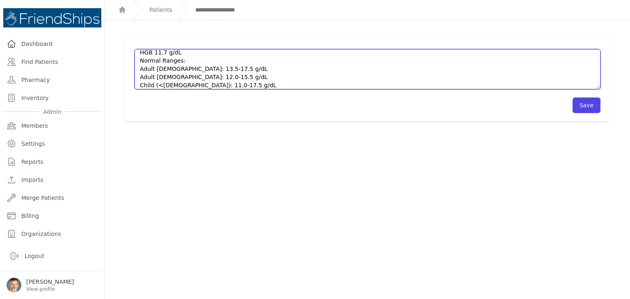
scroll to position [176, 0]
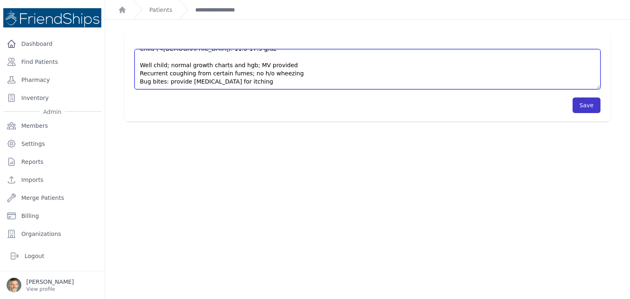
type textarea "Well child with no concerns. She often coughs when exposed to cooking (oil). Sh…"
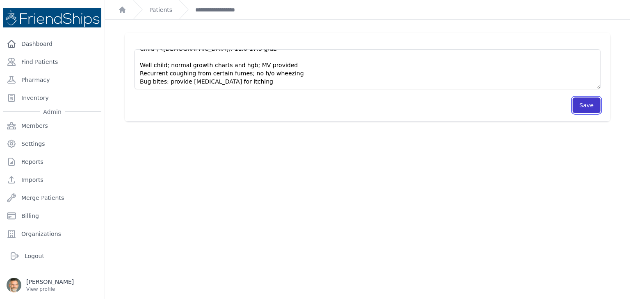
drag, startPoint x: 578, startPoint y: 103, endPoint x: 570, endPoint y: 103, distance: 7.8
click at [577, 103] on button "Save" at bounding box center [586, 106] width 28 height 16
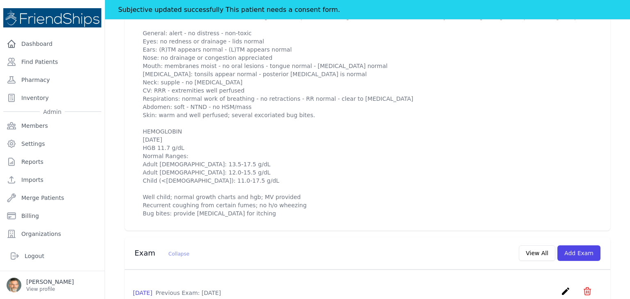
scroll to position [328, 0]
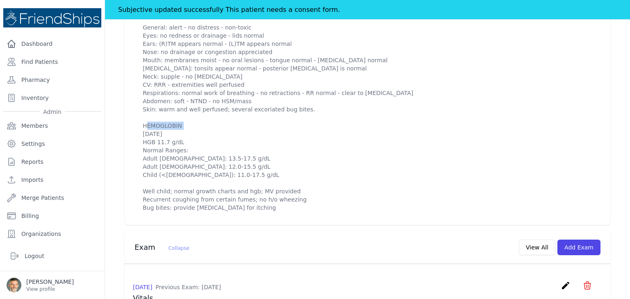
drag, startPoint x: 174, startPoint y: 140, endPoint x: 138, endPoint y: 141, distance: 36.5
click at [138, 141] on div "2025-Oct-05 6:59 AM create ​ Are you sure? This action cannot be undone! Confir…" at bounding box center [367, 106] width 469 height 224
click at [188, 151] on p at bounding box center [367, 109] width 449 height 205
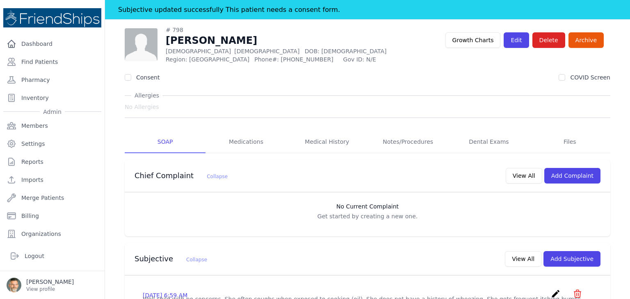
scroll to position [0, 0]
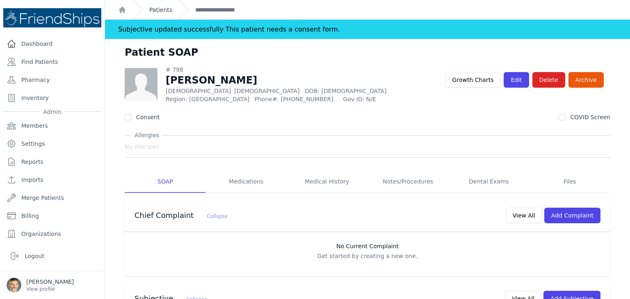
click at [158, 11] on link "Patients" at bounding box center [160, 10] width 23 height 8
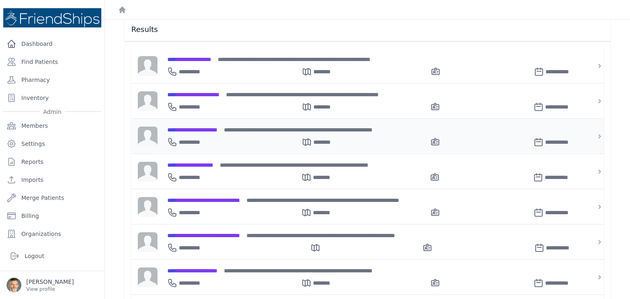
scroll to position [123, 0]
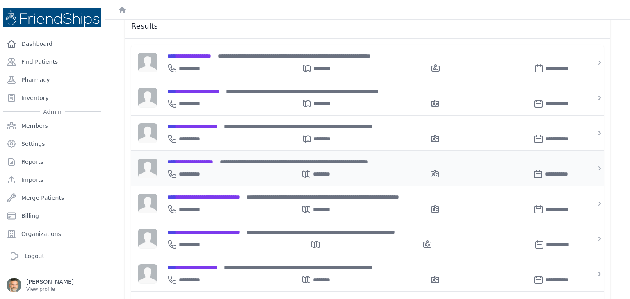
click at [208, 159] on span "**********" at bounding box center [190, 162] width 46 height 6
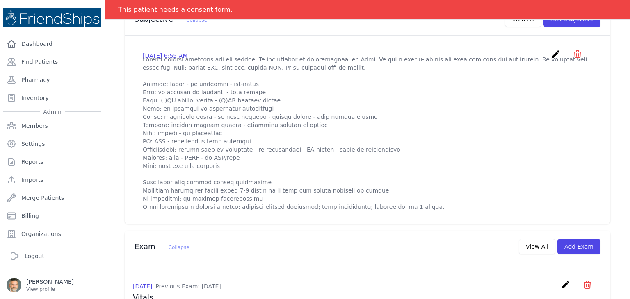
scroll to position [246, 0]
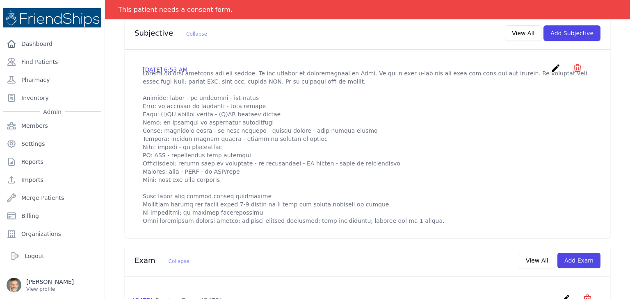
click at [551, 69] on icon "create" at bounding box center [556, 68] width 10 height 10
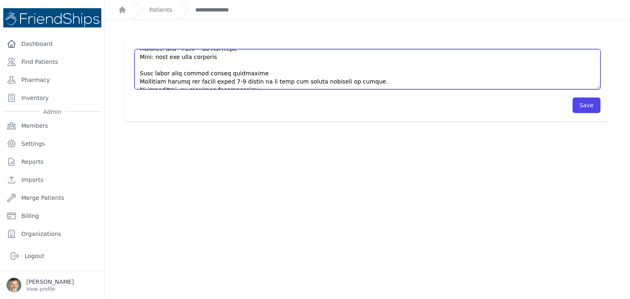
scroll to position [90, 0]
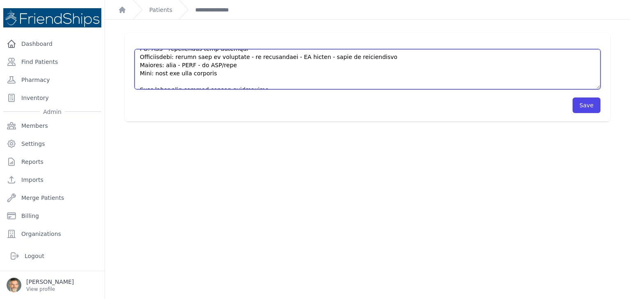
click at [144, 81] on textarea at bounding box center [368, 69] width 466 height 40
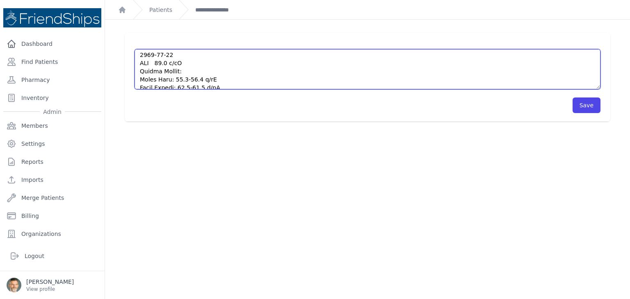
scroll to position [167, 0]
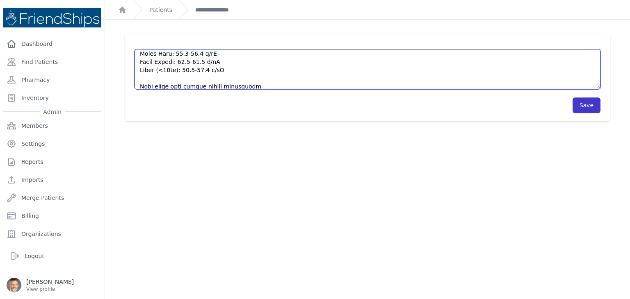
type textarea "Mother reports concerns for his growth. He was started on levothyroxine in June…"
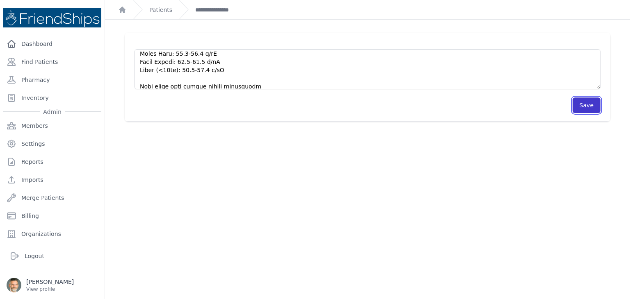
click at [580, 108] on button "Save" at bounding box center [586, 106] width 28 height 16
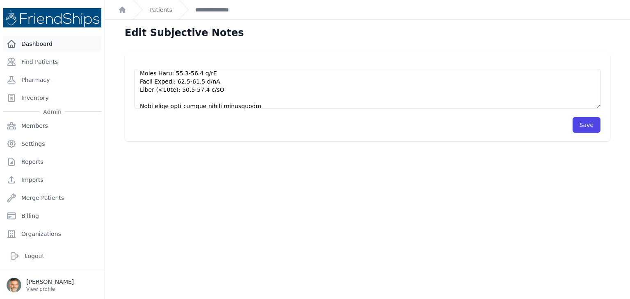
click at [32, 41] on link "Dashboard" at bounding box center [52, 44] width 98 height 16
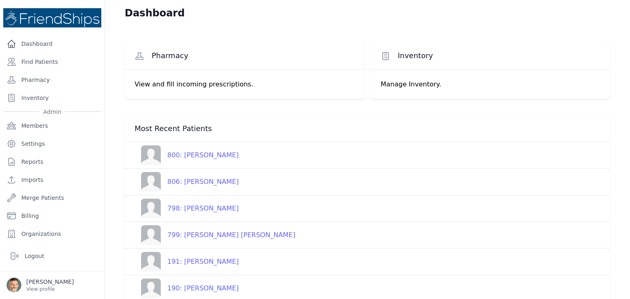
click at [190, 180] on div "806: [PERSON_NAME]" at bounding box center [200, 182] width 78 height 10
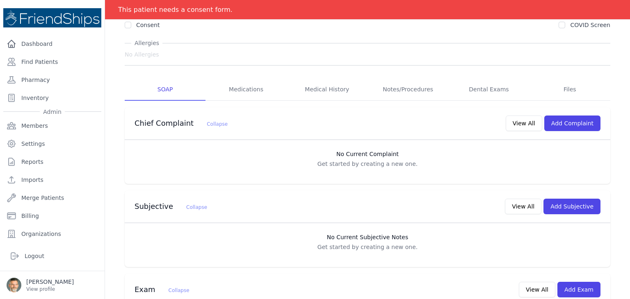
scroll to position [82, 0]
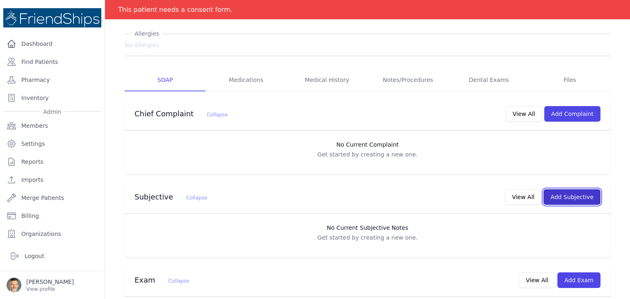
click at [567, 196] on button "Add Subjective" at bounding box center [571, 197] width 57 height 16
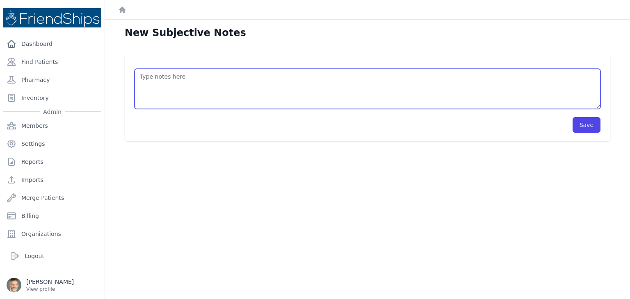
click at [178, 88] on textarea at bounding box center [368, 89] width 466 height 40
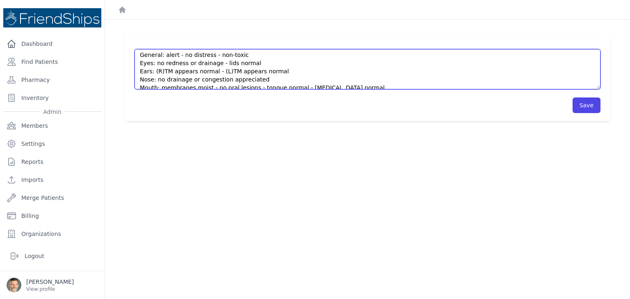
scroll to position [41, 0]
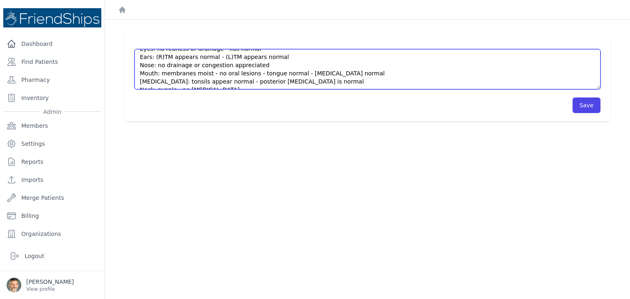
drag, startPoint x: 273, startPoint y: 57, endPoint x: 139, endPoint y: 56, distance: 133.7
click at [139, 56] on textarea "Dysuria for about a week; bad odor; toilet trained; she has had some [MEDICAL_D…" at bounding box center [368, 69] width 466 height 40
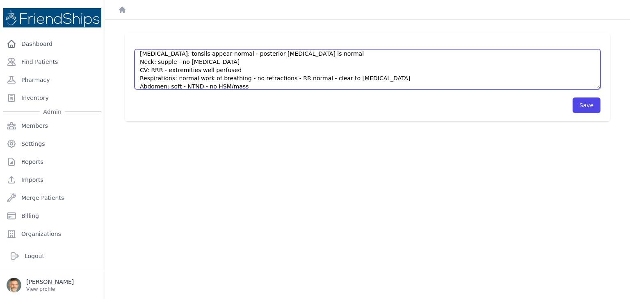
scroll to position [74, 0]
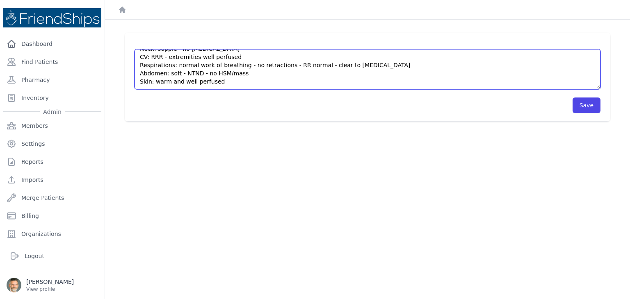
click at [244, 73] on textarea "Dysuria for about a week; bad odor; toilet trained; she has had some [MEDICAL_D…" at bounding box center [368, 69] width 466 height 40
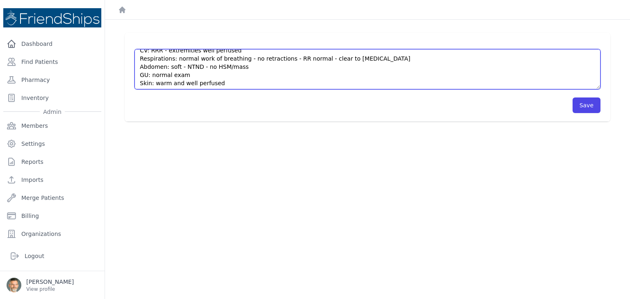
scroll to position [82, 0]
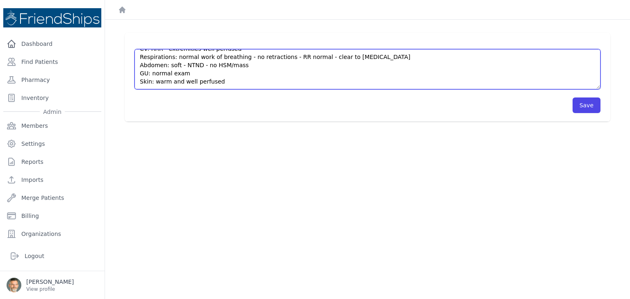
click at [233, 82] on textarea "Dysuria for about a week; bad odor; toilet trained; she has had some [MEDICAL_D…" at bounding box center [368, 69] width 466 height 40
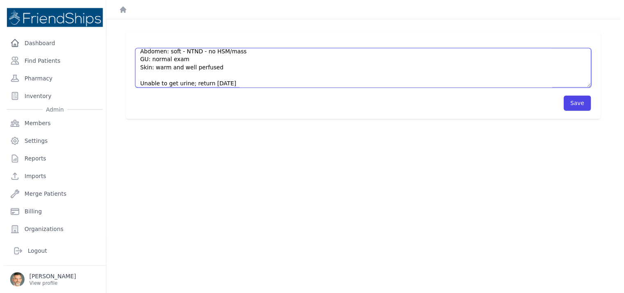
scroll to position [103, 0]
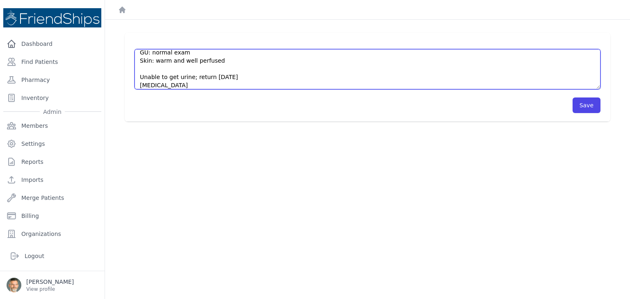
click at [143, 71] on textarea "Dysuria for about a week; bad odor; toilet trained; she has had some [MEDICAL_D…" at bounding box center [368, 69] width 466 height 40
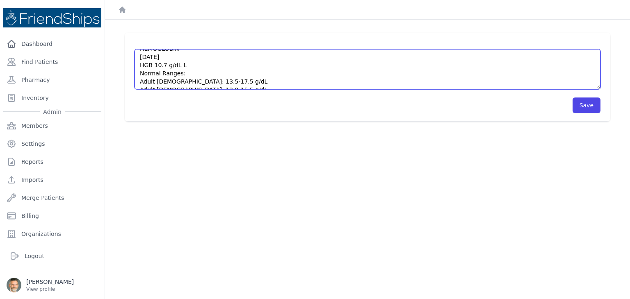
scroll to position [156, 0]
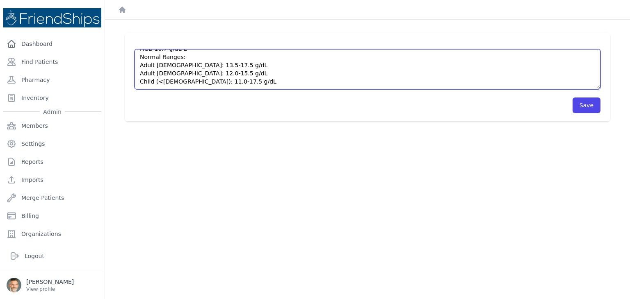
drag, startPoint x: 218, startPoint y: 82, endPoint x: 139, endPoint y: 59, distance: 82.0
click at [139, 59] on textarea "Dysuria for about a week; bad odor; toilet trained; she has had some [MEDICAL_D…" at bounding box center [368, 69] width 466 height 40
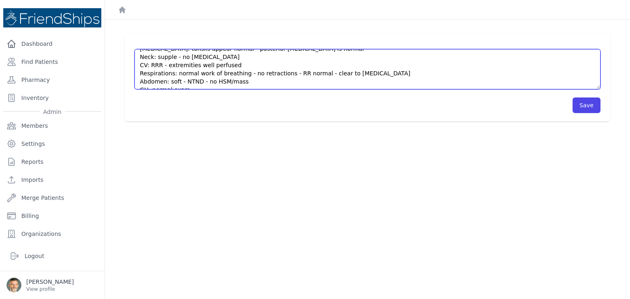
scroll to position [107, 0]
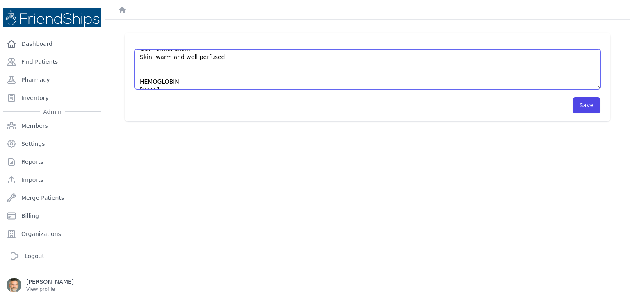
click at [147, 72] on textarea "Dysuria for about a week; bad odor; toilet trained; she has had some [MEDICAL_D…" at bounding box center [368, 69] width 466 height 40
drag, startPoint x: 159, startPoint y: 83, endPoint x: 136, endPoint y: 56, distance: 35.2
click at [136, 56] on textarea "Dysuria for about a week; bad odor; toilet trained; she has had some [MEDICAL_D…" at bounding box center [368, 69] width 466 height 40
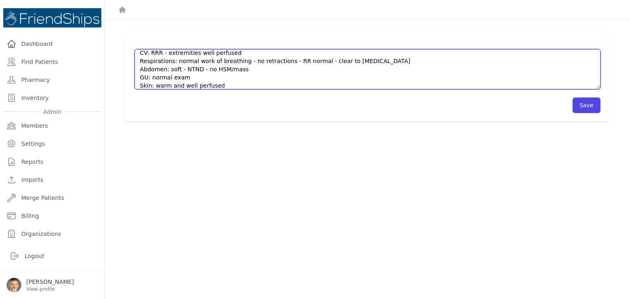
drag, startPoint x: 179, startPoint y: 55, endPoint x: 166, endPoint y: 68, distance: 18.6
click at [166, 69] on textarea "Dysuria for about a week; bad odor; toilet trained; she has had some [MEDICAL_D…" at bounding box center [368, 69] width 466 height 40
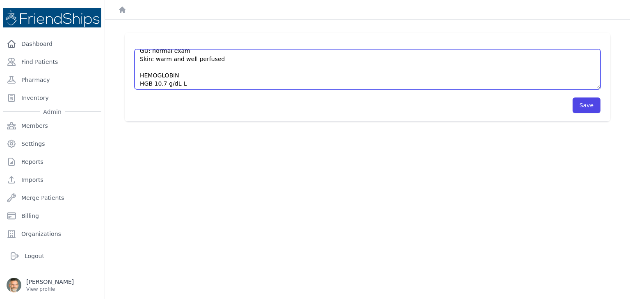
scroll to position [90, 0]
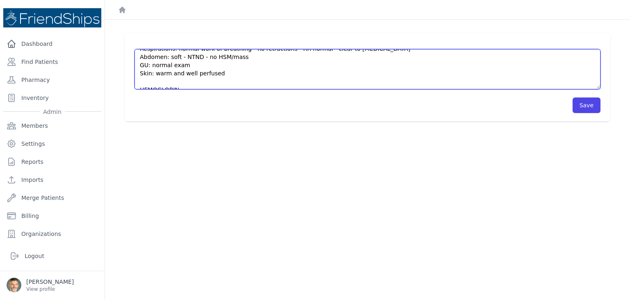
click at [192, 76] on textarea "Dysuria for about a week; bad odor; toilet trained; she has had some [MEDICAL_D…" at bounding box center [368, 69] width 466 height 40
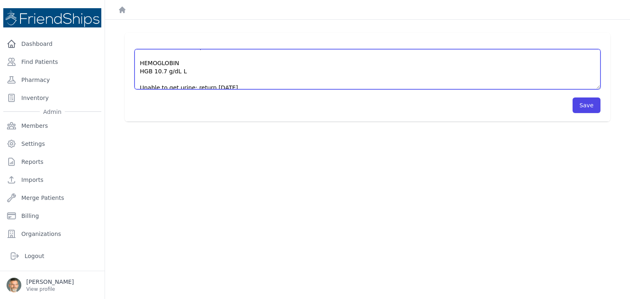
scroll to position [131, 0]
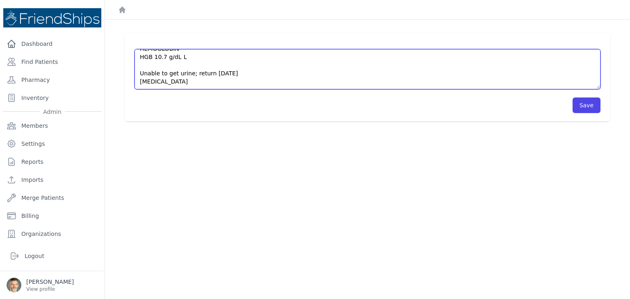
click at [189, 56] on textarea "Dysuria for about a week; bad odor; toilet trained; she has had some [MEDICAL_D…" at bounding box center [368, 69] width 466 height 40
drag, startPoint x: 178, startPoint y: 58, endPoint x: 136, endPoint y: 57, distance: 41.8
click at [136, 57] on textarea "Dysuria for about a week; bad odor; toilet trained; she has had some enuresis. …" at bounding box center [368, 69] width 466 height 40
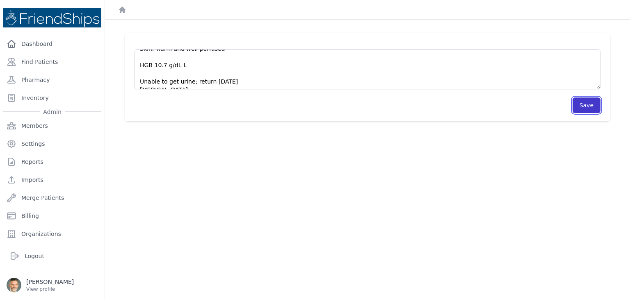
click at [577, 106] on button "Save" at bounding box center [586, 106] width 28 height 16
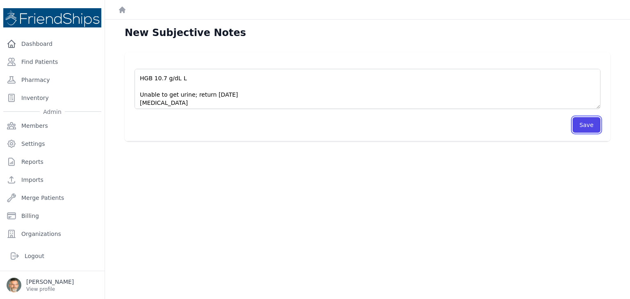
scroll to position [123, 0]
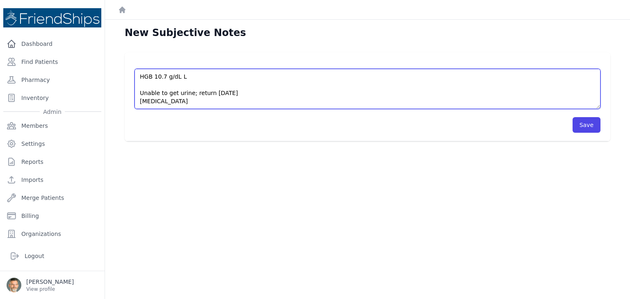
click at [162, 100] on textarea "Dysuria for about a week; bad odor; toilet trained; she has had some enuresis. …" at bounding box center [368, 89] width 466 height 40
type textarea "Dysuria for about a week; bad odor; toilet trained; she has had some enuresis. …"
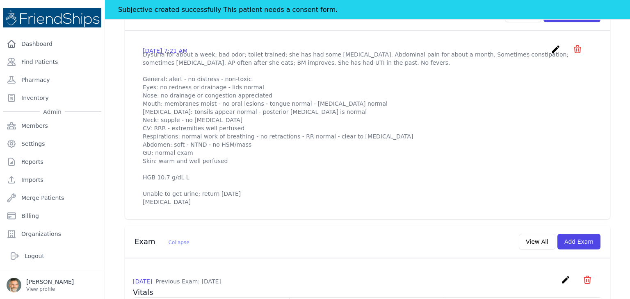
scroll to position [287, 0]
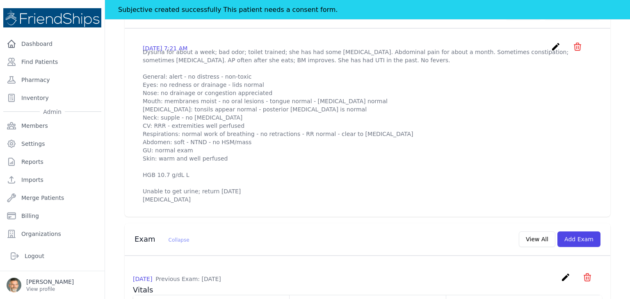
click at [551, 46] on icon "create" at bounding box center [556, 47] width 10 height 10
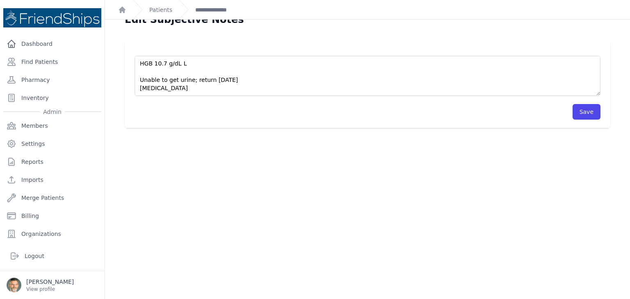
scroll to position [20, 0]
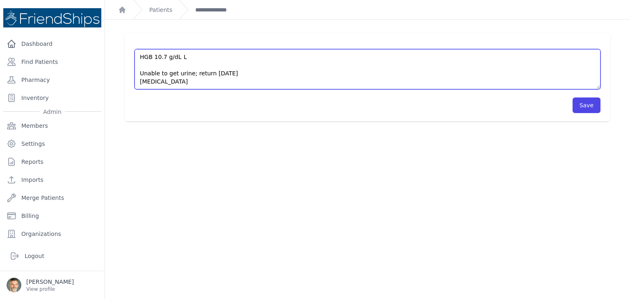
click at [186, 82] on textarea "Dysuria for about a week; bad odor; toilet trained; she has had some enuresis. …" at bounding box center [368, 69] width 466 height 40
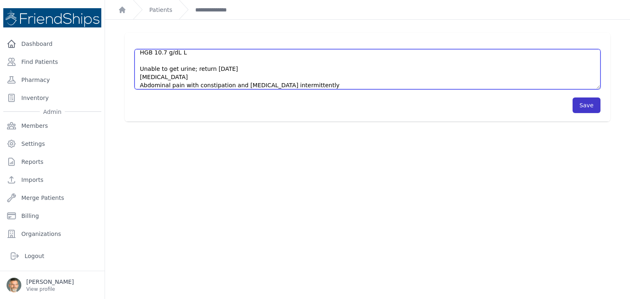
type textarea "Dysuria for about a week; bad odor; toilet trained; she has had some enuresis. …"
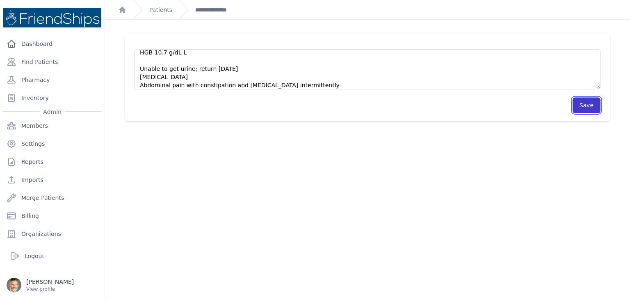
click at [577, 101] on button "Save" at bounding box center [586, 106] width 28 height 16
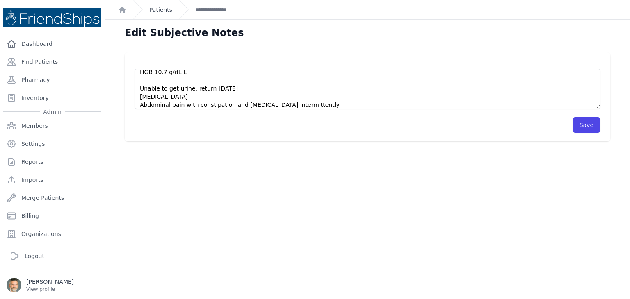
click at [162, 9] on link "Patients" at bounding box center [160, 10] width 23 height 8
click at [579, 124] on button "Save" at bounding box center [586, 125] width 28 height 16
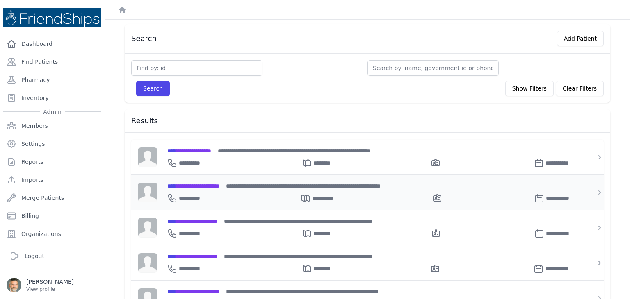
scroll to position [41, 0]
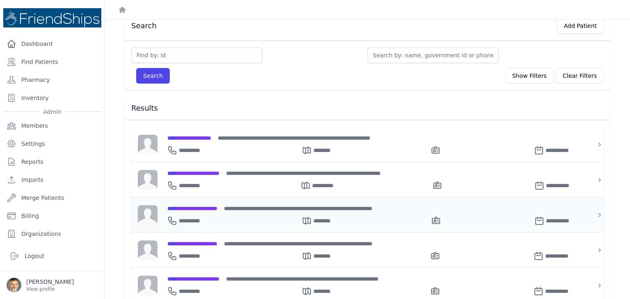
click at [209, 207] on span "**********" at bounding box center [192, 209] width 50 height 6
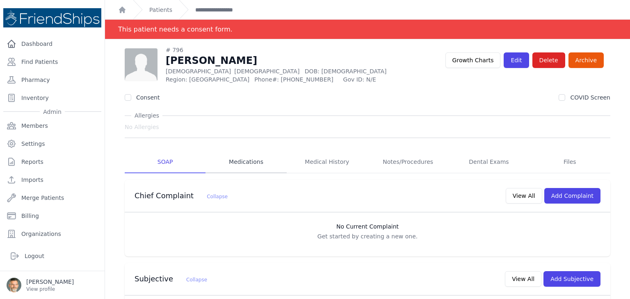
click at [239, 161] on link "Medications" at bounding box center [245, 162] width 81 height 22
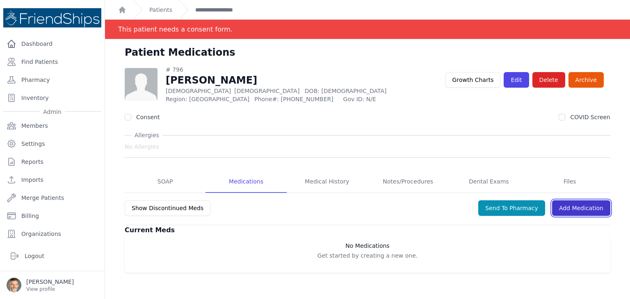
click at [574, 210] on link "Add Medication" at bounding box center [581, 209] width 58 height 16
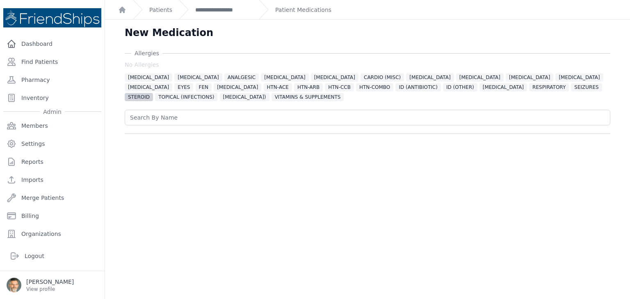
click at [153, 93] on span "STEROID" at bounding box center [139, 97] width 28 height 8
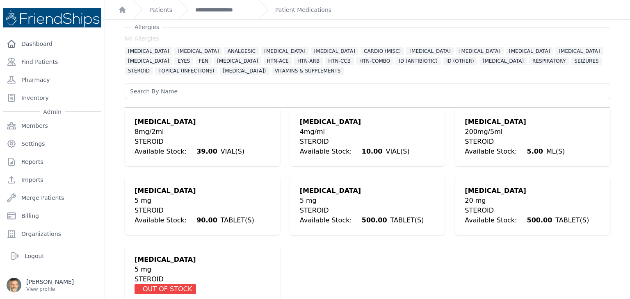
scroll to position [38, 0]
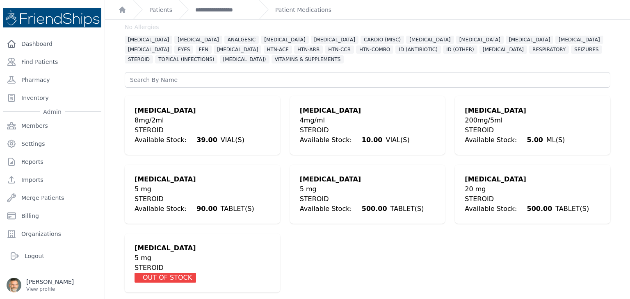
click at [477, 187] on div "20 mg" at bounding box center [527, 190] width 124 height 10
click at [468, 194] on div "STEROID" at bounding box center [527, 199] width 124 height 10
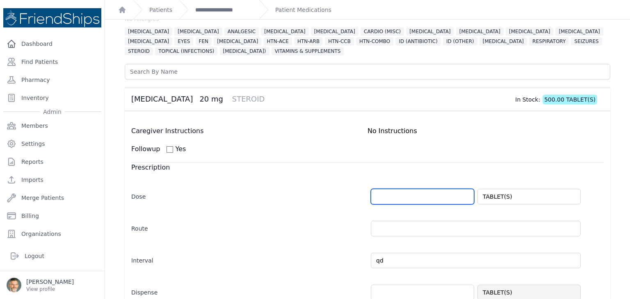
click at [418, 193] on input "number" at bounding box center [422, 197] width 103 height 16
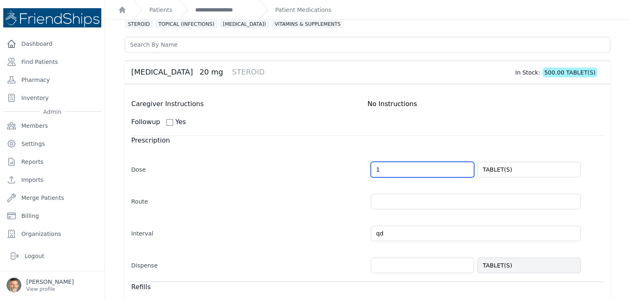
scroll to position [87, 0]
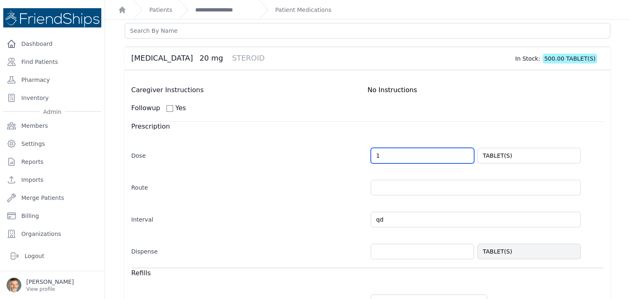
type input "1"
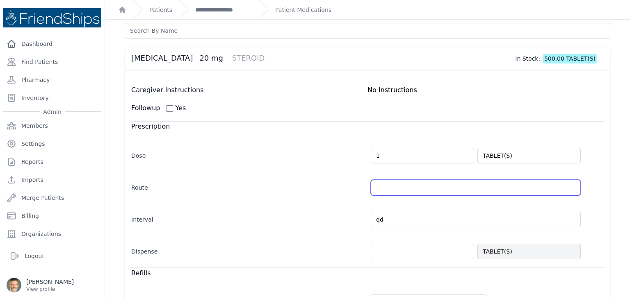
click at [388, 188] on input "text" at bounding box center [476, 188] width 210 height 16
type input "PO"
type input "1.0"
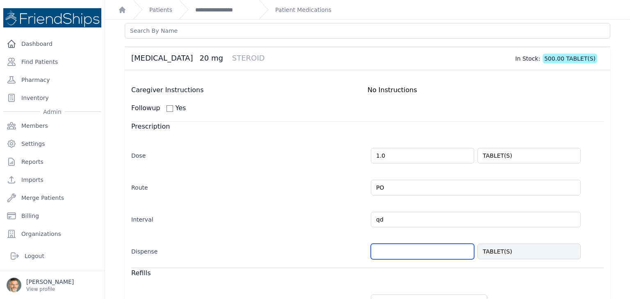
click at [389, 251] on input "number" at bounding box center [422, 252] width 103 height 16
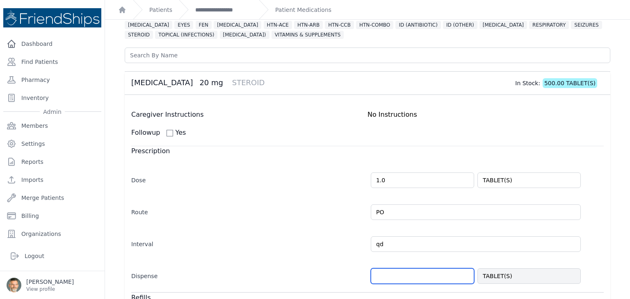
scroll to position [46, 0]
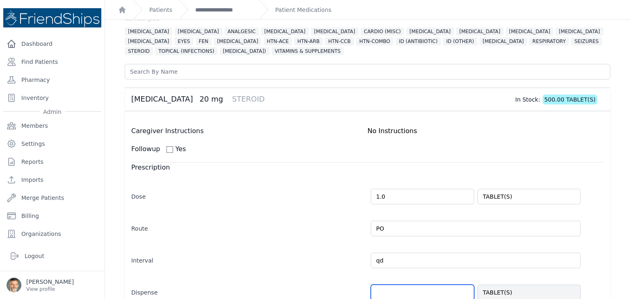
select select "MONTH(S)"
click at [381, 147] on div "Followup Yes" at bounding box center [367, 149] width 472 height 10
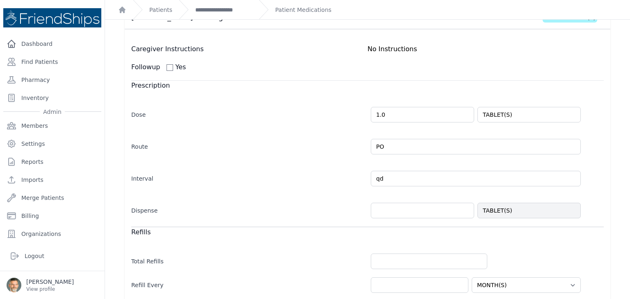
scroll to position [169, 0]
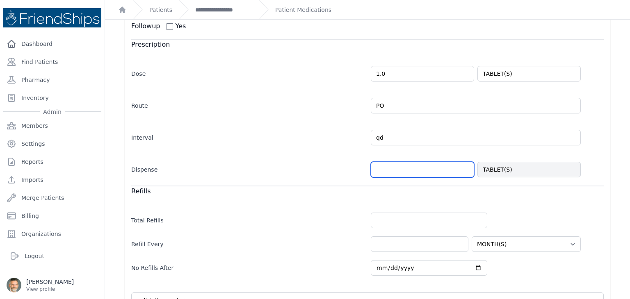
click at [385, 172] on input "number" at bounding box center [422, 170] width 103 height 16
type input "20"
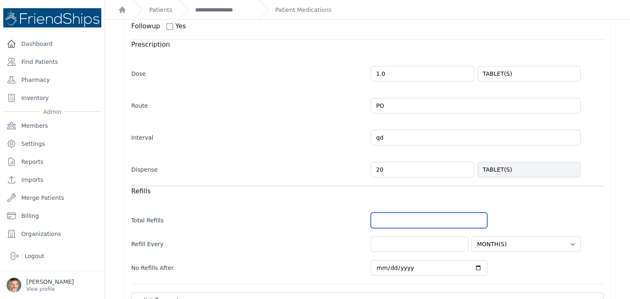
click at [381, 219] on input "number" at bounding box center [429, 221] width 116 height 16
select select "MONTH(S)"
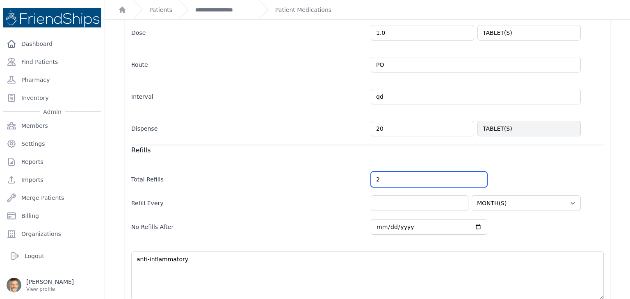
type input "2"
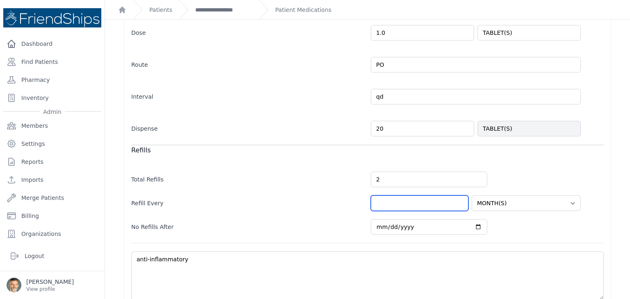
click at [398, 204] on input "number" at bounding box center [420, 204] width 98 height 16
select select "MONTH(S)"
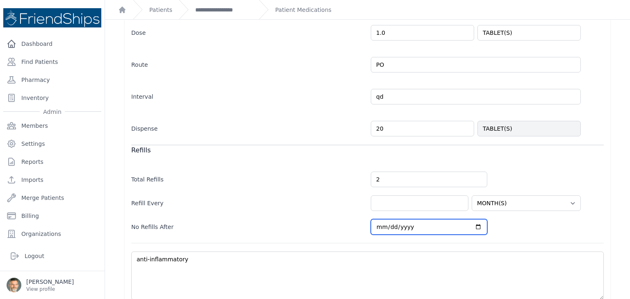
click at [472, 226] on input "2026-02-02" at bounding box center [429, 227] width 116 height 16
type input "2026-04-30"
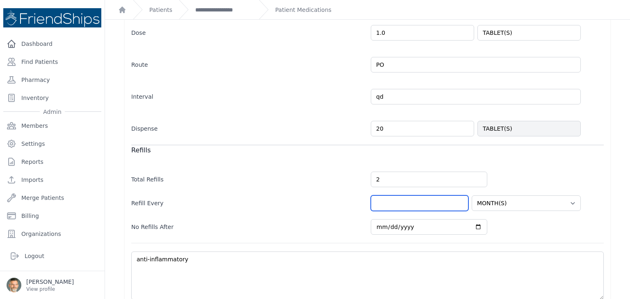
click at [385, 201] on input "number" at bounding box center [420, 204] width 98 height 16
select select "MONTH(S)"
type input "2026-02-02"
click at [551, 203] on select "HOUR(S) DAY(S) WEEK(S) MONTH(S) YEAR(S)" at bounding box center [526, 204] width 109 height 16
click at [472, 196] on select "HOUR(S) DAY(S) WEEK(S) MONTH(S) YEAR(S)" at bounding box center [526, 204] width 109 height 16
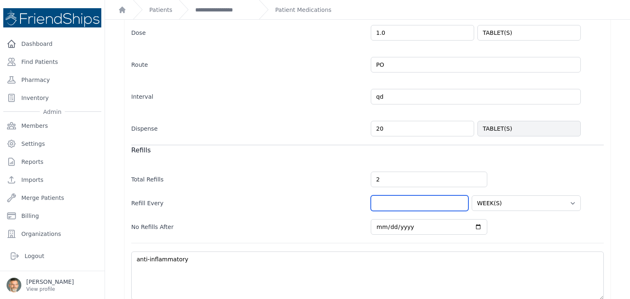
click at [380, 205] on input "number" at bounding box center [420, 204] width 98 height 16
select select "WEEK(S)"
type input "4"
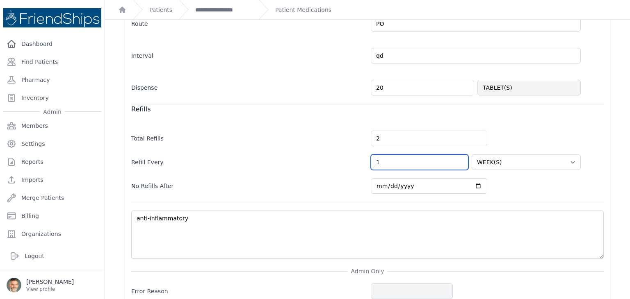
scroll to position [285, 0]
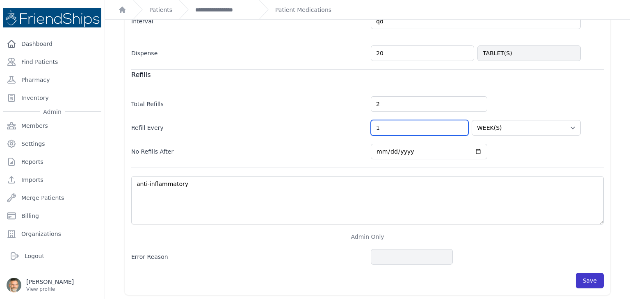
type input "1"
click at [586, 277] on button "Save" at bounding box center [590, 281] width 28 height 16
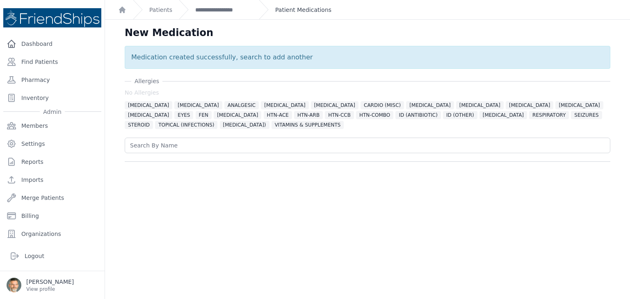
click at [292, 8] on link "Patient Medications" at bounding box center [303, 10] width 56 height 8
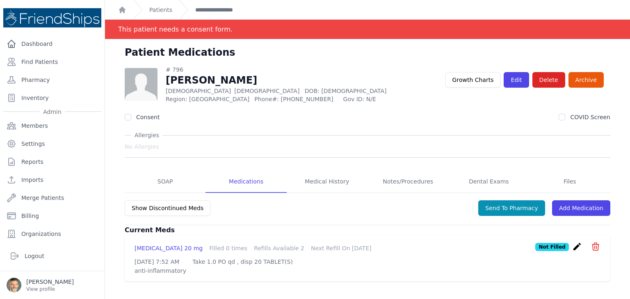
click at [572, 246] on icon "create" at bounding box center [577, 247] width 10 height 10
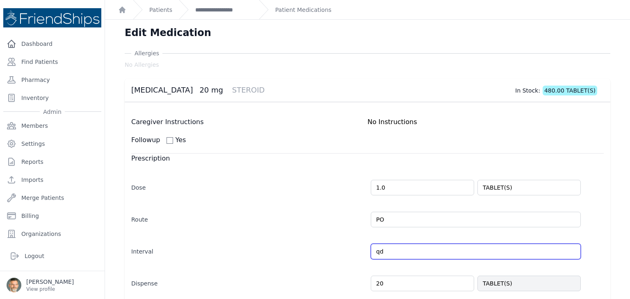
click at [392, 255] on input "qd" at bounding box center [476, 252] width 210 height 16
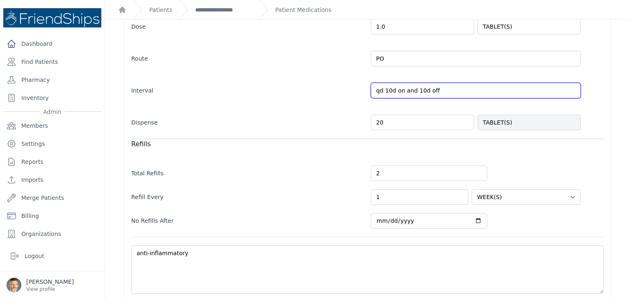
scroll to position [231, 0]
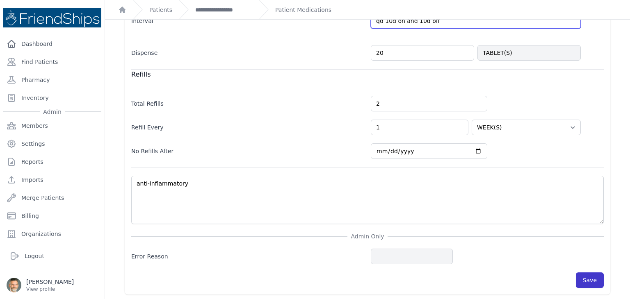
type input "qd 10d on and 10d off"
click at [584, 279] on button "Save" at bounding box center [590, 281] width 28 height 16
select select "WEEK(S)"
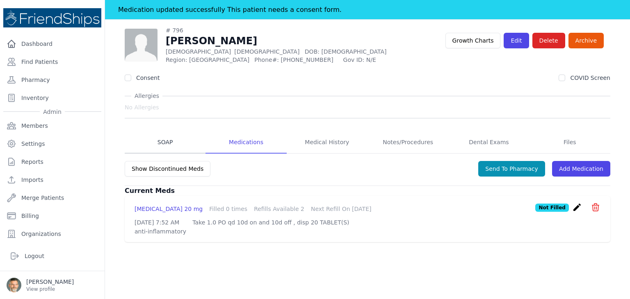
click at [167, 144] on link "SOAP" at bounding box center [165, 143] width 81 height 22
click at [161, 140] on link "SOAP" at bounding box center [165, 143] width 81 height 22
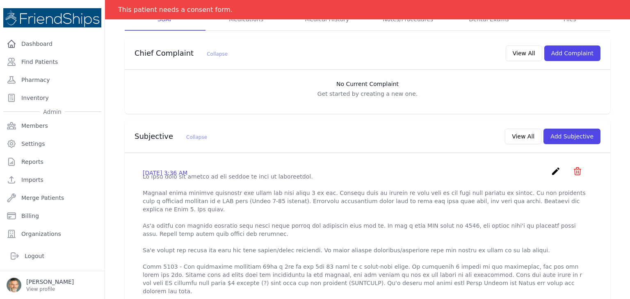
scroll to position [164, 0]
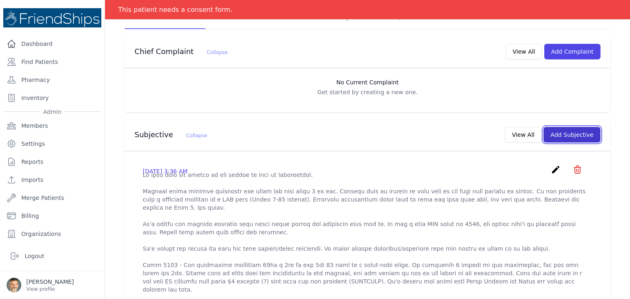
click at [559, 135] on button "Add Subjective" at bounding box center [571, 135] width 57 height 16
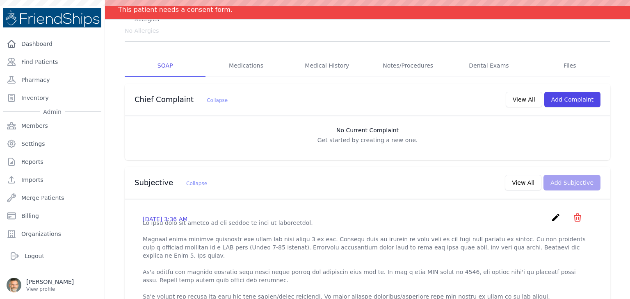
scroll to position [20, 0]
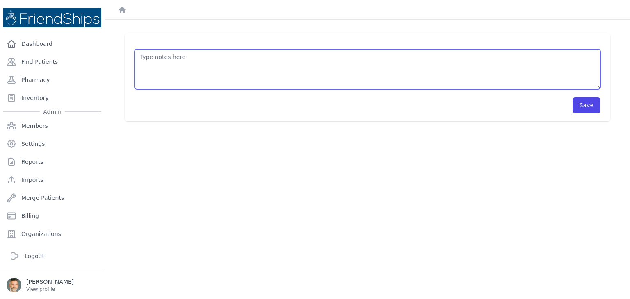
click at [156, 64] on textarea at bounding box center [368, 69] width 466 height 40
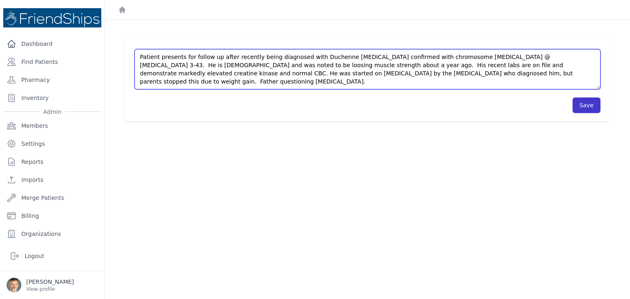
type textarea "Patient presents for follow up after recently being diagnosed with Duchenne Mus…"
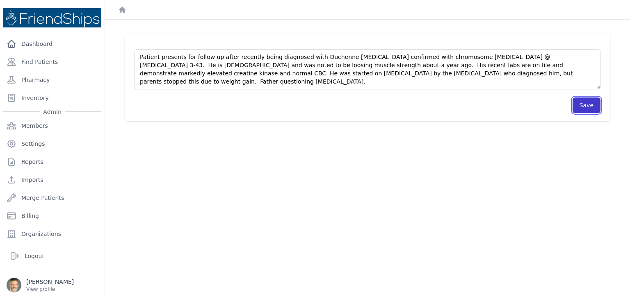
click at [578, 106] on button "Save" at bounding box center [586, 106] width 28 height 16
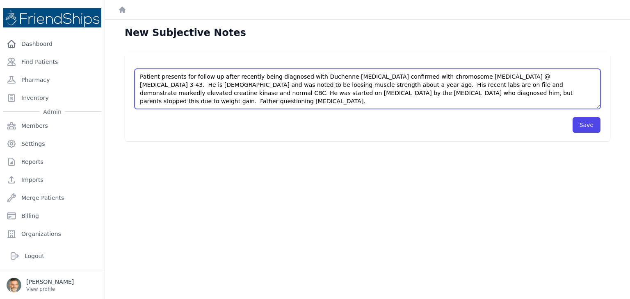
click at [481, 96] on textarea "Patient presents for follow up after recently being diagnosed with Duchenne Mus…" at bounding box center [368, 89] width 466 height 40
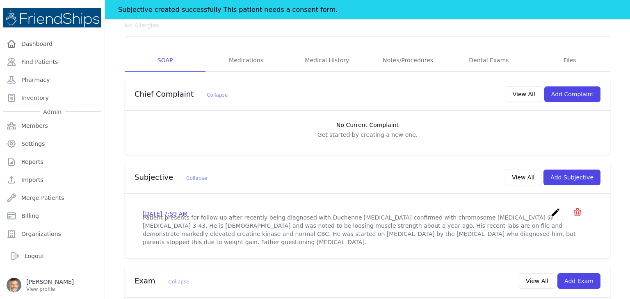
scroll to position [123, 0]
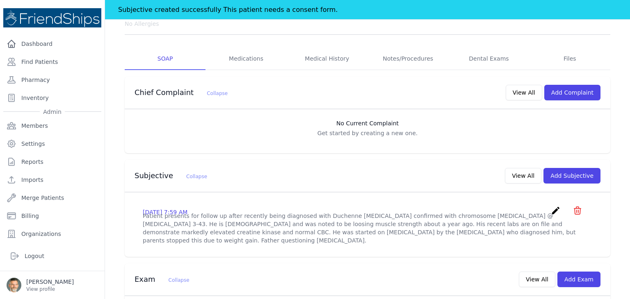
drag, startPoint x: 550, startPoint y: 210, endPoint x: 540, endPoint y: 206, distance: 10.5
click at [551, 210] on icon "create" at bounding box center [556, 211] width 10 height 10
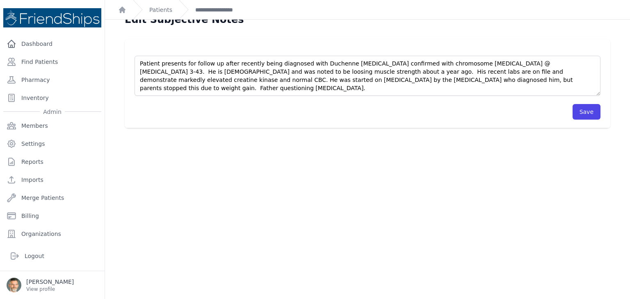
scroll to position [20, 0]
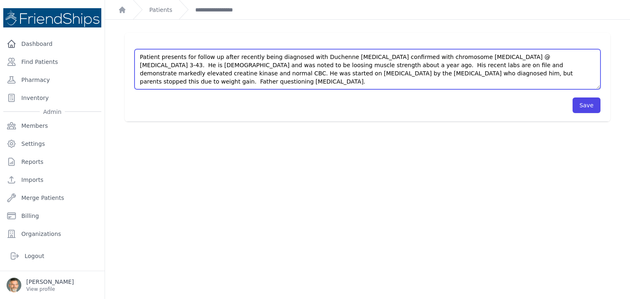
click at [473, 77] on textarea "Patient presents for follow up after recently being diagnosed with Duchenne Mus…" at bounding box center [368, 69] width 466 height 40
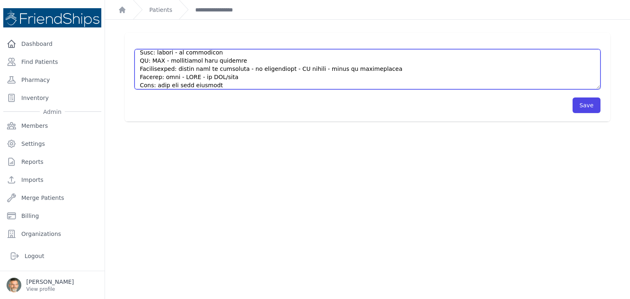
scroll to position [103, 0]
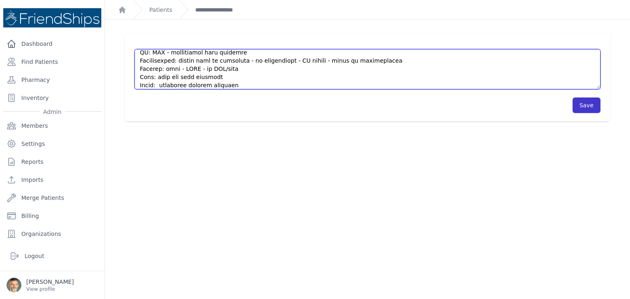
type textarea "Patient presents for follow up after recently being diagnosed with Duchenne Mus…"
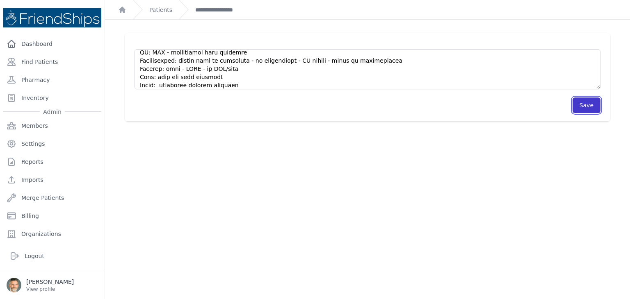
click at [576, 104] on button "Save" at bounding box center [586, 106] width 28 height 16
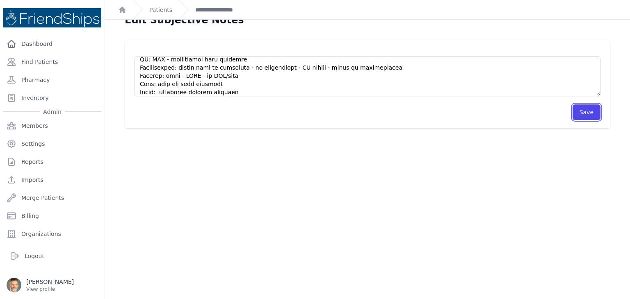
scroll to position [20, 0]
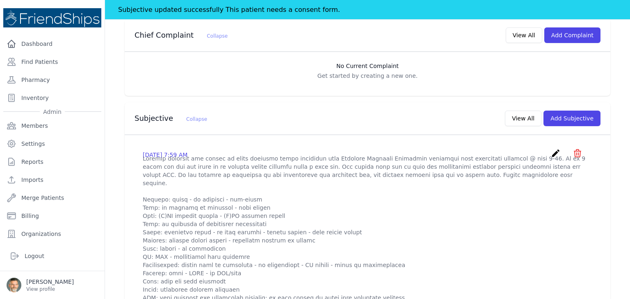
scroll to position [205, 0]
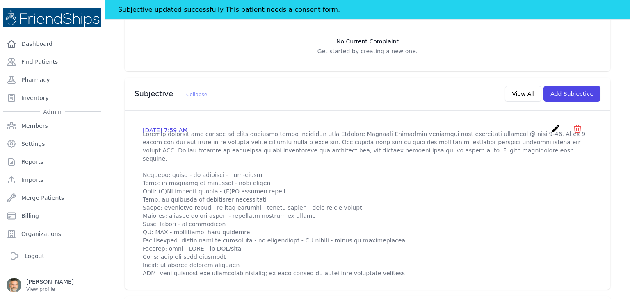
click at [551, 128] on icon "create" at bounding box center [556, 129] width 10 height 10
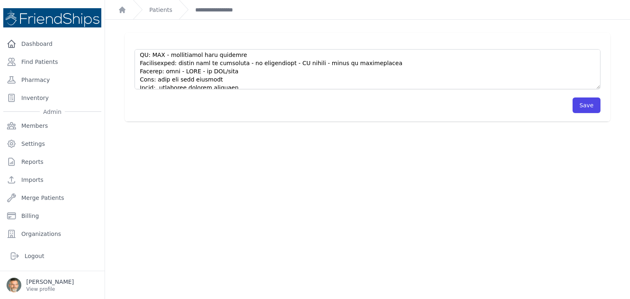
scroll to position [107, 0]
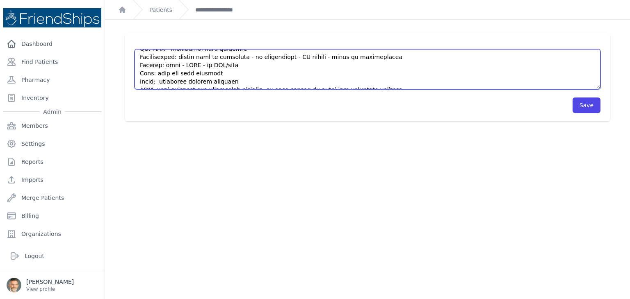
click at [393, 80] on textarea at bounding box center [368, 69] width 466 height 40
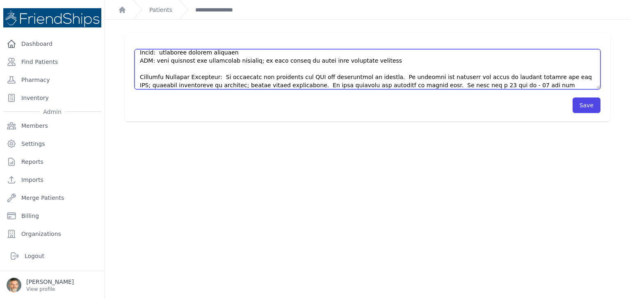
scroll to position [144, 0]
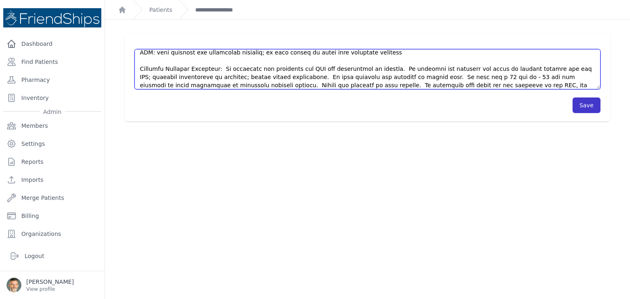
type textarea "Patient presents for follow up after recently being diagnosed with Duchenne Mus…"
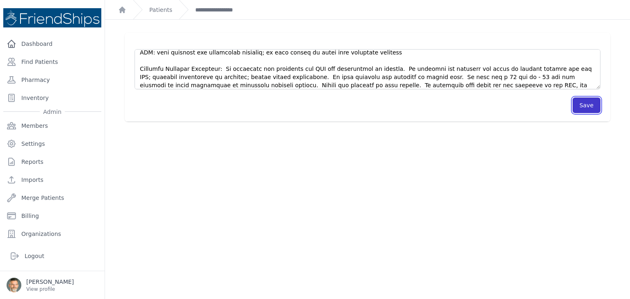
click at [584, 107] on button "Save" at bounding box center [586, 106] width 28 height 16
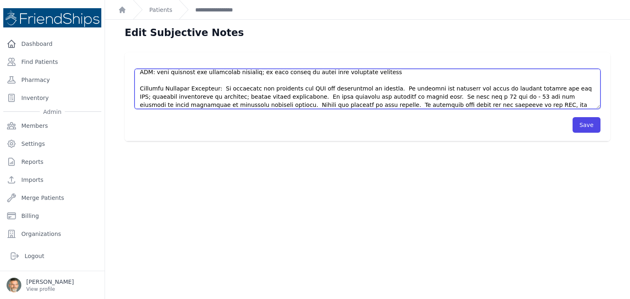
click at [534, 105] on textarea at bounding box center [368, 89] width 466 height 40
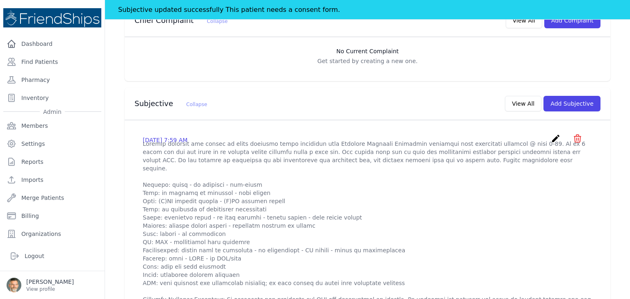
scroll to position [205, 0]
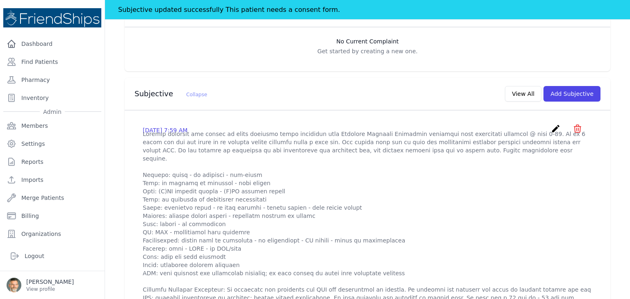
click at [551, 128] on icon "create" at bounding box center [556, 129] width 10 height 10
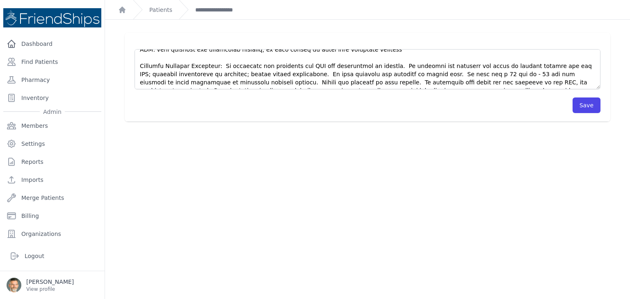
scroll to position [148, 0]
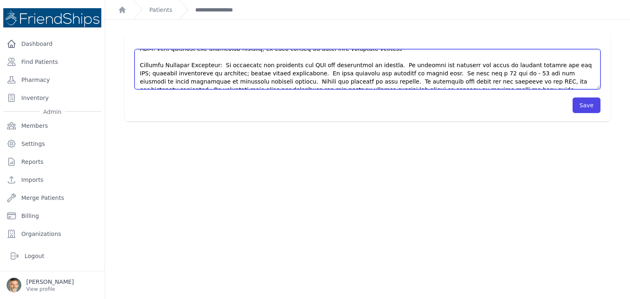
click at [533, 80] on textarea at bounding box center [368, 69] width 466 height 40
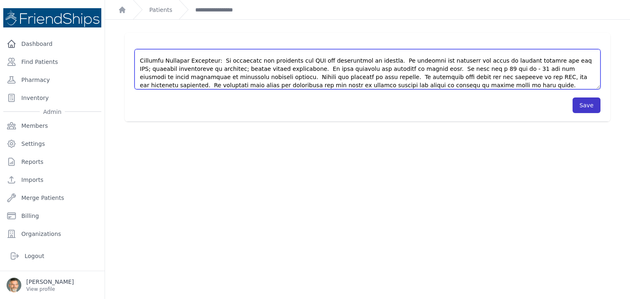
type textarea "Patient presents for follow up after recently being diagnosed with Duchenne Mus…"
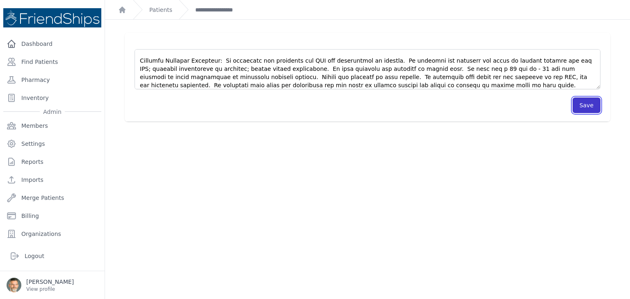
click at [577, 104] on button "Save" at bounding box center [586, 106] width 28 height 16
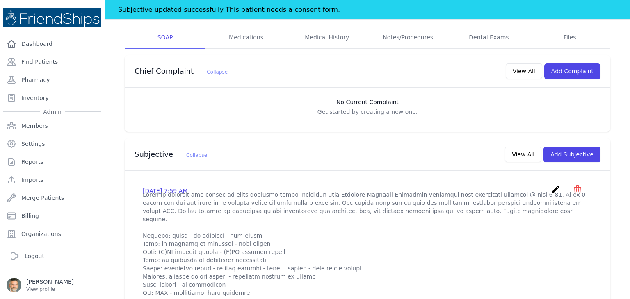
scroll to position [164, 0]
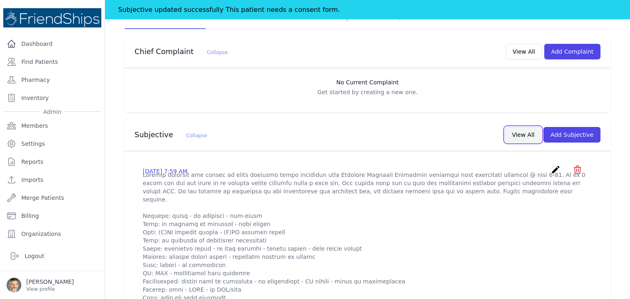
click at [531, 131] on button "View All" at bounding box center [523, 135] width 36 height 16
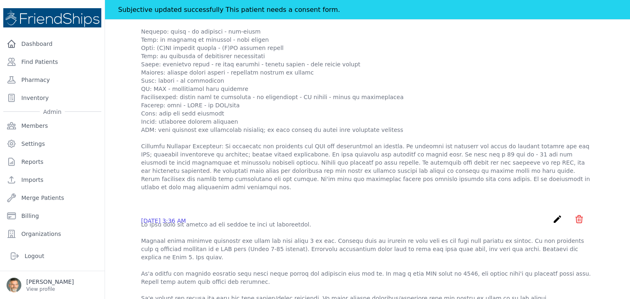
scroll to position [0, 0]
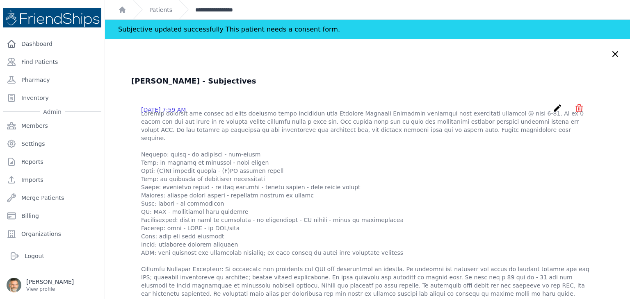
click at [213, 10] on link "**********" at bounding box center [223, 10] width 57 height 8
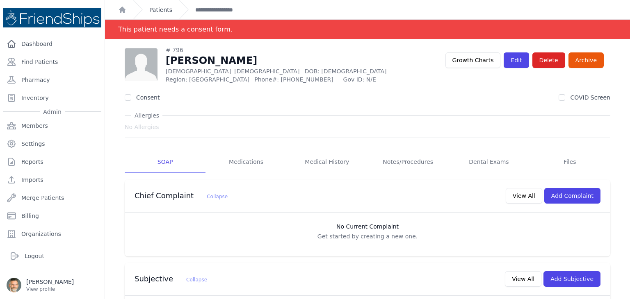
click at [161, 9] on link "Patients" at bounding box center [160, 10] width 23 height 8
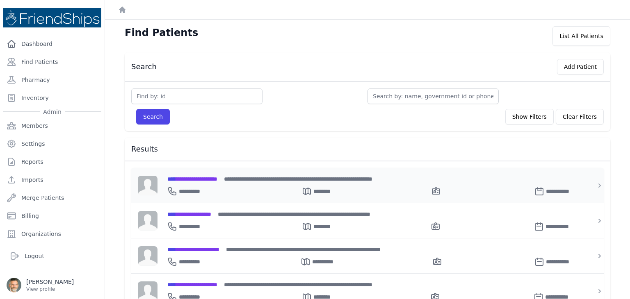
click at [214, 178] on span "**********" at bounding box center [192, 179] width 50 height 6
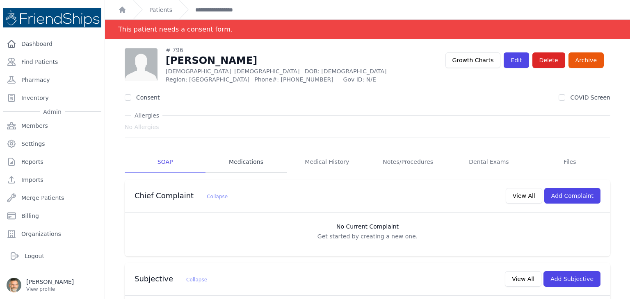
click at [246, 164] on link "Medications" at bounding box center [245, 162] width 81 height 22
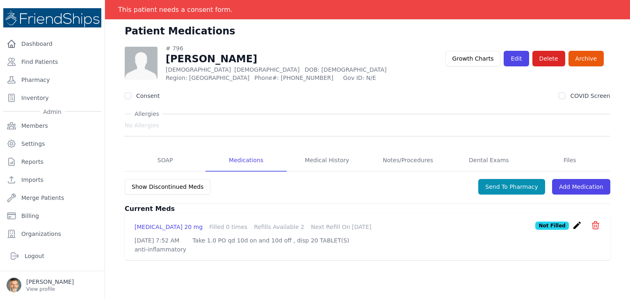
scroll to position [39, 0]
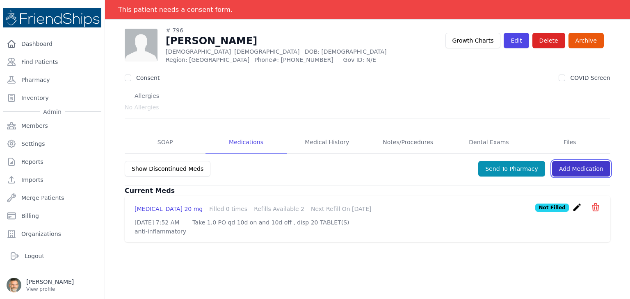
click at [579, 166] on link "Add Medication" at bounding box center [581, 169] width 58 height 16
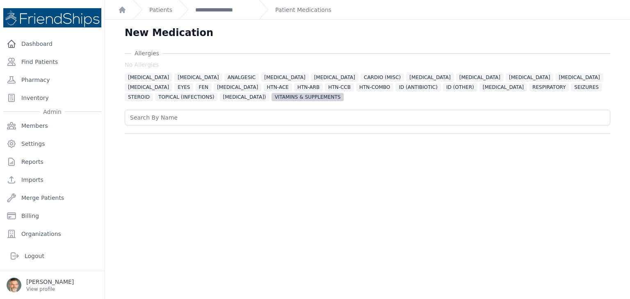
click at [271, 99] on span "VITAMINS & SUPPLEMENTS" at bounding box center [307, 97] width 73 height 8
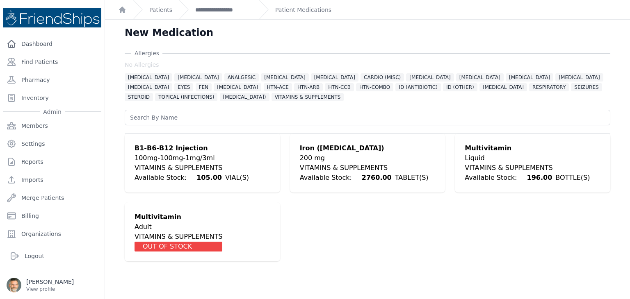
click at [480, 158] on div "Liquid" at bounding box center [527, 158] width 125 height 10
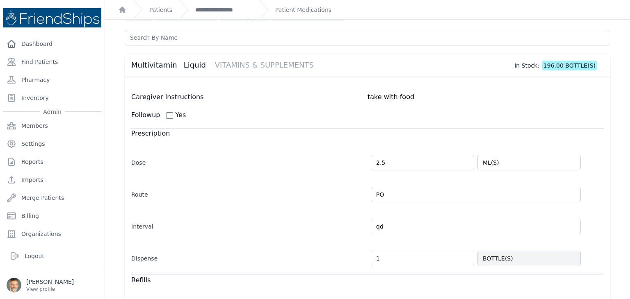
scroll to position [82, 0]
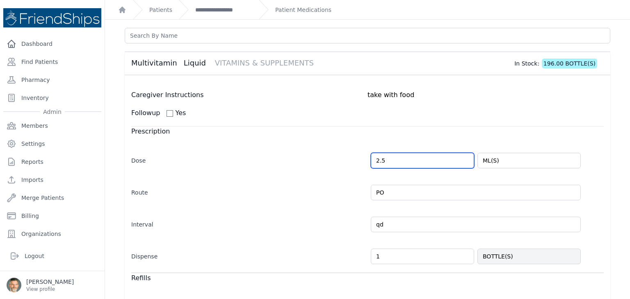
drag, startPoint x: 384, startPoint y: 158, endPoint x: 346, endPoint y: 154, distance: 38.4
click at [346, 154] on div "Dose 2.5 ML(S)" at bounding box center [367, 157] width 472 height 24
click at [319, 167] on div "Dose 5 ML(S)" at bounding box center [367, 157] width 472 height 24
type input "5.0"
select select "MONTH(S)"
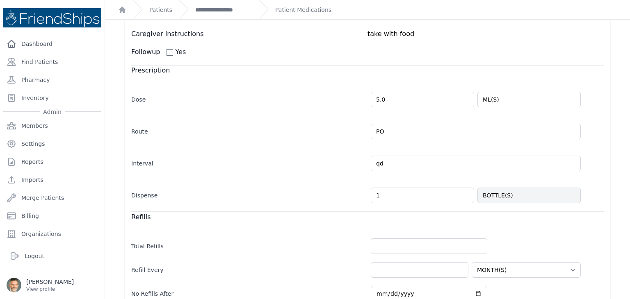
scroll to position [164, 0]
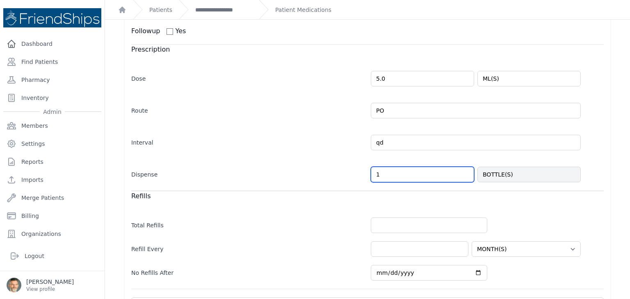
drag, startPoint x: 384, startPoint y: 173, endPoint x: 365, endPoint y: 172, distance: 18.9
click at [365, 172] on div "Dispense 1 BOTTLE(S)" at bounding box center [367, 171] width 472 height 24
type input "2"
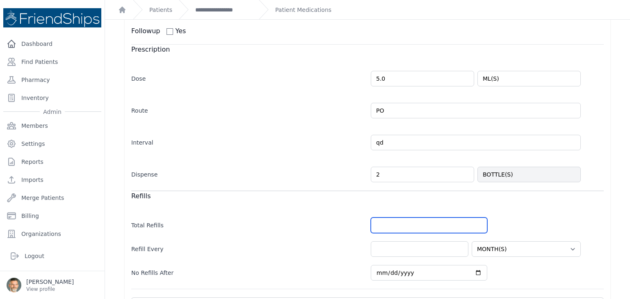
click at [389, 222] on input "number" at bounding box center [429, 226] width 116 height 16
select select "MONTH(S)"
type input "1"
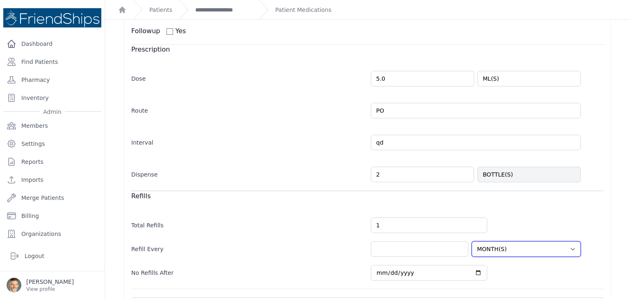
click at [525, 247] on select "HOUR(S) DAY(S) WEEK(S) MONTH(S) YEAR(S)" at bounding box center [526, 250] width 109 height 16
select select "WEEK(S)"
click at [472, 242] on select "HOUR(S) DAY(S) WEEK(S) MONTH(S) YEAR(S)" at bounding box center [526, 250] width 109 height 16
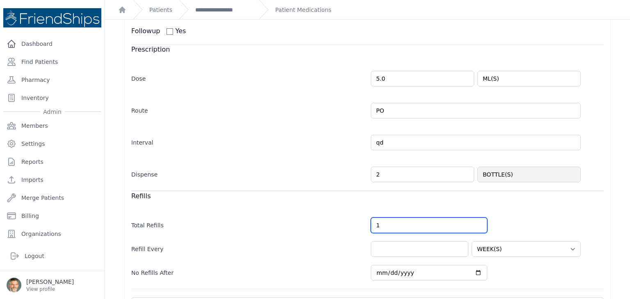
drag, startPoint x: 386, startPoint y: 225, endPoint x: 351, endPoint y: 223, distance: 34.9
click at [356, 223] on div "Total Refills 1" at bounding box center [367, 222] width 472 height 24
drag, startPoint x: 379, startPoint y: 223, endPoint x: 359, endPoint y: 222, distance: 20.1
click at [359, 222] on div "Total Refills 6" at bounding box center [367, 222] width 472 height 24
type input "5"
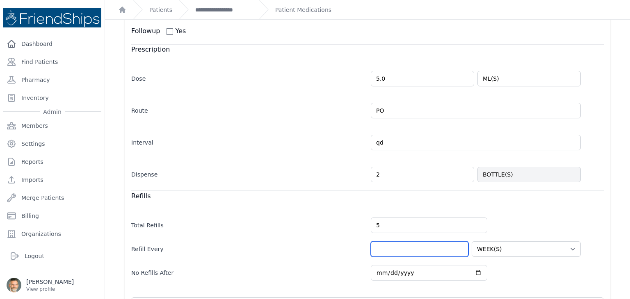
click at [376, 246] on input "number" at bounding box center [420, 250] width 98 height 16
select select "WEEK(S)"
type input "6"
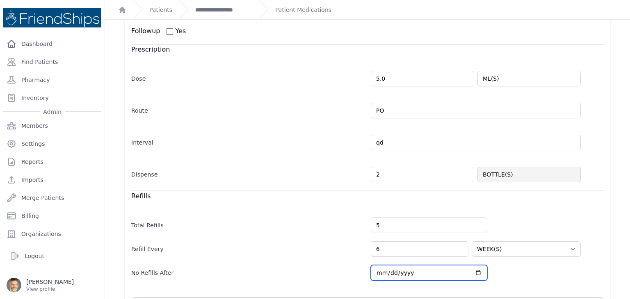
click at [474, 271] on input "2026-02-02" at bounding box center [429, 273] width 116 height 16
select select "WEEK(S)"
type input "2026-05-02"
select select "WEEK(S)"
type input "2026-07-02"
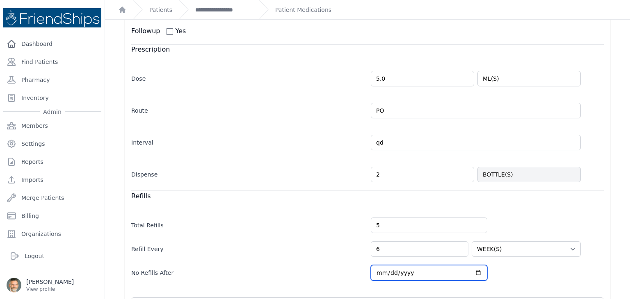
select select "WEEK(S)"
type input "2026-09-02"
select select "WEEK(S)"
type input "2026-10-02"
select select "WEEK(S)"
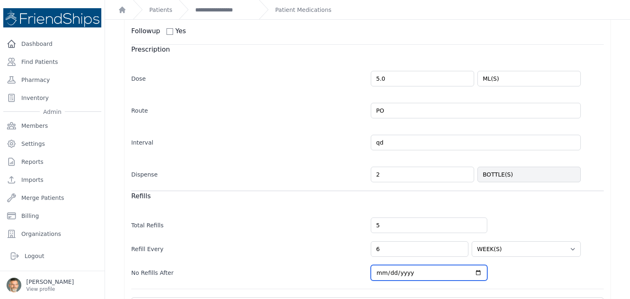
type input "2026-12-02"
select select "WEEK(S)"
type input "2026-12-31"
select select "WEEK(S)"
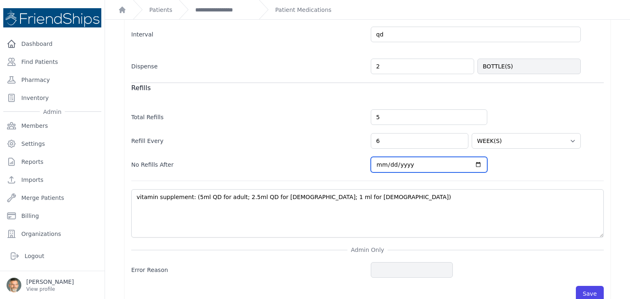
scroll to position [285, 0]
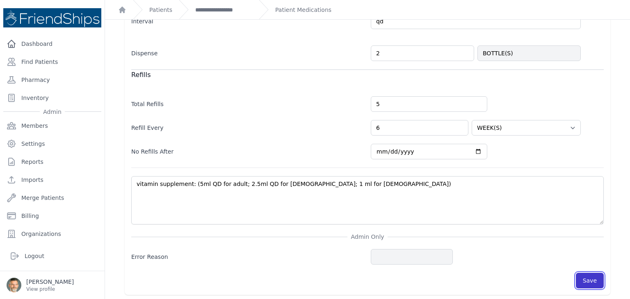
click at [586, 277] on button "Save" at bounding box center [590, 281] width 28 height 16
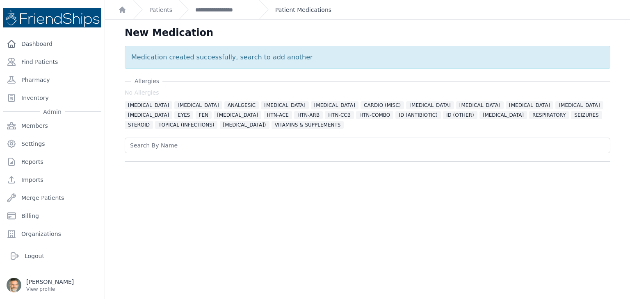
click at [299, 11] on link "Patient Medications" at bounding box center [303, 10] width 56 height 8
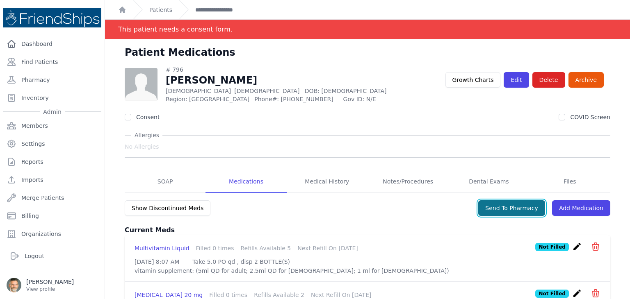
click at [507, 208] on button "Send To Pharmacy" at bounding box center [511, 209] width 67 height 16
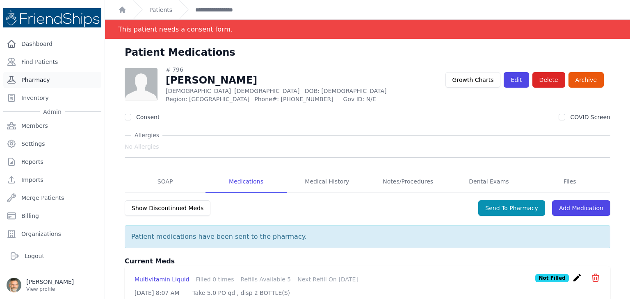
click at [33, 81] on link "Pharmacy" at bounding box center [52, 80] width 98 height 16
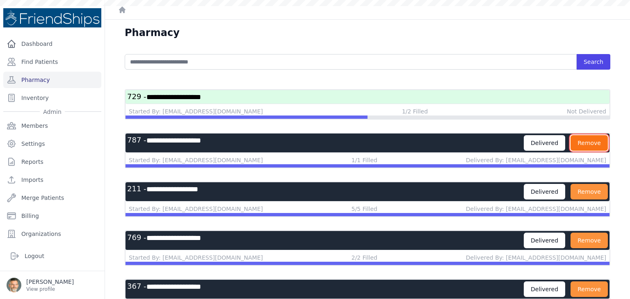
click at [590, 140] on button "Remove" at bounding box center [588, 143] width 37 height 16
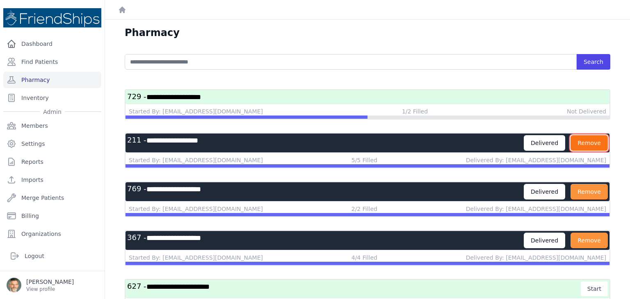
click at [586, 144] on button "Remove" at bounding box center [588, 143] width 37 height 16
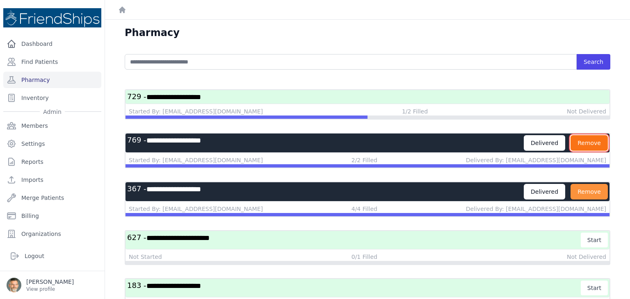
click at [581, 141] on button "Remove" at bounding box center [588, 143] width 37 height 16
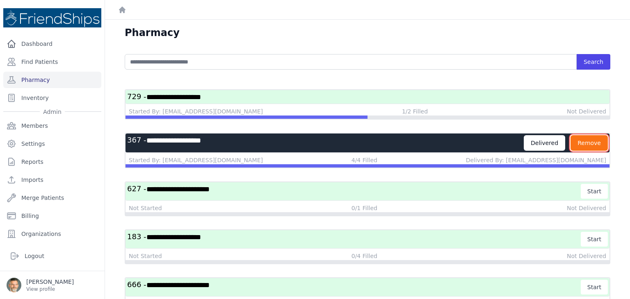
click at [586, 141] on button "Remove" at bounding box center [588, 143] width 37 height 16
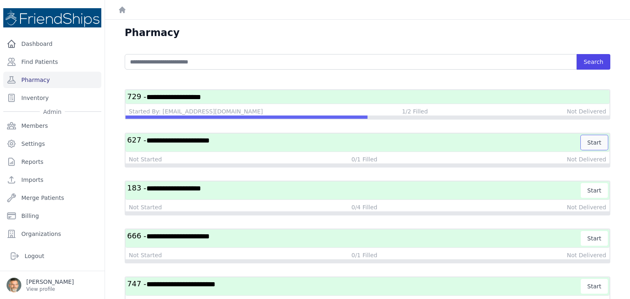
click at [589, 143] on button "Start" at bounding box center [594, 142] width 27 height 15
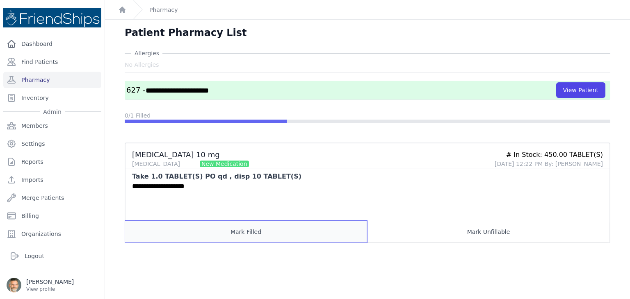
click at [249, 233] on button "Mark Filled" at bounding box center [246, 232] width 242 height 22
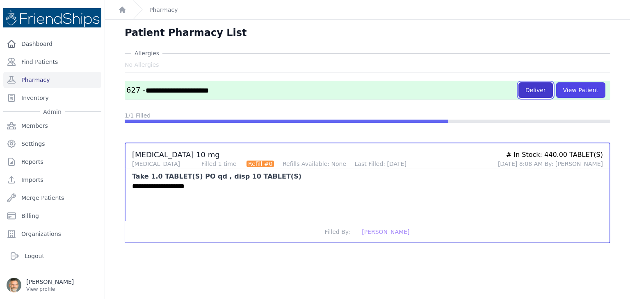
click at [529, 88] on button "Deliver" at bounding box center [535, 90] width 34 height 16
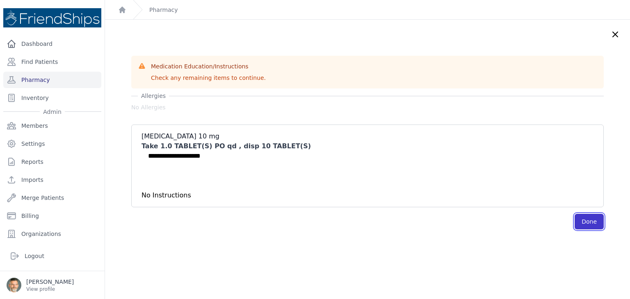
click at [575, 221] on button "Done" at bounding box center [589, 222] width 29 height 16
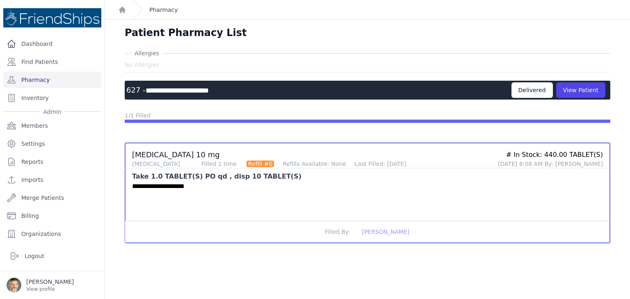
click at [162, 11] on link "Pharmacy" at bounding box center [163, 10] width 29 height 8
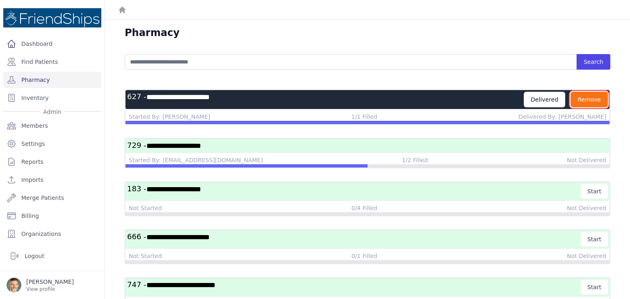
click at [581, 101] on button "Remove" at bounding box center [588, 100] width 37 height 16
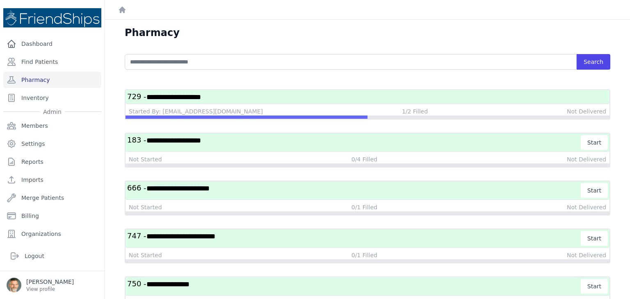
click at [422, 97] on h3 "**********" at bounding box center [367, 97] width 481 height 10
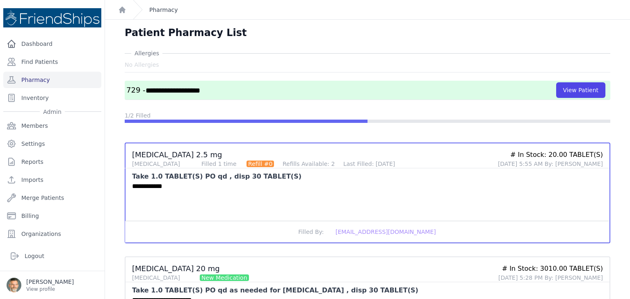
click at [163, 9] on link "Pharmacy" at bounding box center [163, 10] width 29 height 8
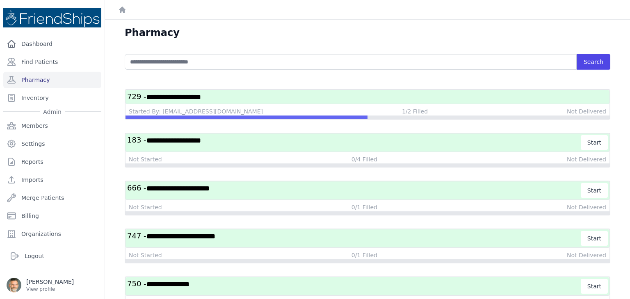
click at [383, 145] on h3 "**********" at bounding box center [354, 142] width 454 height 15
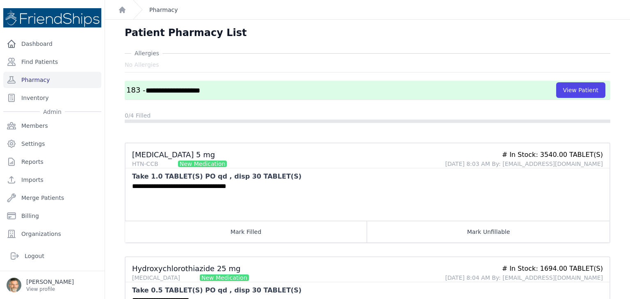
click at [161, 10] on link "Pharmacy" at bounding box center [163, 10] width 29 height 8
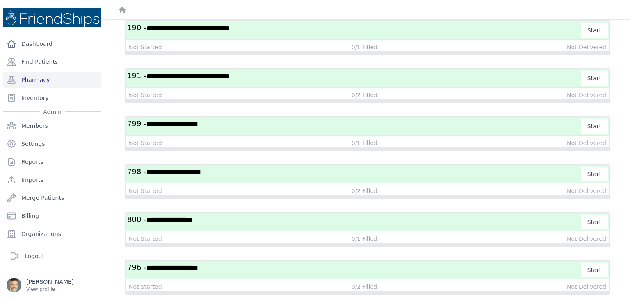
scroll to position [548, 0]
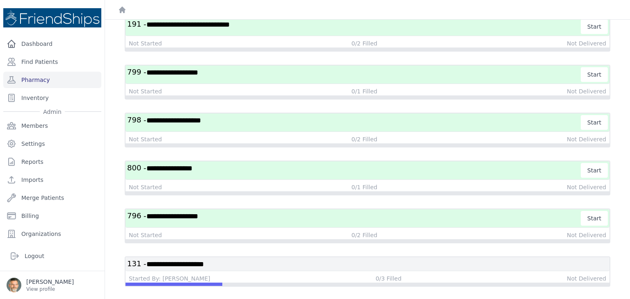
click at [349, 259] on h3 "**********" at bounding box center [367, 264] width 481 height 10
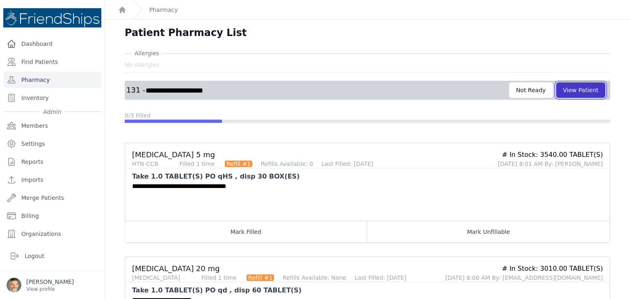
click at [571, 92] on button "View Patient" at bounding box center [580, 90] width 49 height 16
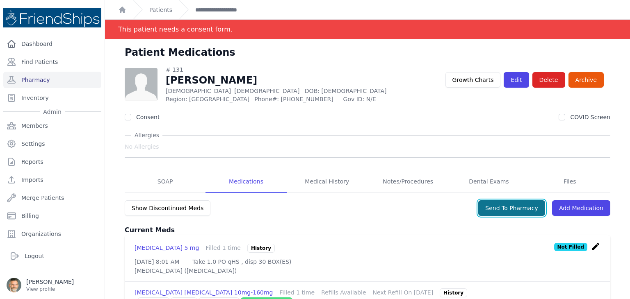
drag, startPoint x: 510, startPoint y: 208, endPoint x: 502, endPoint y: 207, distance: 7.8
click at [509, 208] on button "Send To Pharmacy" at bounding box center [511, 209] width 67 height 16
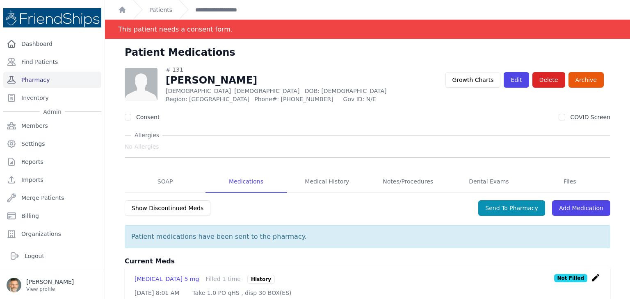
click at [31, 78] on link "Pharmacy" at bounding box center [52, 80] width 98 height 16
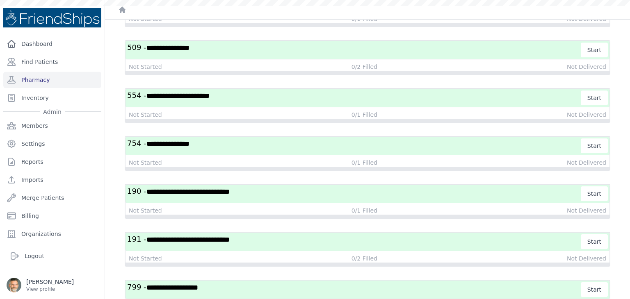
scroll to position [548, 0]
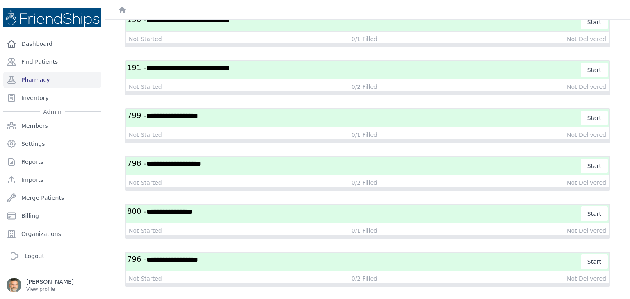
click at [240, 208] on h3 "**********" at bounding box center [354, 214] width 454 height 15
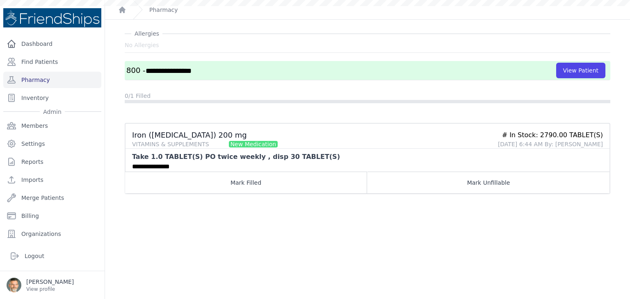
scroll to position [20, 0]
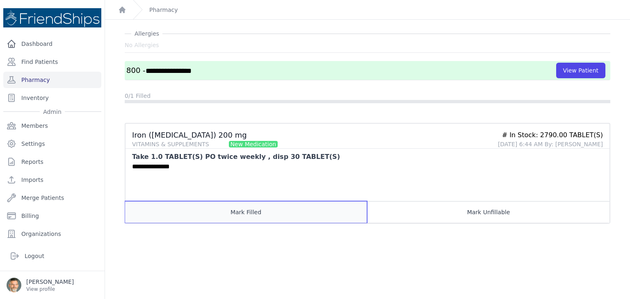
click at [242, 212] on button "Mark Filled" at bounding box center [246, 212] width 242 height 22
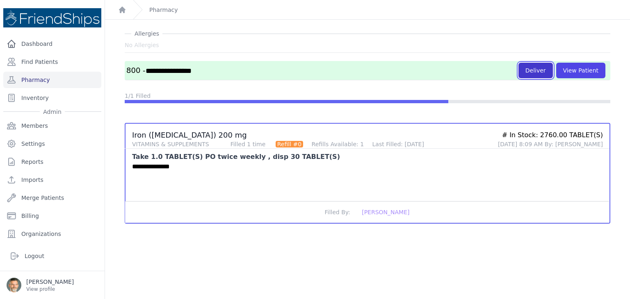
click at [535, 68] on button "Deliver" at bounding box center [535, 71] width 34 height 16
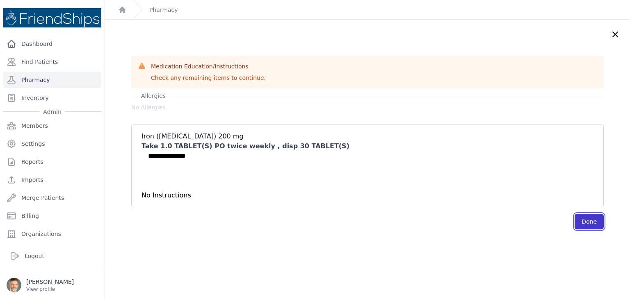
click at [575, 225] on button "Done" at bounding box center [589, 222] width 29 height 16
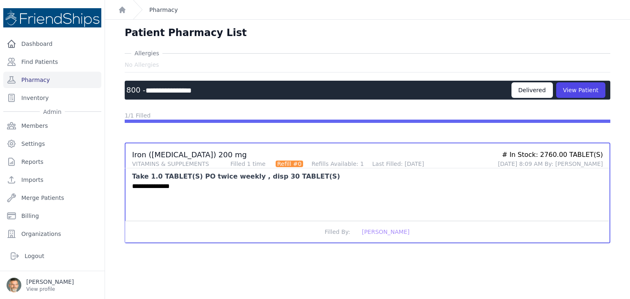
click at [154, 12] on link "Pharmacy" at bounding box center [163, 10] width 29 height 8
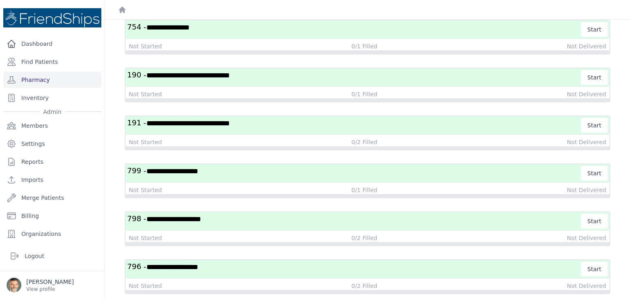
scroll to position [548, 0]
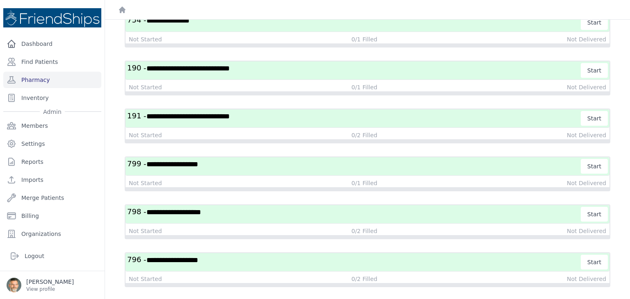
click at [198, 257] on span "**********" at bounding box center [172, 260] width 52 height 7
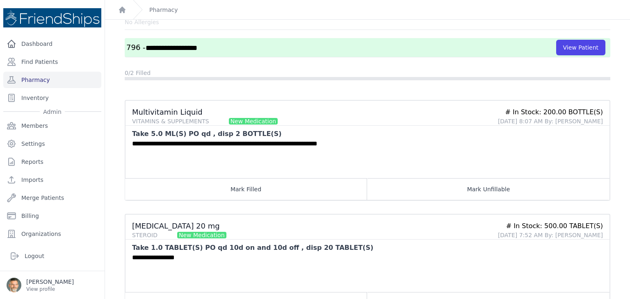
scroll to position [77, 0]
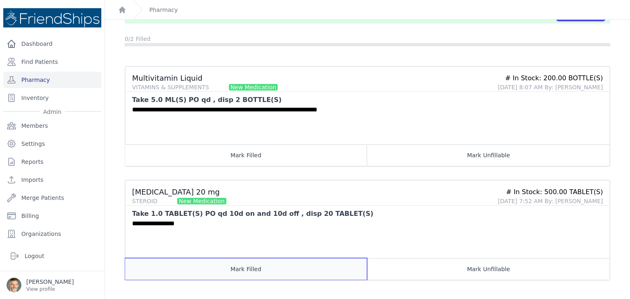
click at [282, 270] on button "Mark Filled" at bounding box center [246, 269] width 242 height 22
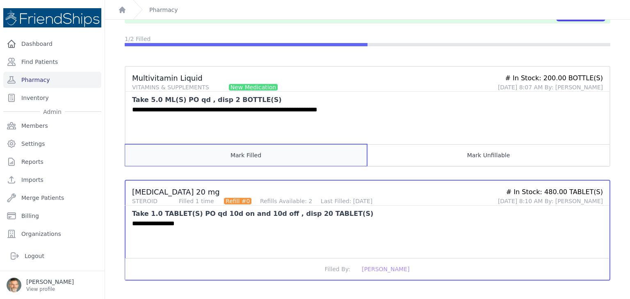
click at [244, 147] on button "Mark Filled" at bounding box center [246, 155] width 242 height 22
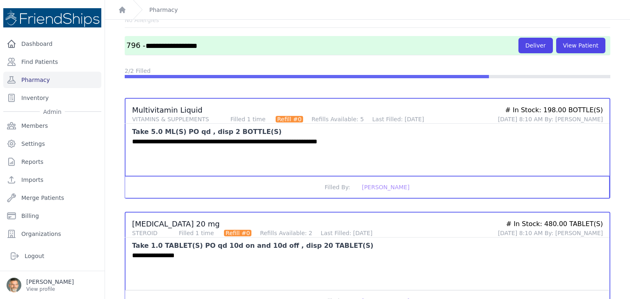
scroll to position [0, 0]
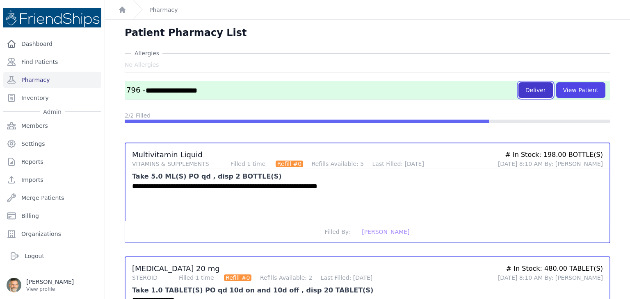
click at [527, 87] on button "Deliver" at bounding box center [535, 90] width 34 height 16
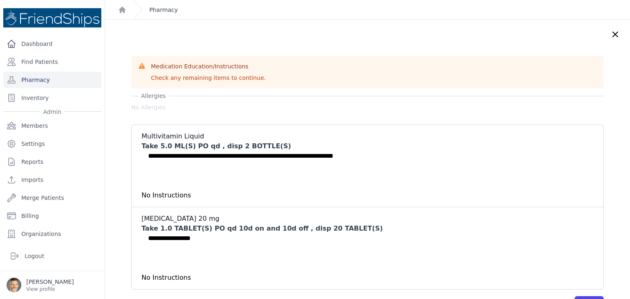
click at [155, 12] on link "Pharmacy" at bounding box center [163, 10] width 29 height 8
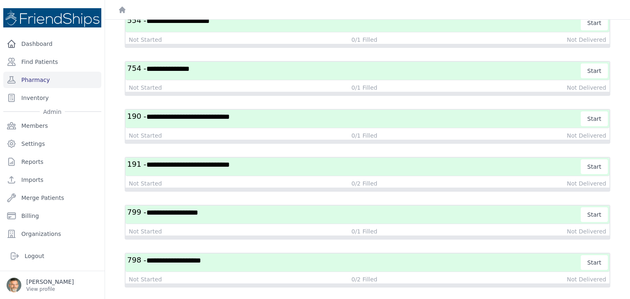
scroll to position [548, 0]
click at [338, 256] on h3 "**********" at bounding box center [354, 262] width 454 height 15
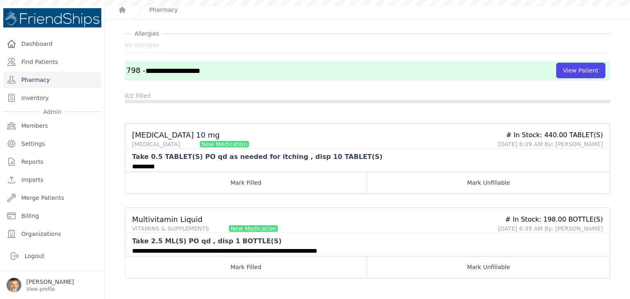
scroll to position [77, 0]
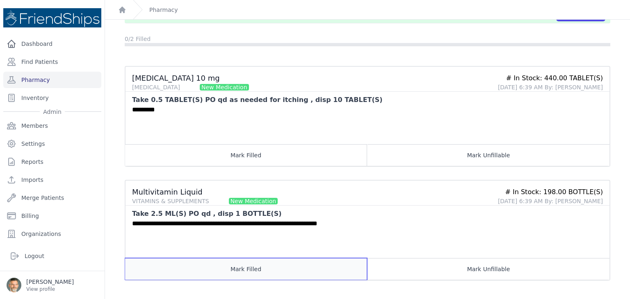
click at [258, 269] on button "Mark Filled" at bounding box center [246, 269] width 242 height 22
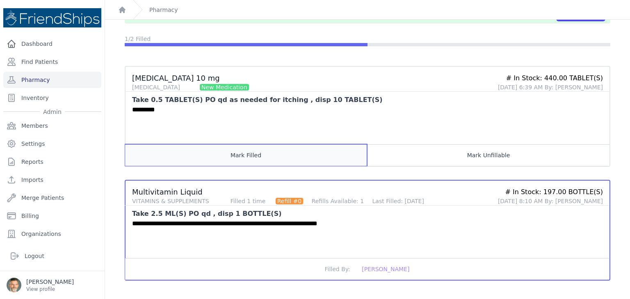
click at [254, 155] on button "Mark Filled" at bounding box center [246, 155] width 242 height 22
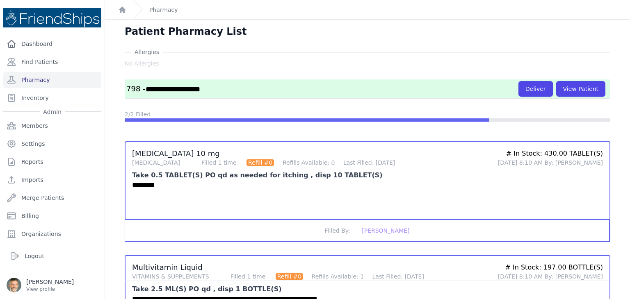
scroll to position [0, 0]
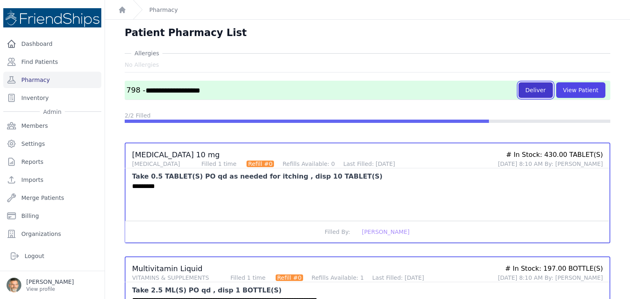
click at [525, 91] on button "Deliver" at bounding box center [535, 90] width 34 height 16
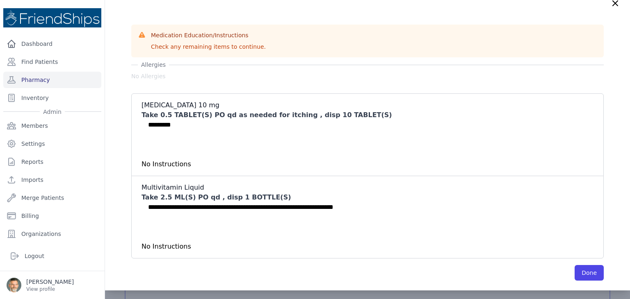
scroll to position [77, 0]
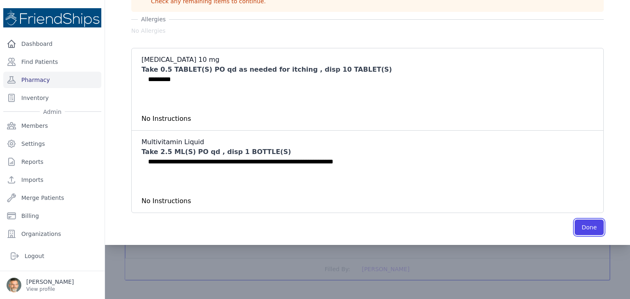
drag, startPoint x: 575, startPoint y: 230, endPoint x: 540, endPoint y: 225, distance: 34.5
click at [575, 230] on button "Done" at bounding box center [589, 228] width 29 height 16
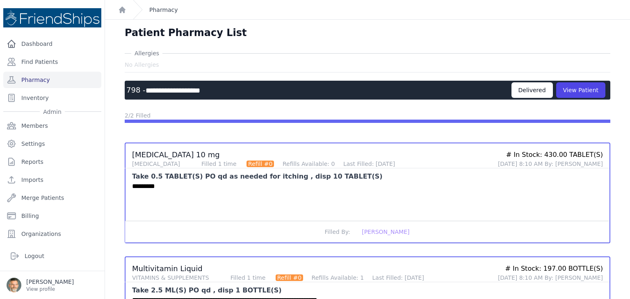
click at [157, 9] on link "Pharmacy" at bounding box center [163, 10] width 29 height 8
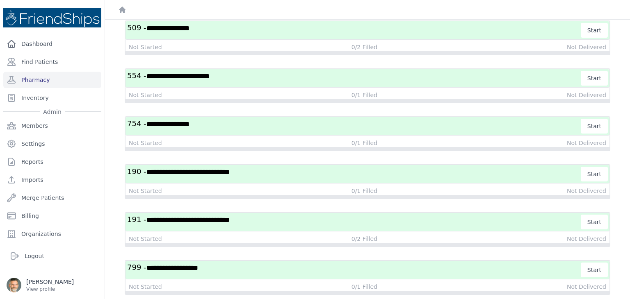
scroll to position [549, 0]
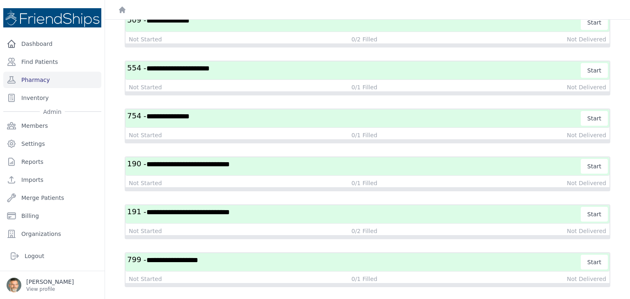
click at [198, 257] on span "**********" at bounding box center [172, 260] width 52 height 7
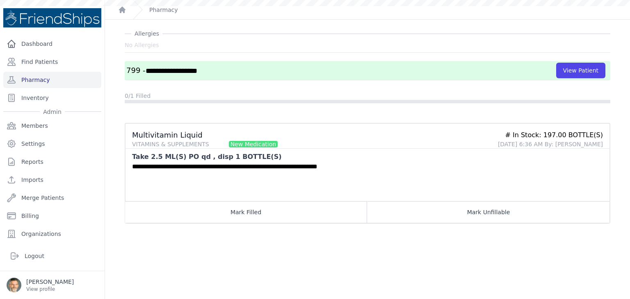
scroll to position [20, 0]
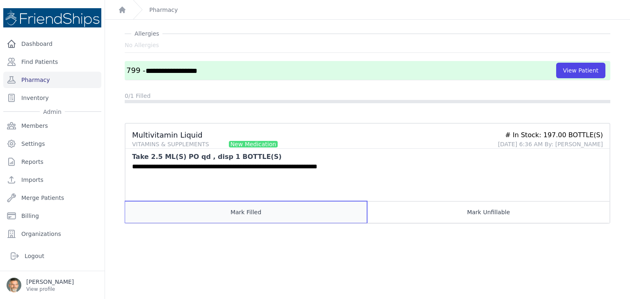
click at [253, 213] on button "Mark Filled" at bounding box center [246, 212] width 242 height 22
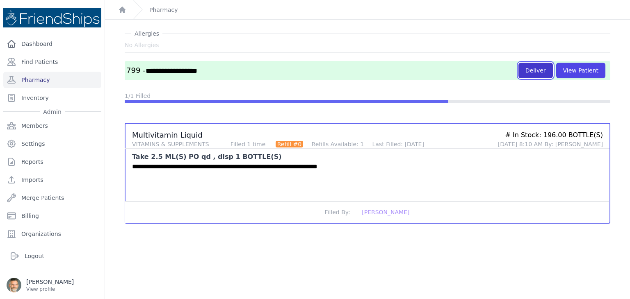
click at [528, 69] on button "Deliver" at bounding box center [535, 71] width 34 height 16
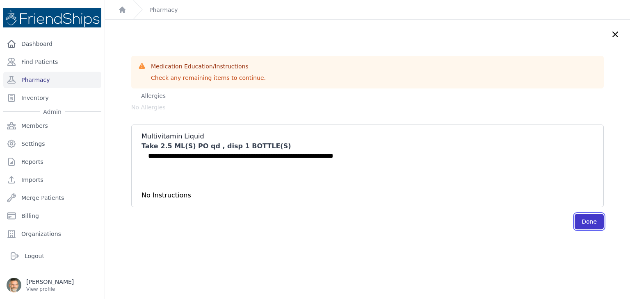
drag, startPoint x: 574, startPoint y: 225, endPoint x: 563, endPoint y: 223, distance: 11.7
click at [575, 225] on button "Done" at bounding box center [589, 222] width 29 height 16
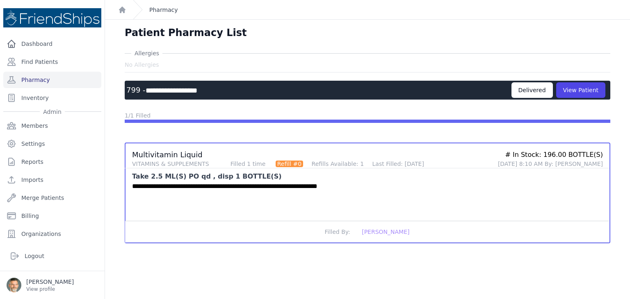
click at [168, 13] on link "Pharmacy" at bounding box center [163, 10] width 29 height 8
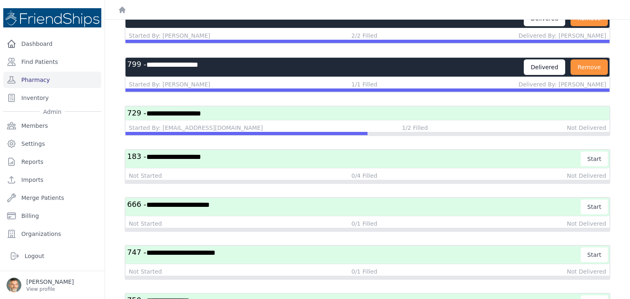
scroll to position [180, 0]
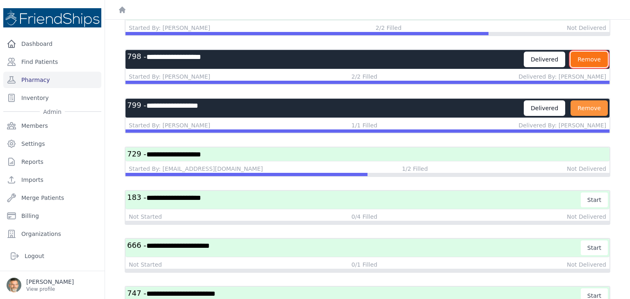
click at [582, 57] on button "Remove" at bounding box center [588, 60] width 37 height 16
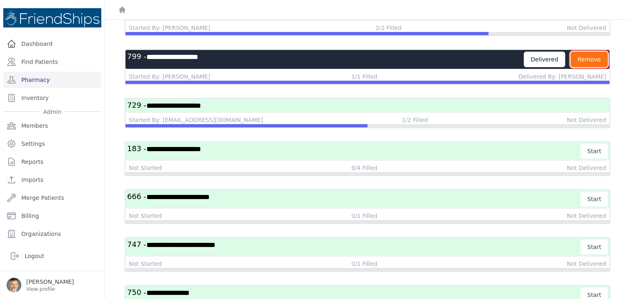
click at [593, 52] on button "Remove" at bounding box center [588, 60] width 37 height 16
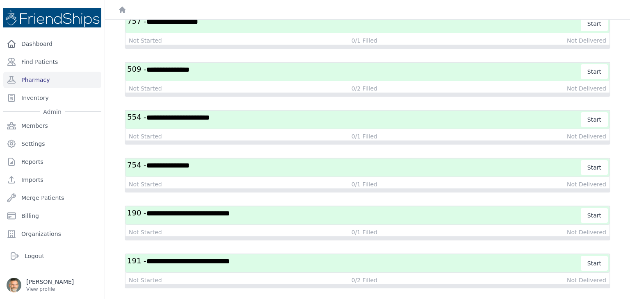
scroll to position [453, 0]
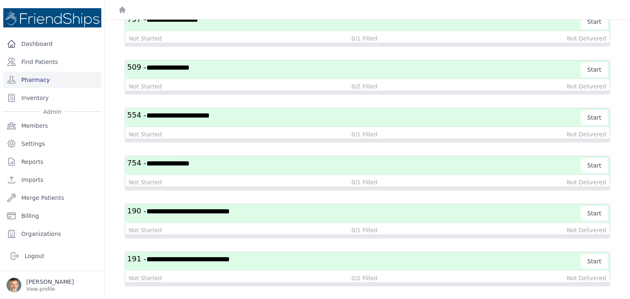
click at [342, 257] on h3 "**********" at bounding box center [354, 261] width 454 height 15
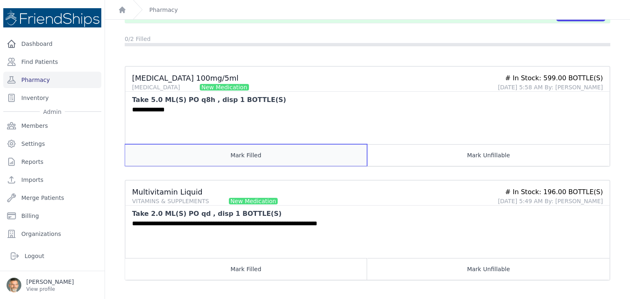
click at [246, 155] on button "Mark Filled" at bounding box center [246, 155] width 242 height 22
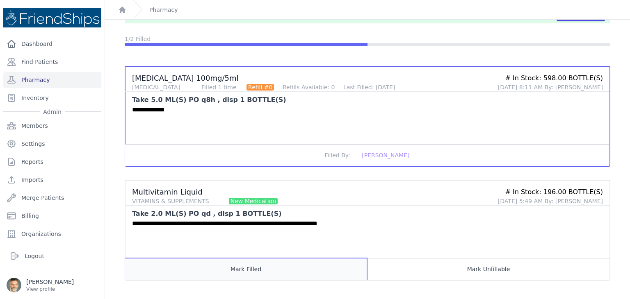
click at [243, 263] on button "Mark Filled" at bounding box center [246, 269] width 242 height 22
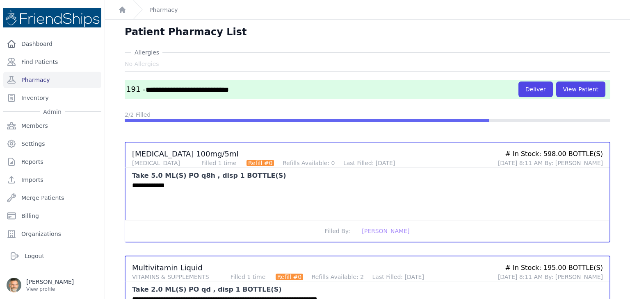
scroll to position [0, 0]
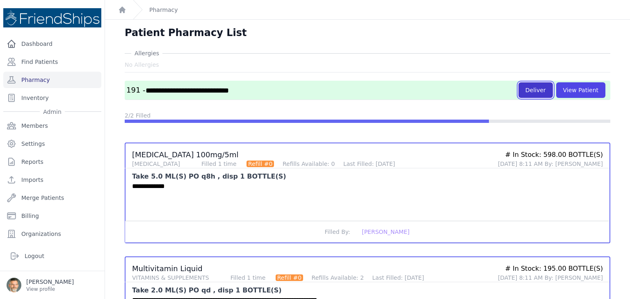
click at [532, 89] on button "Deliver" at bounding box center [535, 90] width 34 height 16
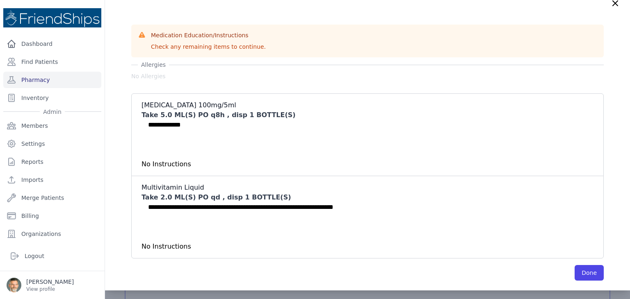
scroll to position [77, 0]
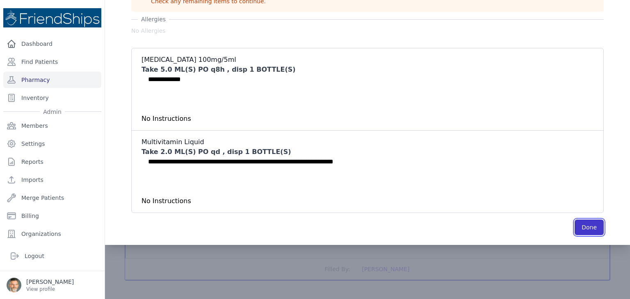
click at [576, 227] on button "Done" at bounding box center [589, 228] width 29 height 16
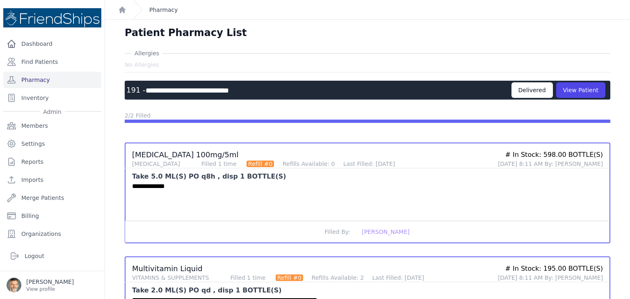
click at [157, 9] on link "Pharmacy" at bounding box center [163, 10] width 29 height 8
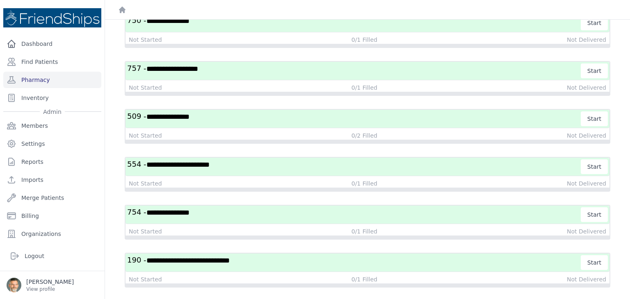
scroll to position [454, 0]
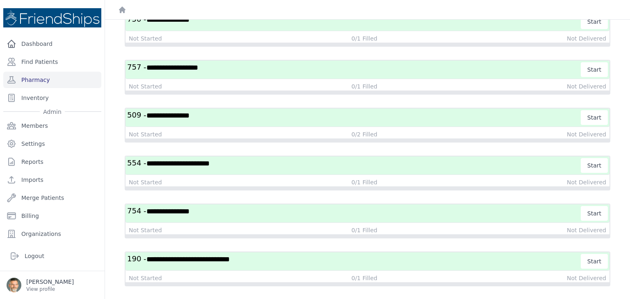
click at [230, 256] on span "**********" at bounding box center [187, 259] width 83 height 7
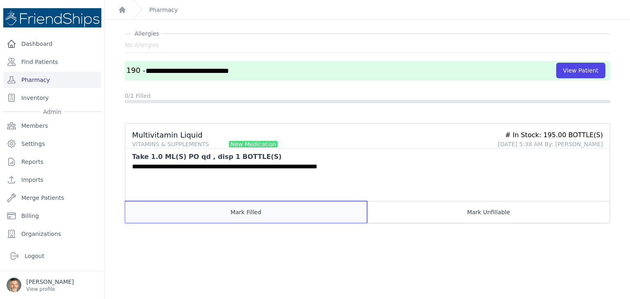
click at [249, 210] on button "Mark Filled" at bounding box center [246, 212] width 242 height 22
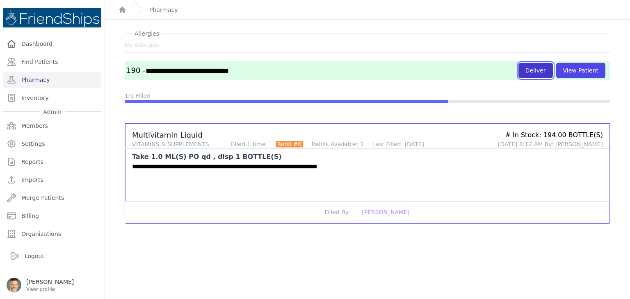
click at [530, 69] on button "Deliver" at bounding box center [535, 71] width 34 height 16
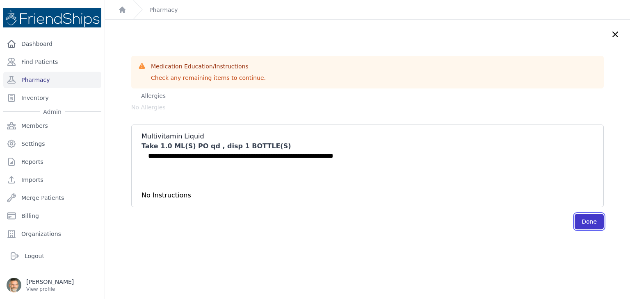
click at [575, 222] on button "Done" at bounding box center [589, 222] width 29 height 16
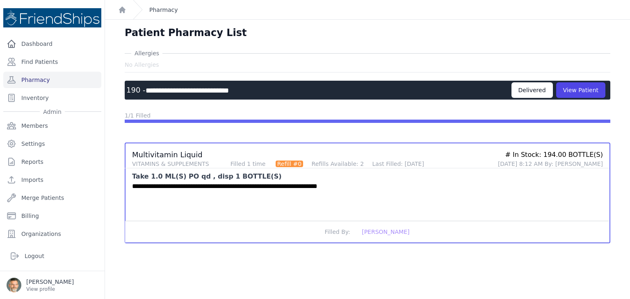
click at [162, 12] on link "Pharmacy" at bounding box center [163, 10] width 29 height 8
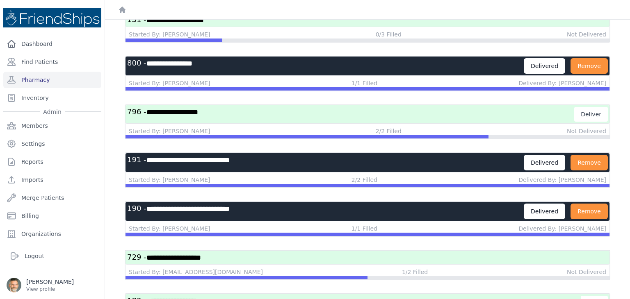
scroll to position [85, 0]
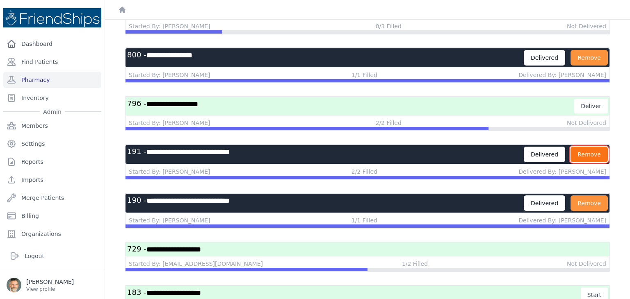
click at [582, 152] on button "Remove" at bounding box center [588, 155] width 37 height 16
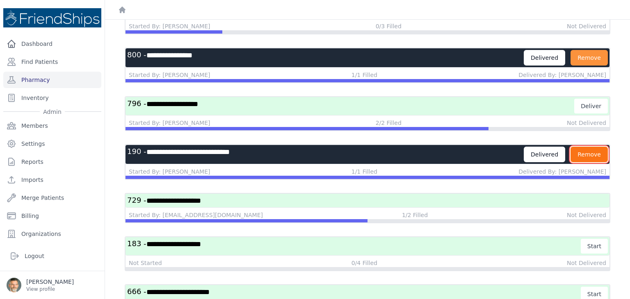
click at [583, 152] on button "Remove" at bounding box center [588, 155] width 37 height 16
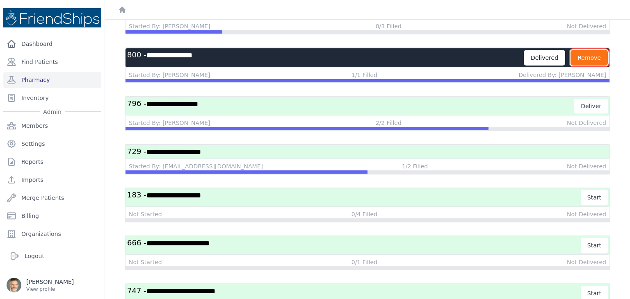
click at [584, 55] on button "Remove" at bounding box center [588, 58] width 37 height 16
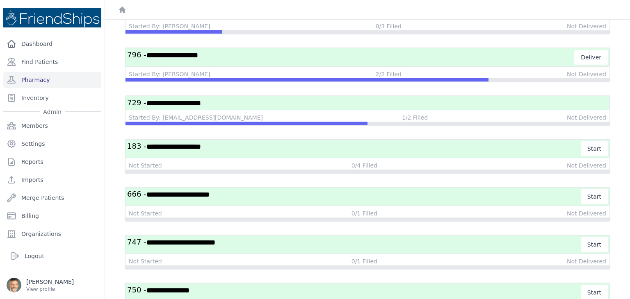
click at [307, 55] on h3 "**********" at bounding box center [350, 57] width 447 height 15
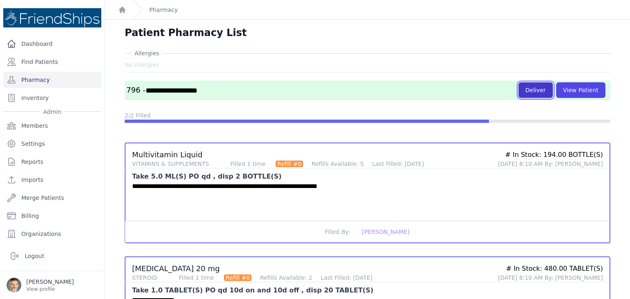
click at [531, 91] on button "Deliver" at bounding box center [535, 90] width 34 height 16
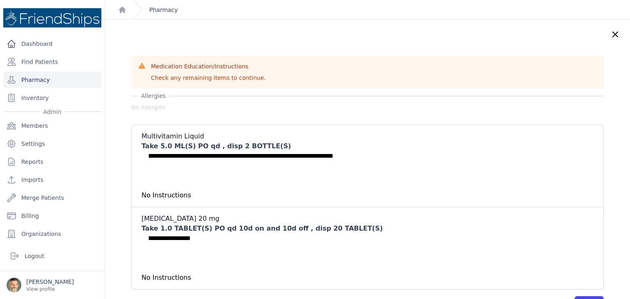
click at [164, 8] on link "Pharmacy" at bounding box center [163, 10] width 29 height 8
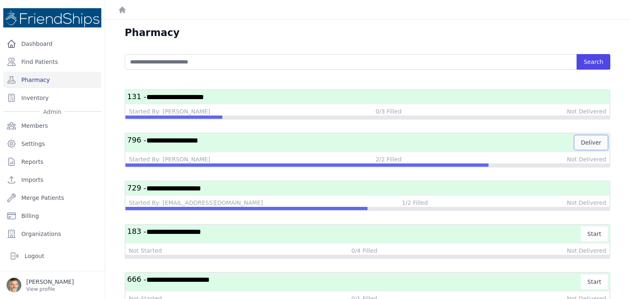
click at [588, 143] on button "Deliver" at bounding box center [591, 142] width 34 height 15
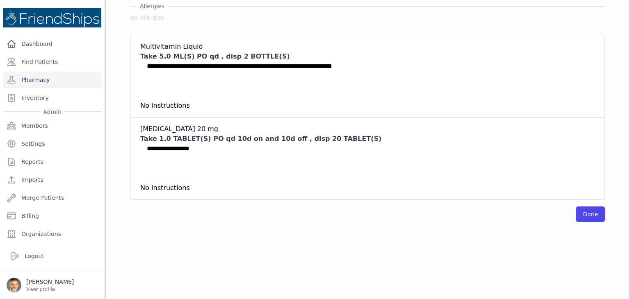
scroll to position [41, 0]
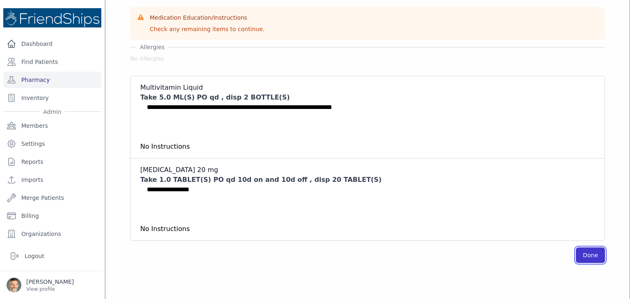
click at [579, 256] on button "Done" at bounding box center [590, 256] width 29 height 16
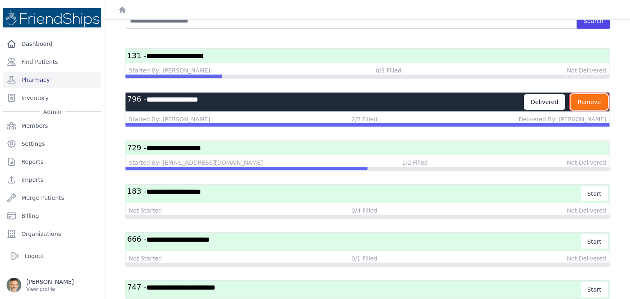
click at [577, 100] on button "Remove" at bounding box center [588, 102] width 37 height 16
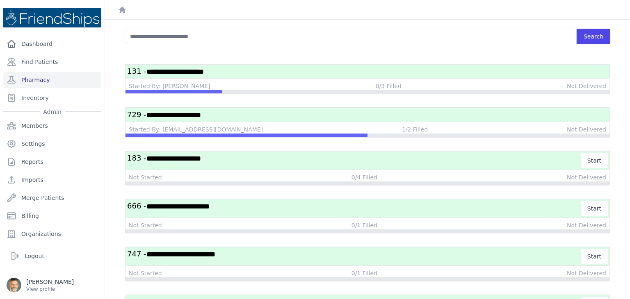
scroll to position [16, 0]
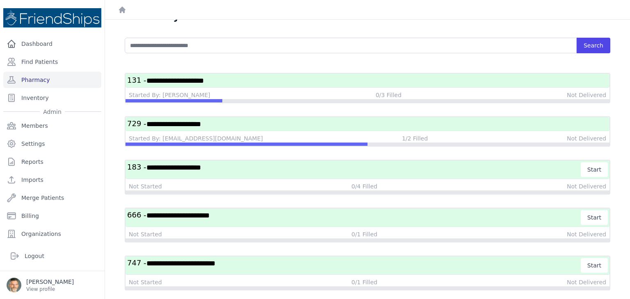
click at [373, 79] on h3 "**********" at bounding box center [367, 80] width 481 height 10
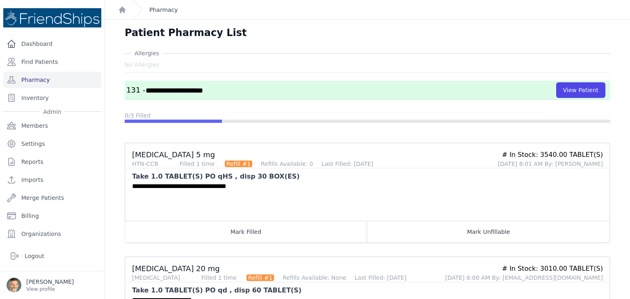
click at [157, 8] on link "Pharmacy" at bounding box center [163, 10] width 29 height 8
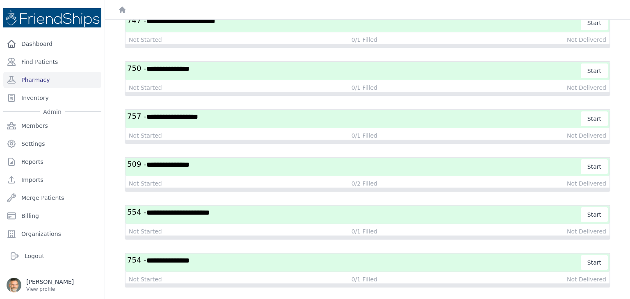
scroll to position [262, 0]
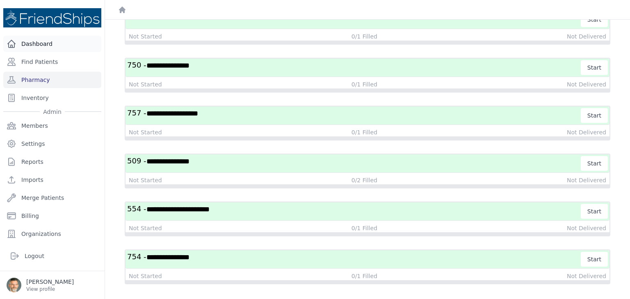
click at [26, 43] on link "Dashboard" at bounding box center [52, 44] width 98 height 16
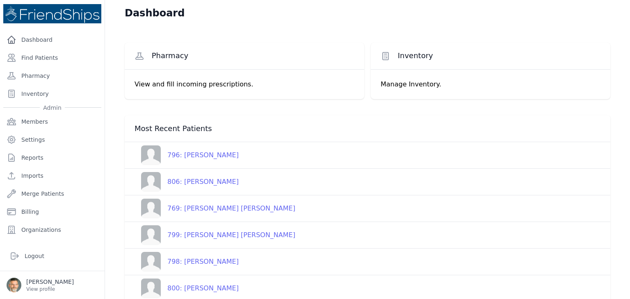
scroll to position [6, 0]
click at [40, 287] on p "View profile" at bounding box center [50, 289] width 48 height 7
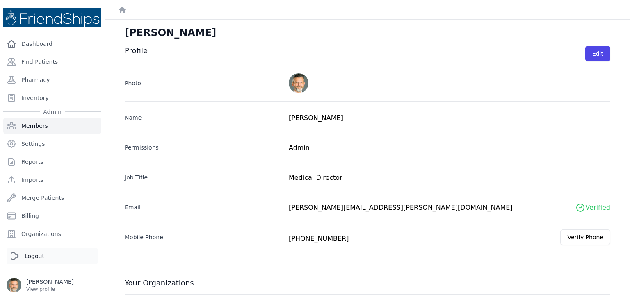
click at [33, 257] on link "Logout" at bounding box center [52, 256] width 91 height 16
